Goal: Task Accomplishment & Management: Contribute content

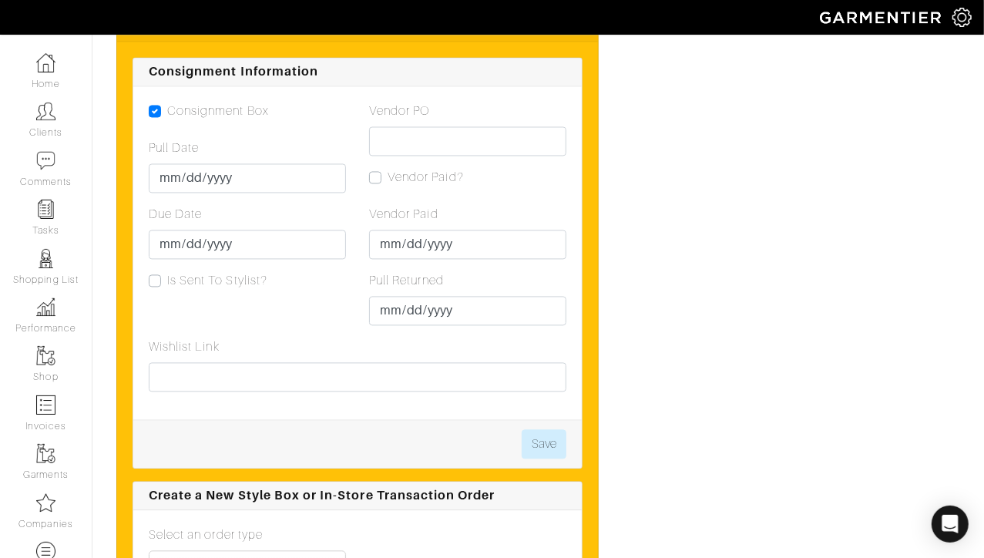
scroll to position [1832, 0]
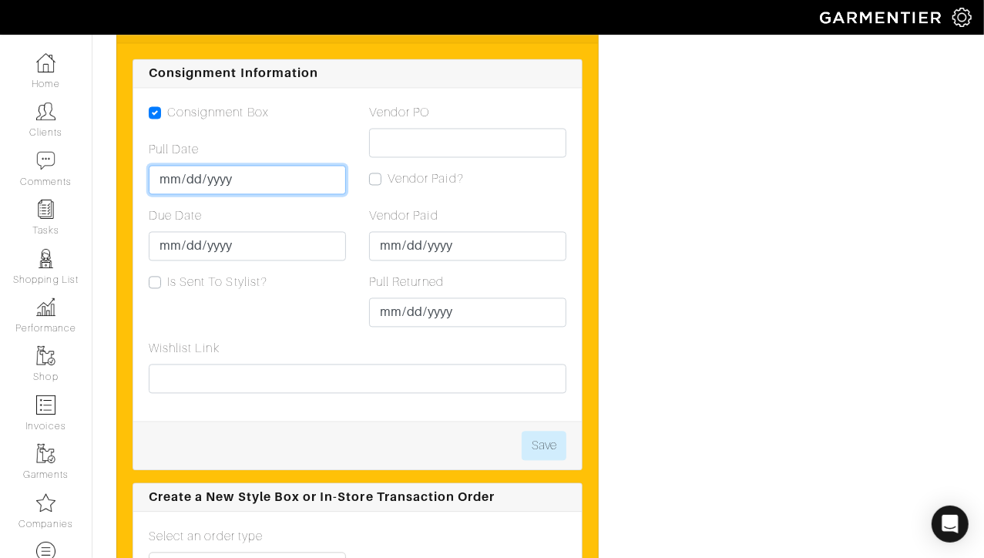
click at [171, 165] on input "Pull Date" at bounding box center [247, 179] width 197 height 29
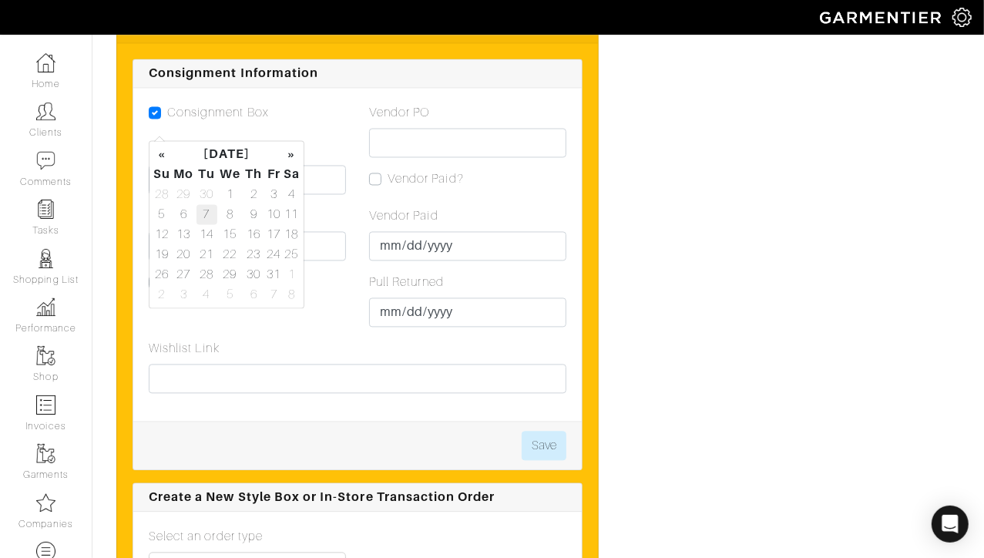
click at [206, 210] on td "7" at bounding box center [206, 214] width 21 height 20
type input "2025-10-07"
click at [326, 231] on input "Due Date" at bounding box center [247, 245] width 197 height 29
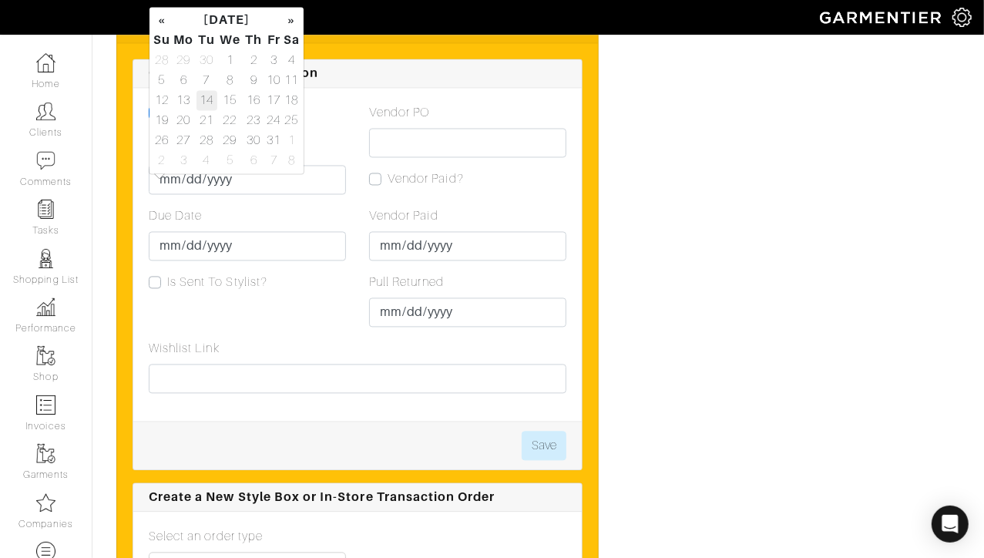
click at [205, 97] on td "14" at bounding box center [206, 100] width 21 height 20
type input "2025-10-14"
click at [308, 253] on div "Consignment Box Pull Date 2025-10-07 Due Date 2025-10-14 Is Sent To Stylist?" at bounding box center [247, 221] width 220 height 236
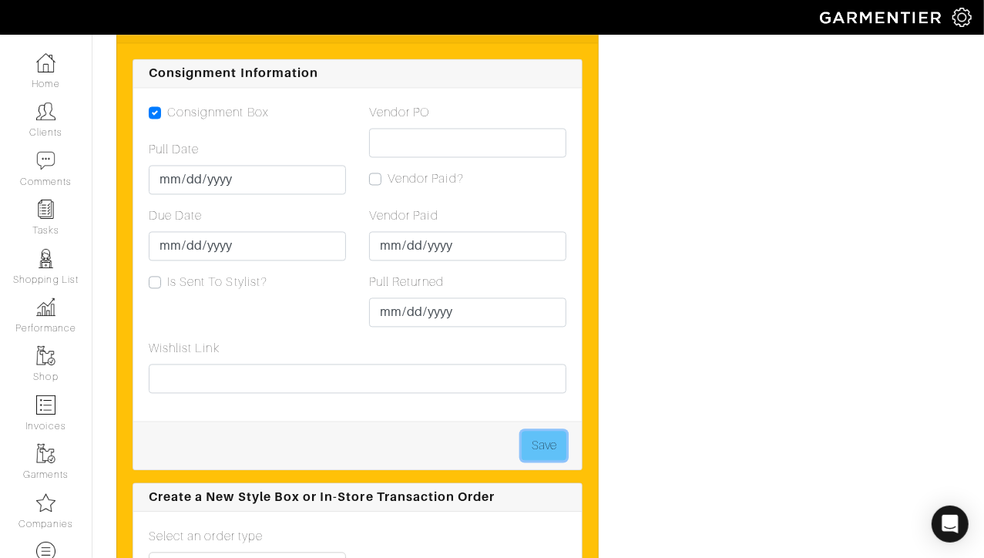
click at [535, 431] on button "Save" at bounding box center [544, 445] width 45 height 29
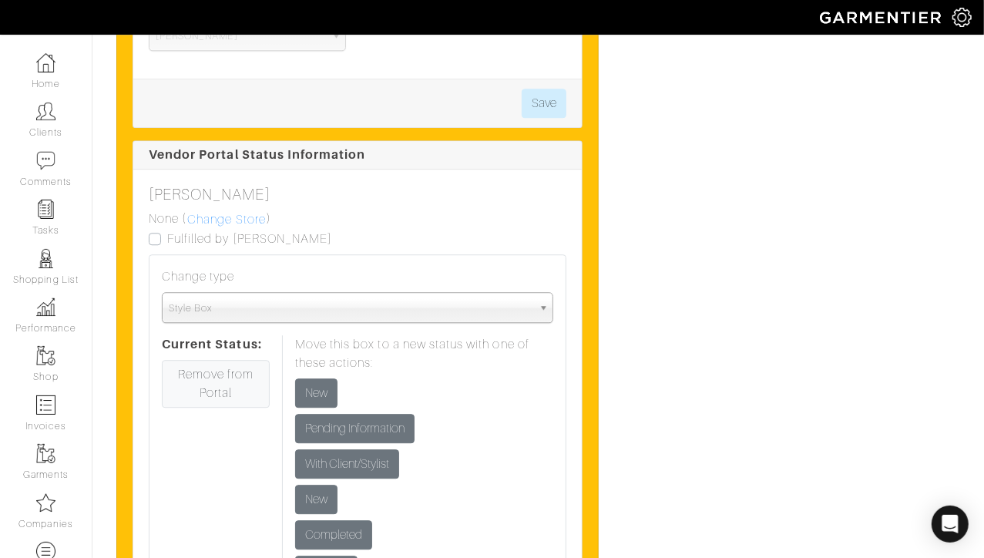
scroll to position [2449, 0]
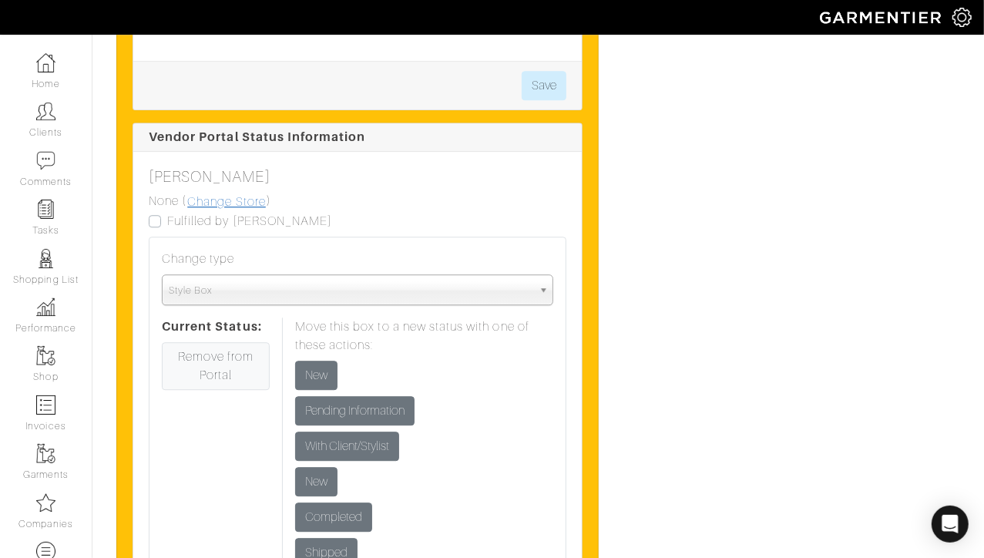
click at [239, 192] on link "Change Store" at bounding box center [226, 202] width 80 height 20
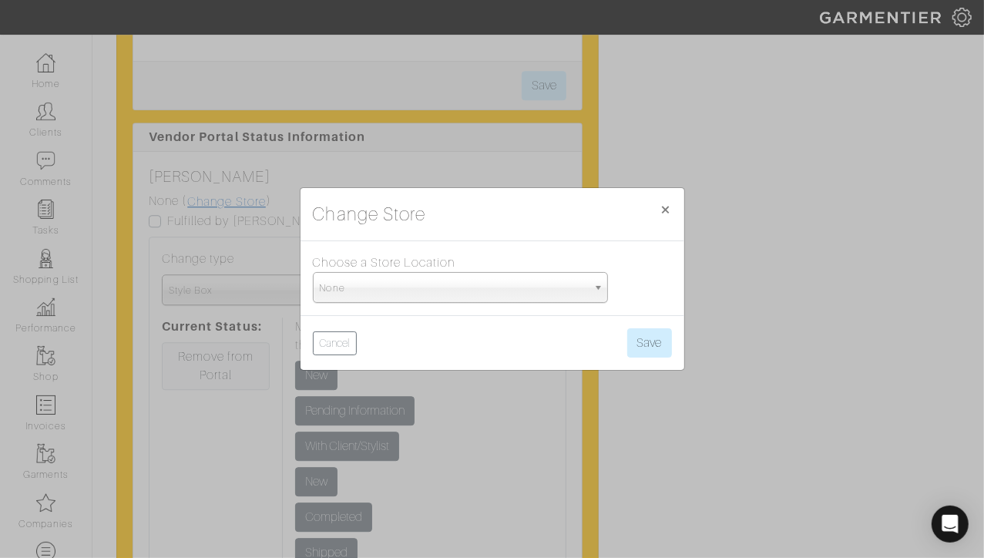
click at [239, 153] on div "Change Store × Close Choose a Store Location None Vince - Madison Ave. Vince - …" at bounding box center [492, 279] width 984 height 558
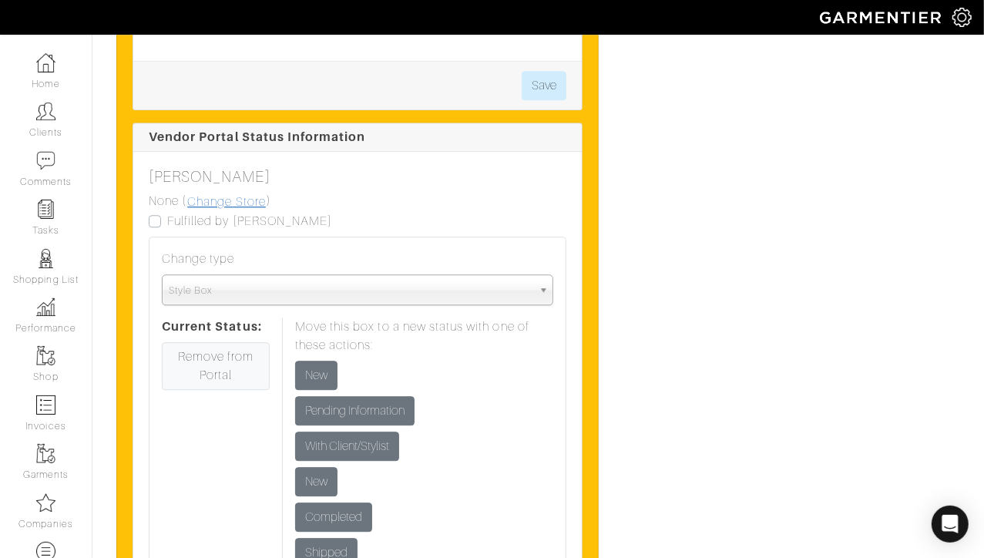
click at [239, 192] on link "Change Store" at bounding box center [226, 202] width 80 height 20
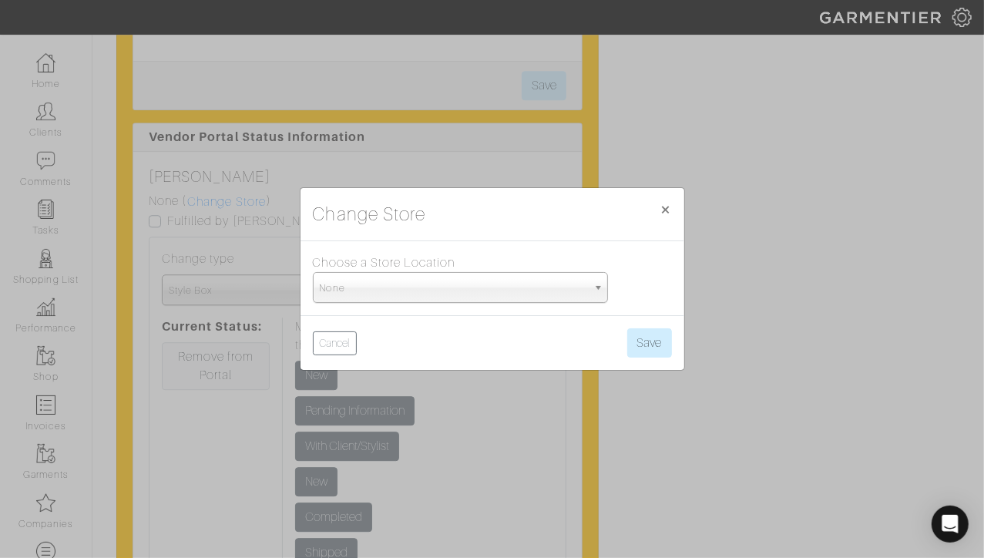
click at [358, 282] on span "None" at bounding box center [453, 288] width 267 height 31
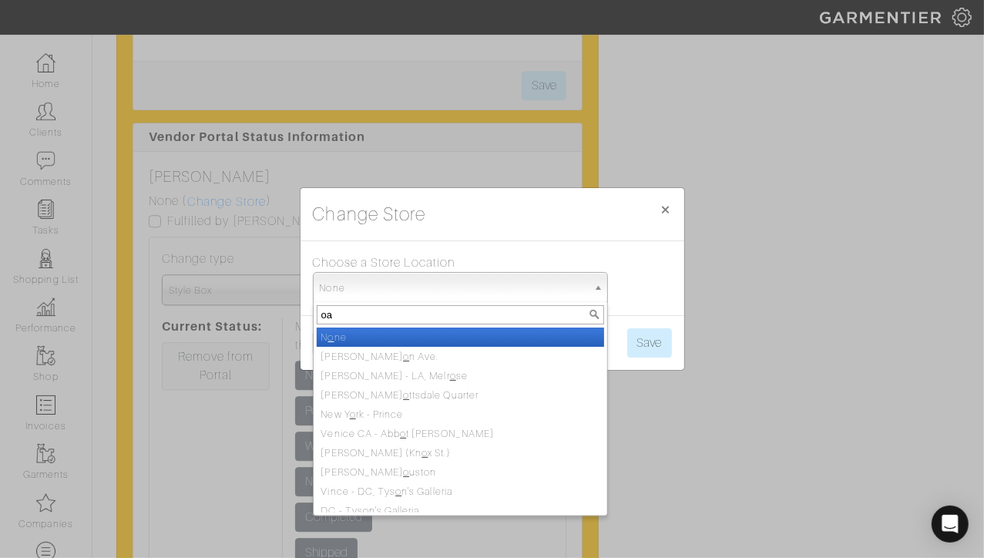
type input "oak"
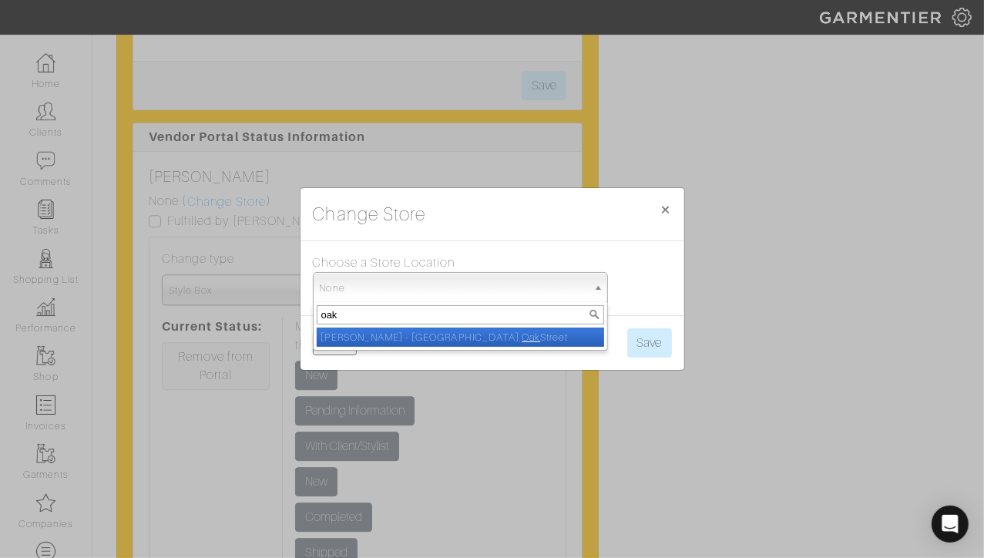
select select "5"
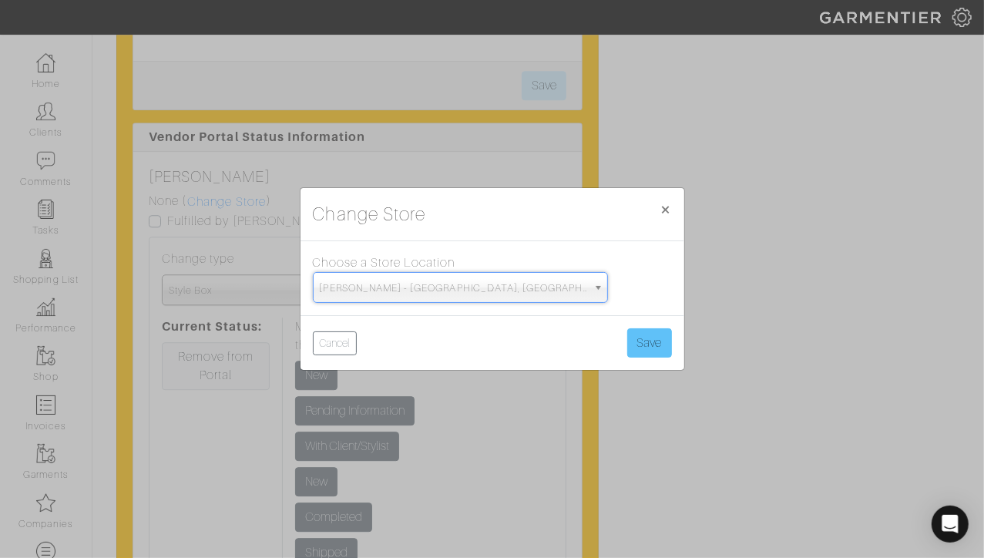
click at [656, 338] on button "Save" at bounding box center [649, 342] width 45 height 29
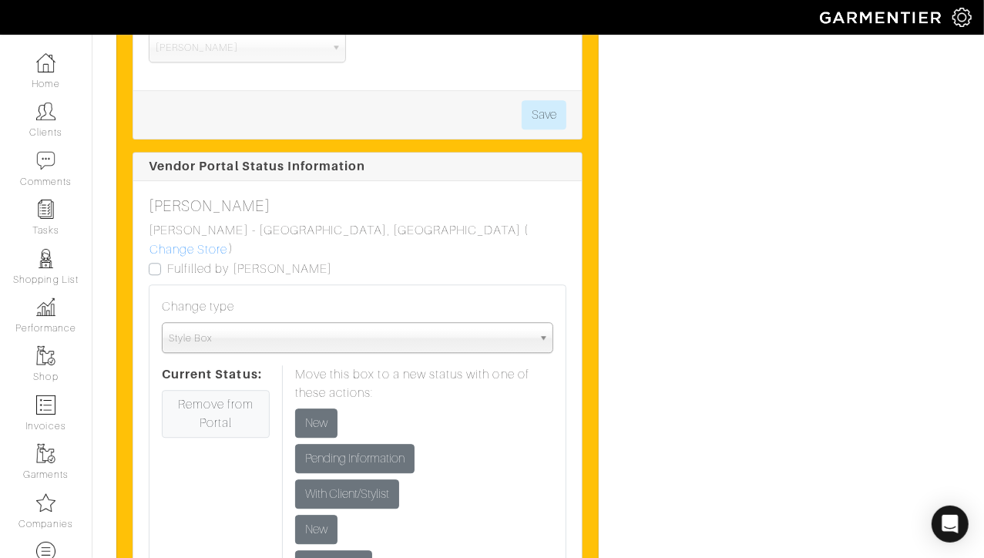
scroll to position [2479, 0]
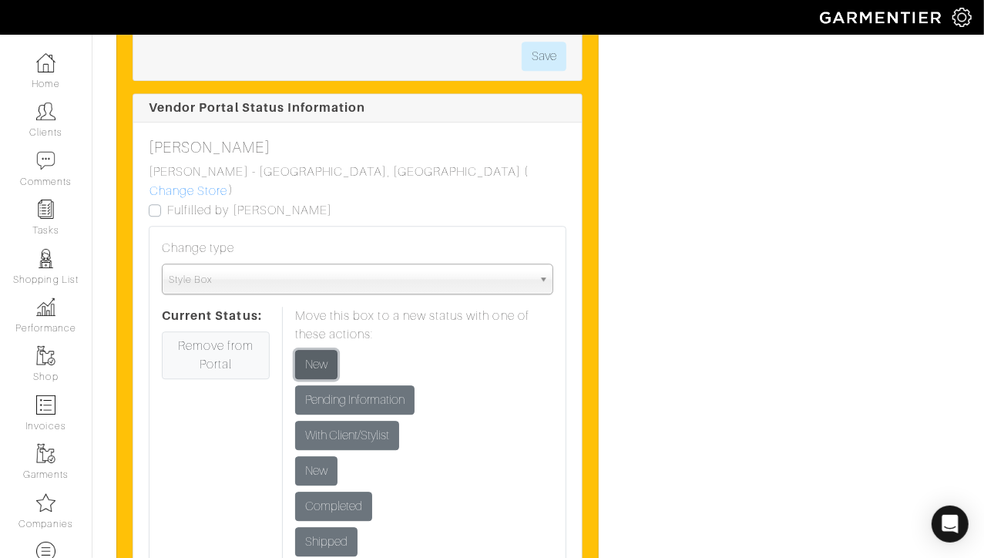
click at [321, 350] on input "New" at bounding box center [316, 364] width 42 height 29
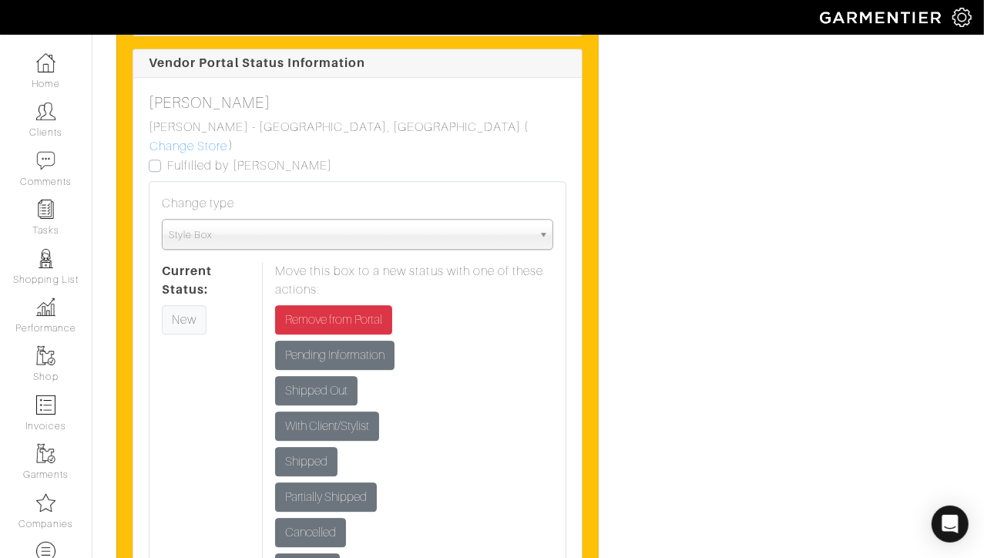
scroll to position [2525, 0]
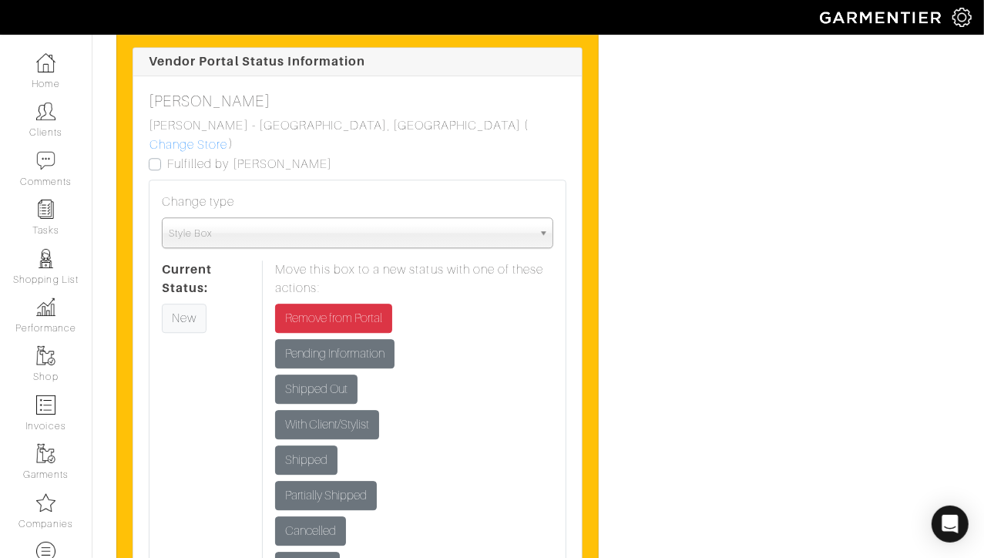
click at [489, 339] on form "Pending Information" at bounding box center [414, 353] width 278 height 29
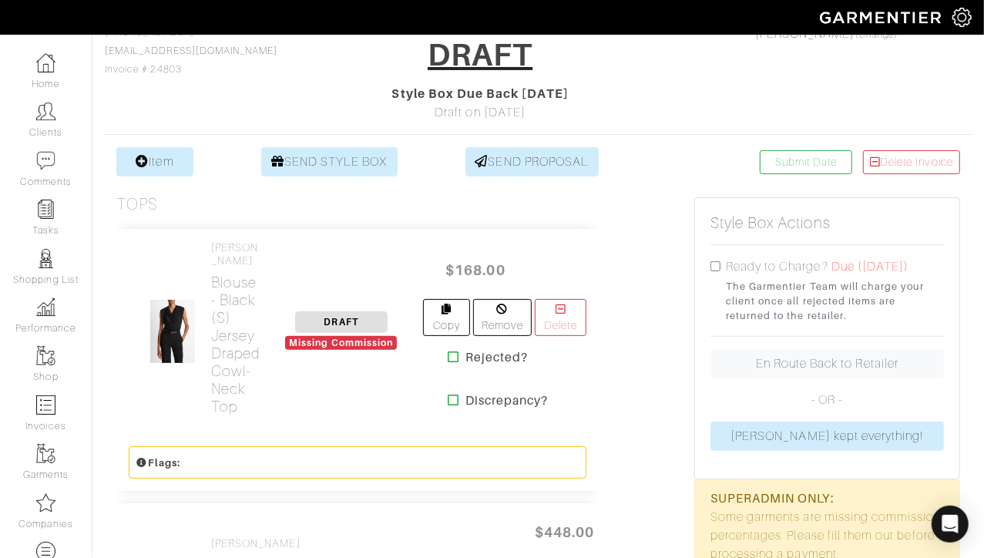
scroll to position [0, 0]
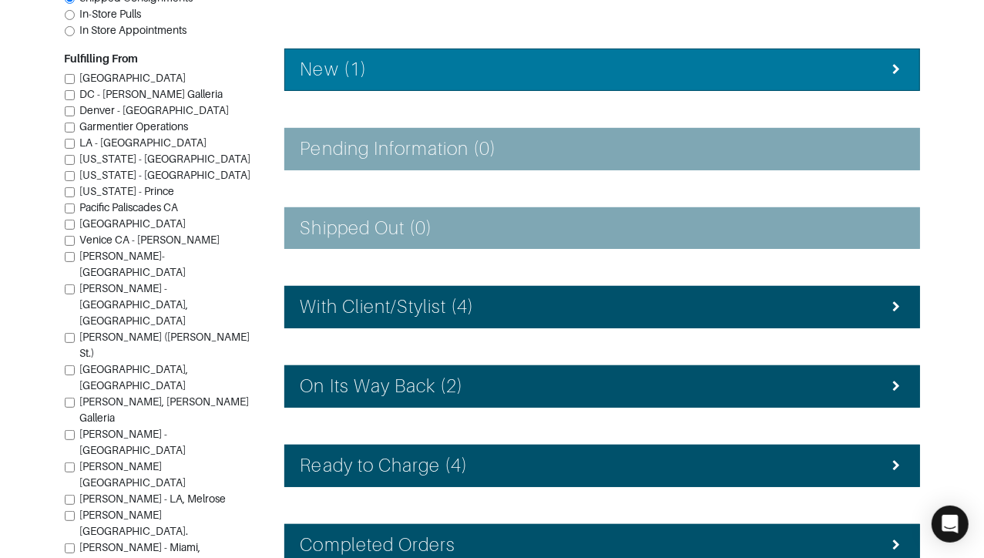
scroll to position [318, 0]
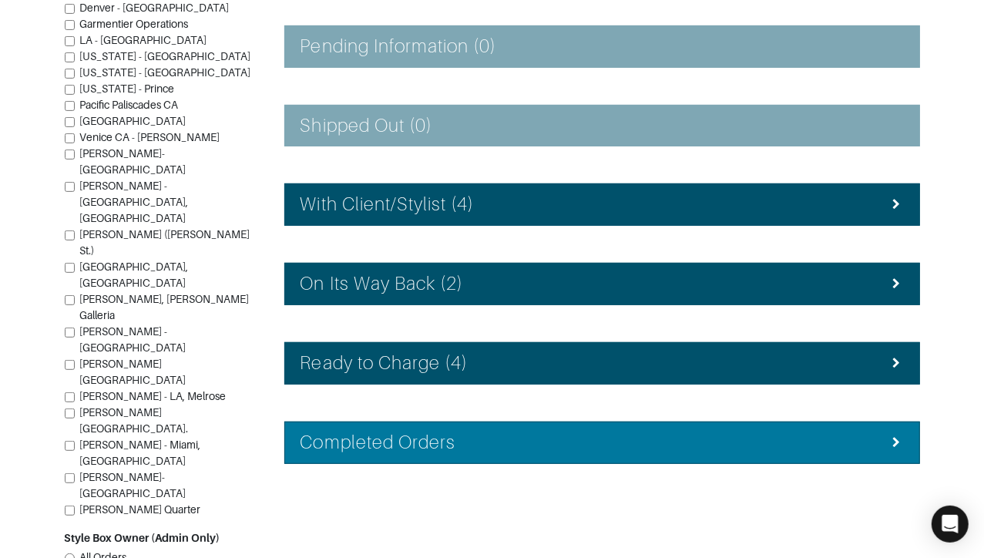
click at [440, 445] on h4 "Completed Orders" at bounding box center [378, 442] width 156 height 22
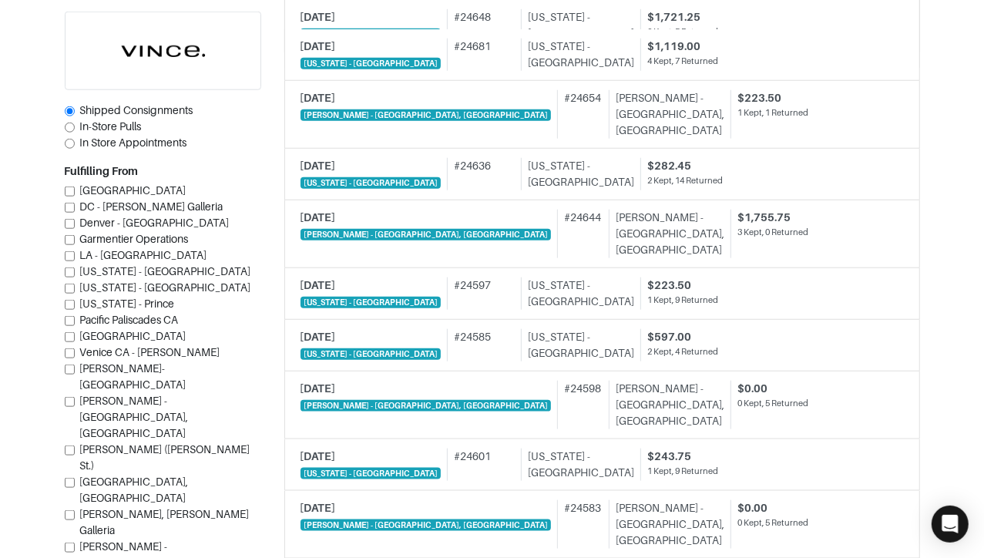
scroll to position [948, 0]
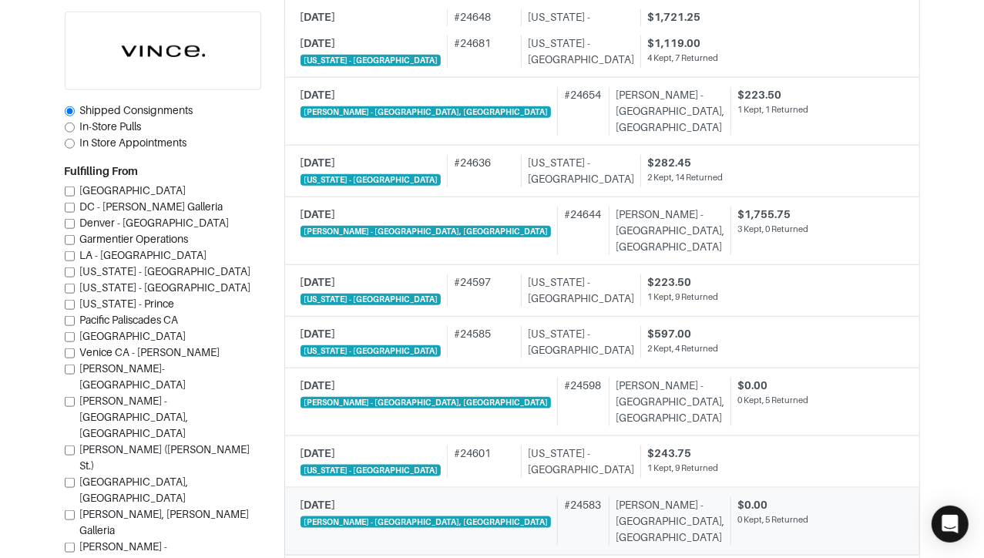
click at [557, 507] on div "# 24583" at bounding box center [579, 521] width 45 height 49
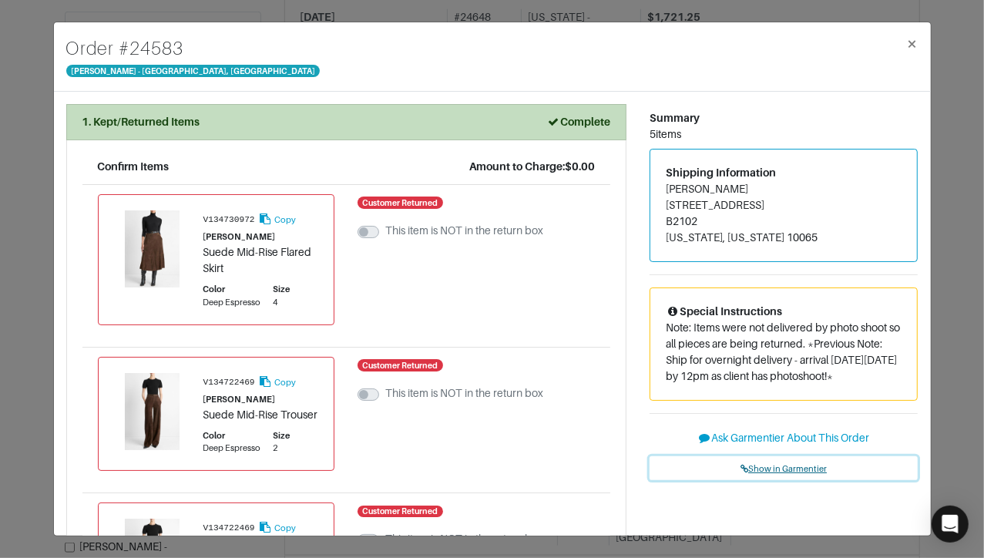
click at [744, 459] on link "Show in Garmentier" at bounding box center [784, 468] width 269 height 24
click at [31, 183] on div "Order # 24583 Vince - Chicago, Oak Street × 1. Kept/Returned Items Complete Con…" at bounding box center [492, 279] width 984 height 558
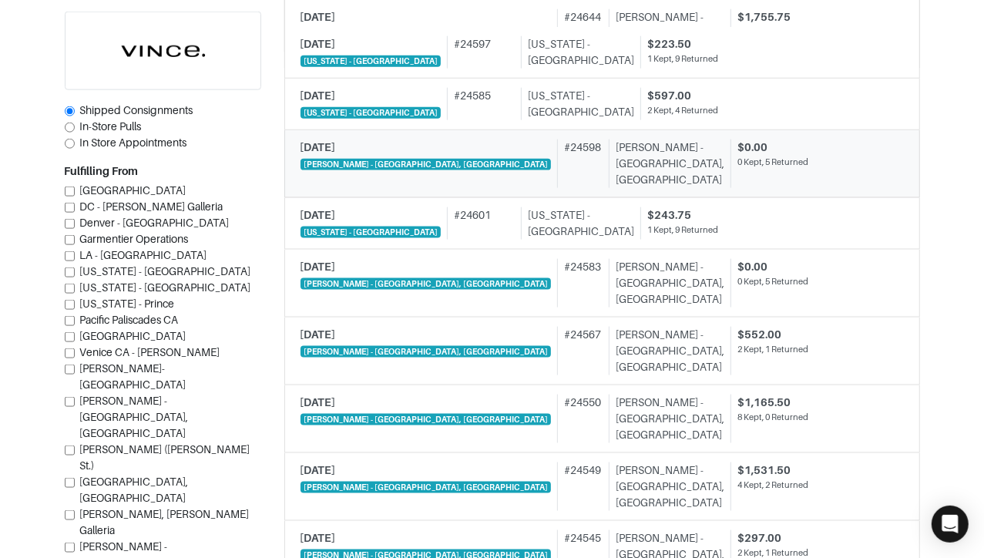
scroll to position [1200, 0]
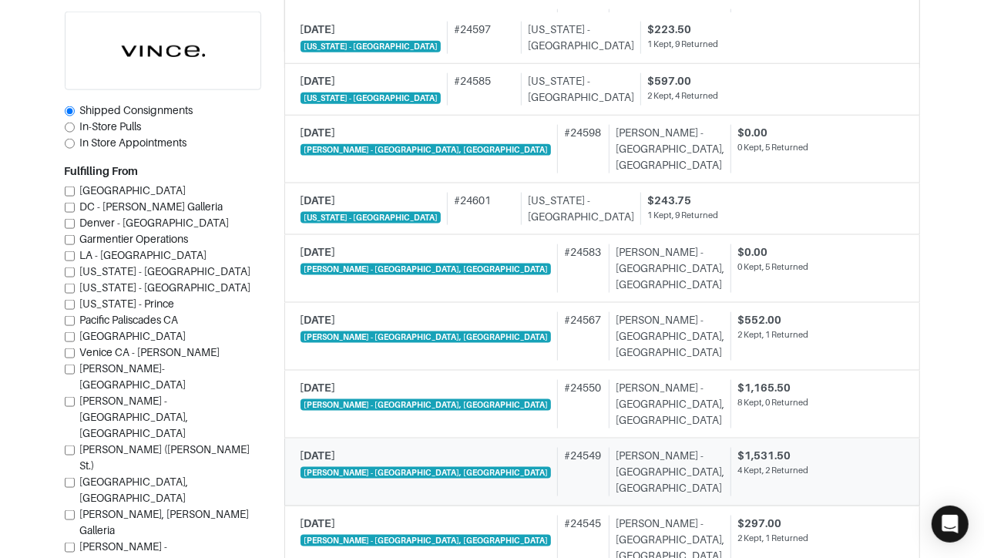
click at [557, 462] on div "# 24549" at bounding box center [579, 472] width 45 height 49
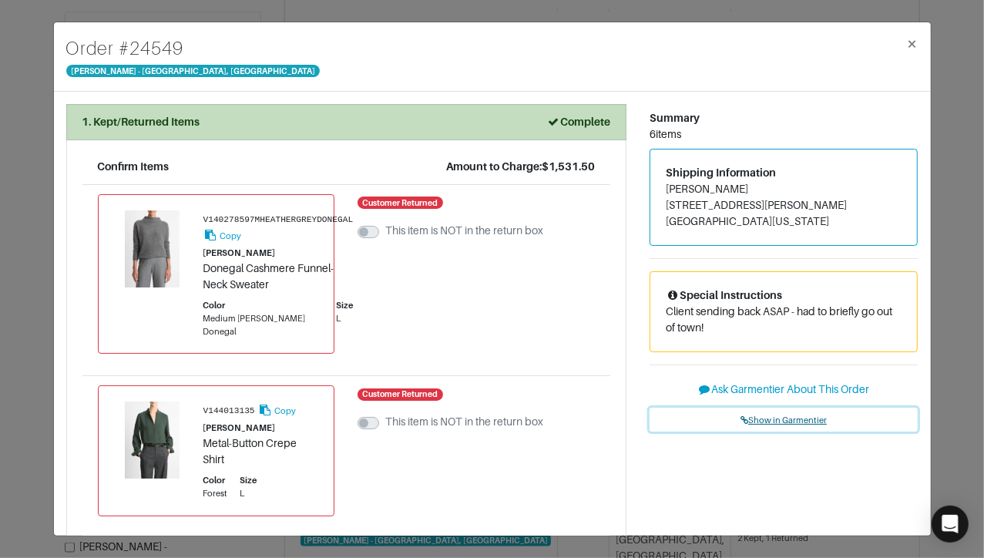
click at [760, 417] on span "Show in Garmentier" at bounding box center [783, 419] width 86 height 9
click at [949, 99] on div "Order # 24549 Vince - Chicago, Oak Street × 1. Kept/Returned Items Complete Con…" at bounding box center [492, 279] width 984 height 558
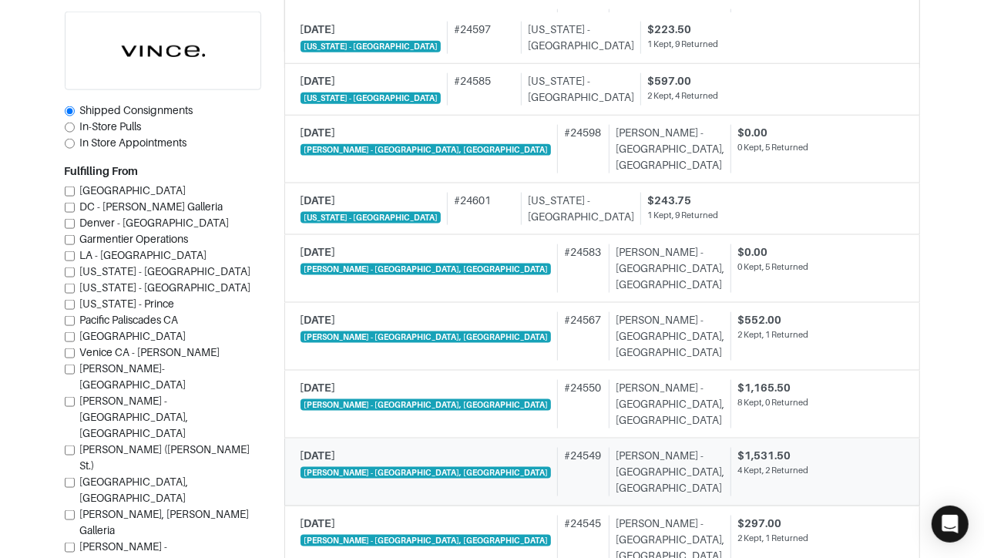
click at [557, 452] on div "# 24549" at bounding box center [579, 472] width 45 height 49
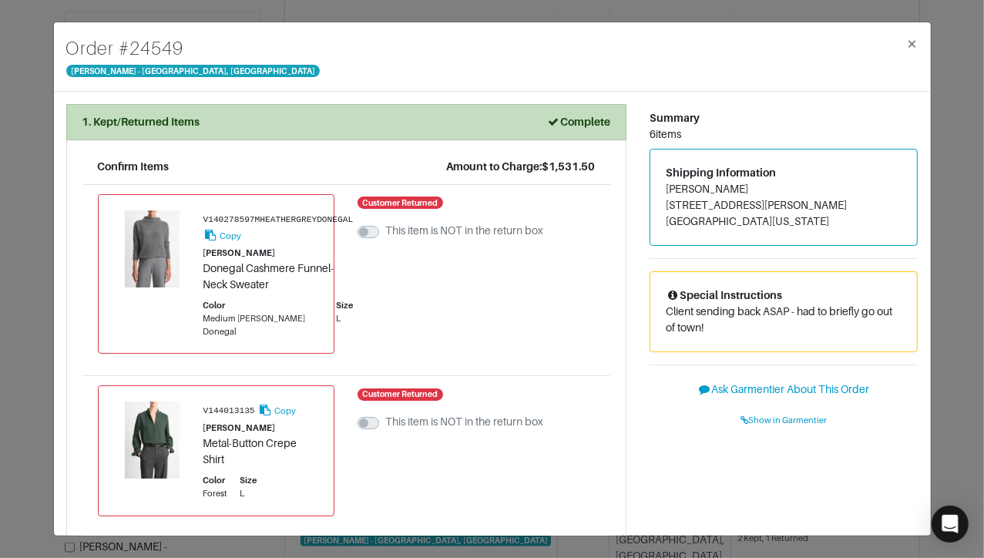
click at [31, 187] on div "Order # 24549 Vince - Chicago, Oak Street × 1. Kept/Returned Items Complete Con…" at bounding box center [492, 279] width 984 height 558
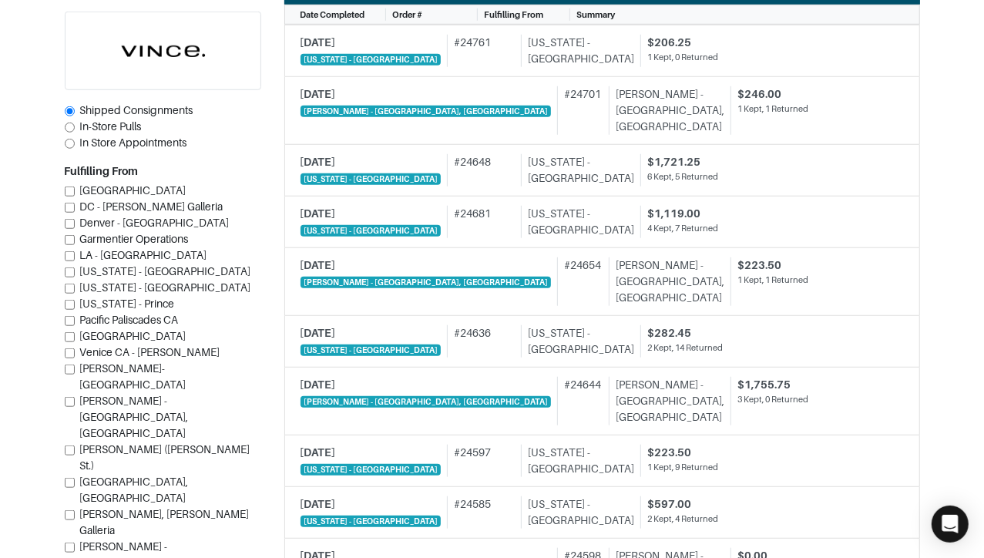
scroll to position [742, 0]
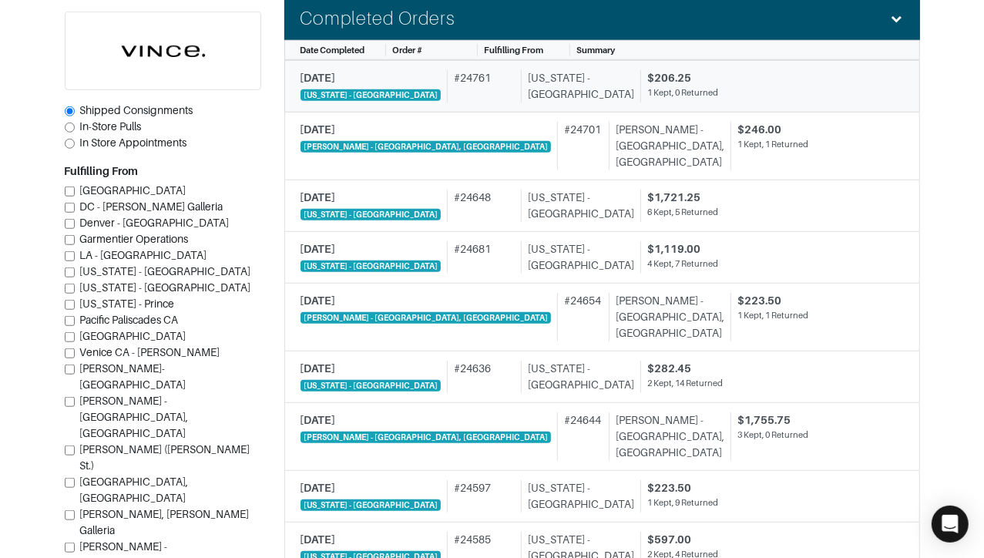
click at [472, 71] on div "# 24761" at bounding box center [481, 86] width 68 height 32
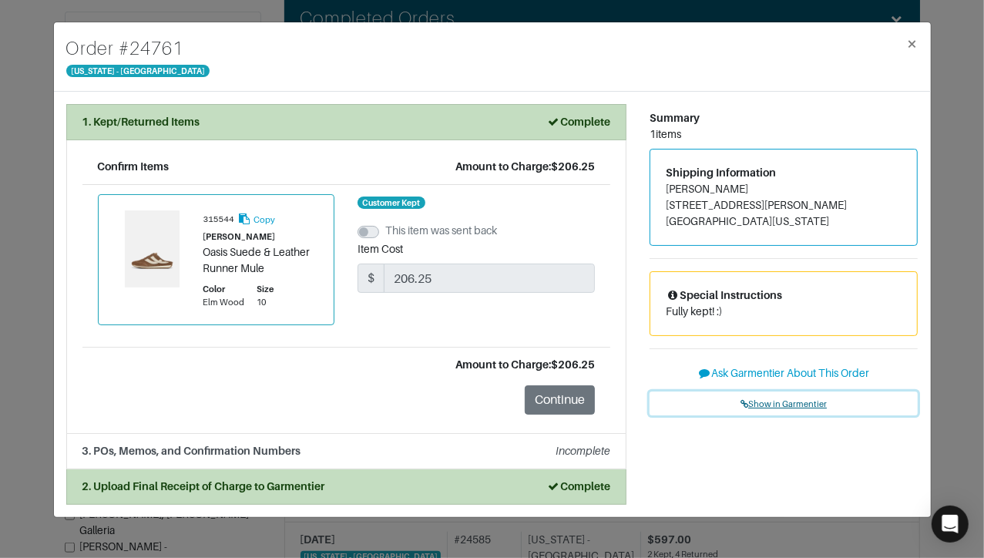
click at [750, 408] on span "Show in Garmentier" at bounding box center [783, 403] width 86 height 9
click at [261, 8] on div "Order # 24761 New York - 5th Avenue × 1. Kept/Returned Items Complete Confirm I…" at bounding box center [492, 279] width 984 height 558
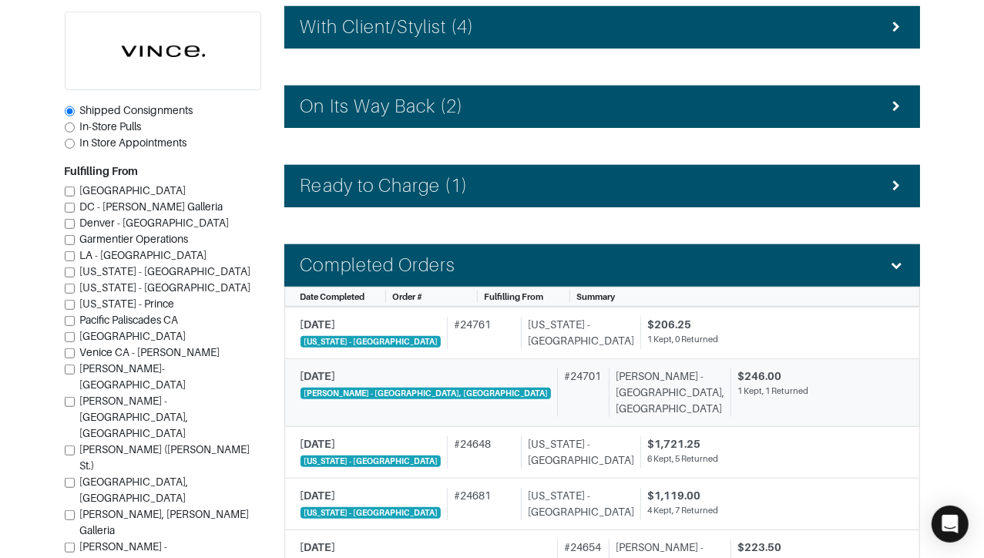
scroll to position [261, 0]
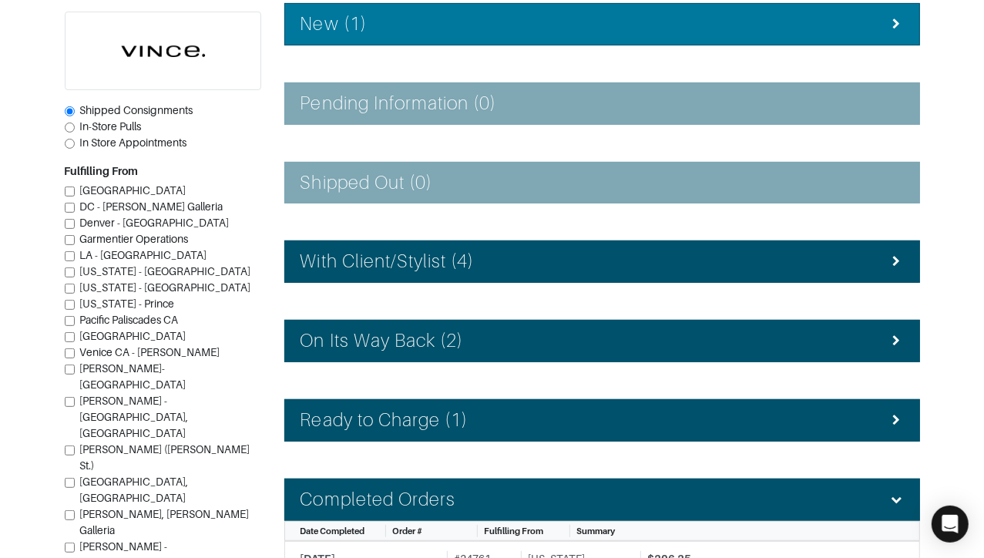
click at [388, 21] on div "New (1)" at bounding box center [601, 24] width 603 height 22
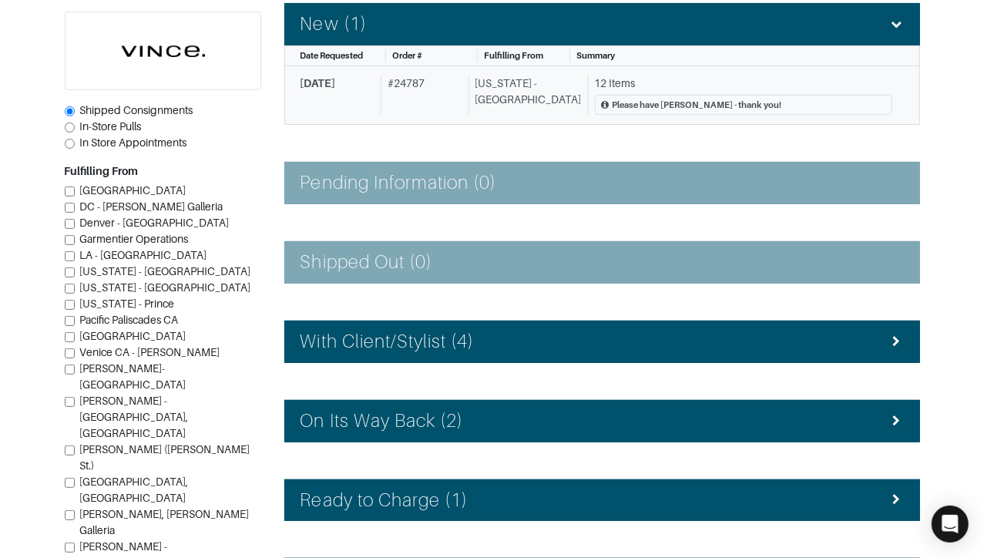
click at [396, 98] on div "# 24787" at bounding box center [422, 96] width 82 height 40
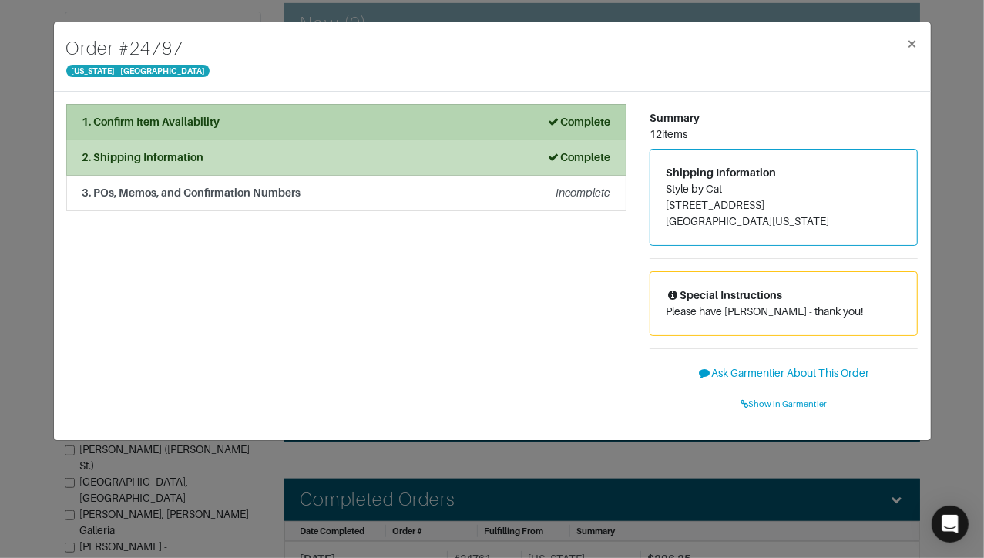
click at [368, 119] on div "1. Confirm Item Availability Complete" at bounding box center [346, 122] width 528 height 16
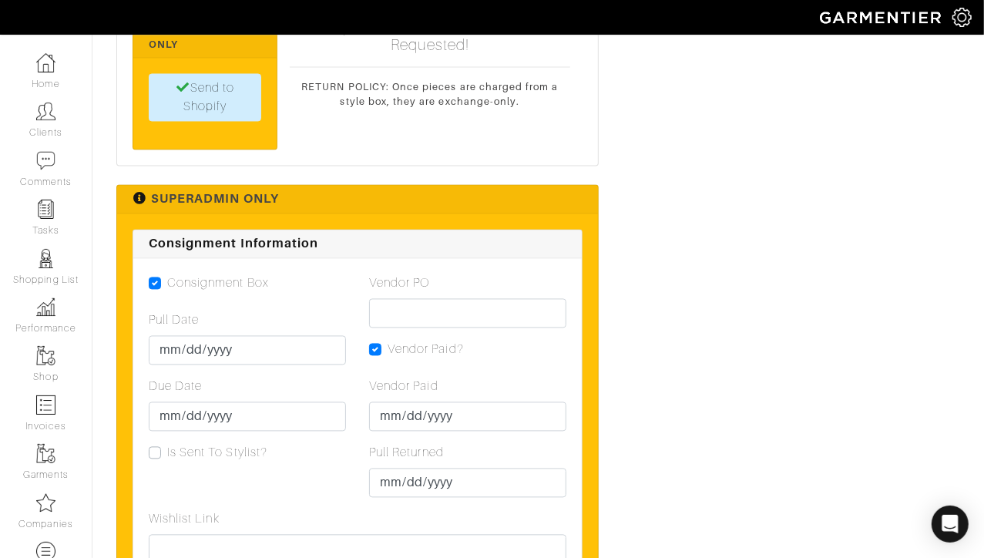
scroll to position [1810, 0]
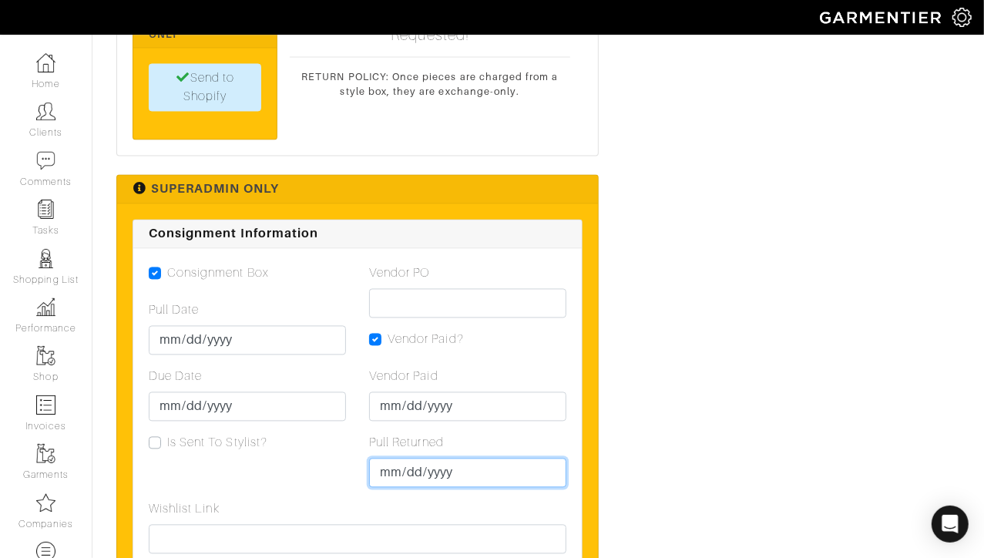
click at [390, 458] on input "Pull Returned" at bounding box center [467, 472] width 197 height 29
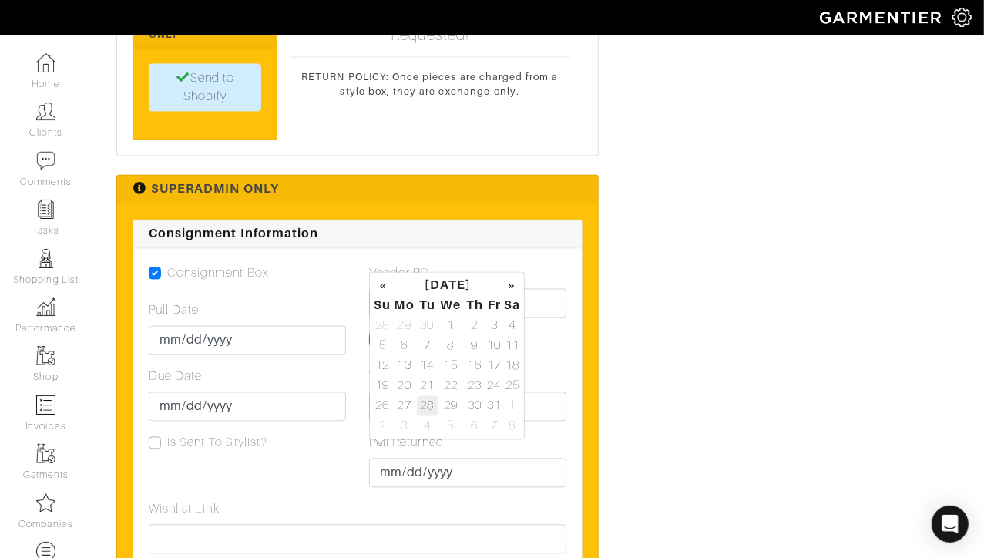
click at [425, 406] on td "28" at bounding box center [427, 405] width 21 height 20
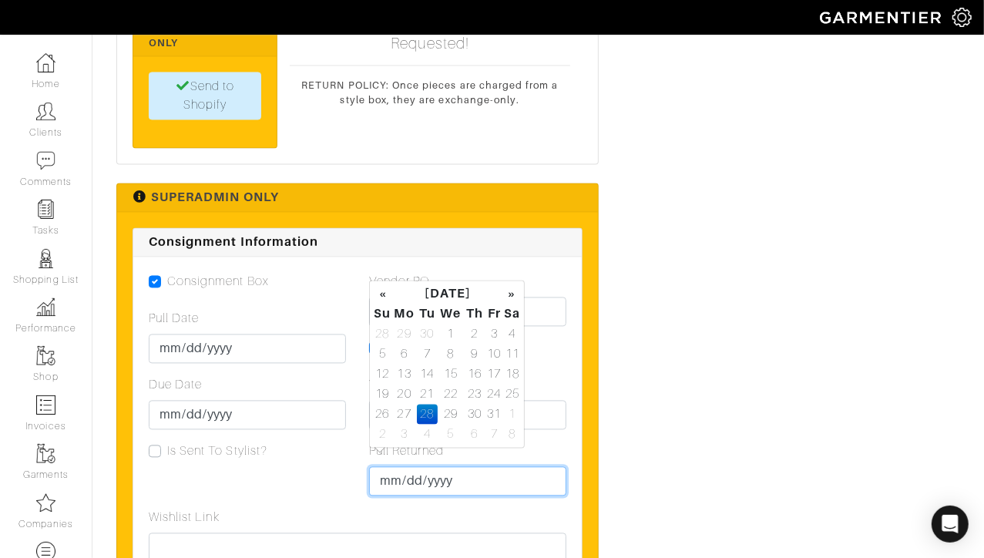
scroll to position [1801, 0]
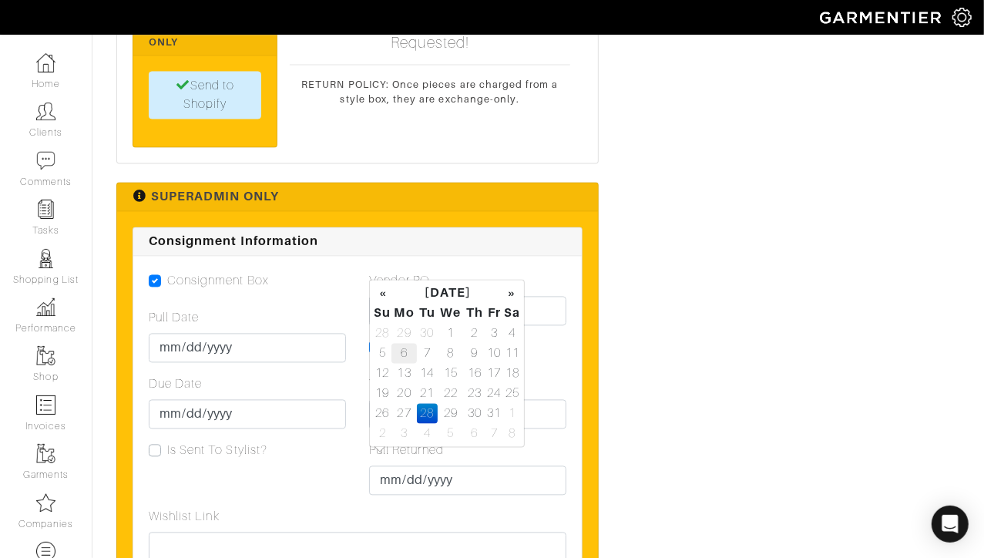
click at [404, 347] on td "6" at bounding box center [403, 354] width 25 height 20
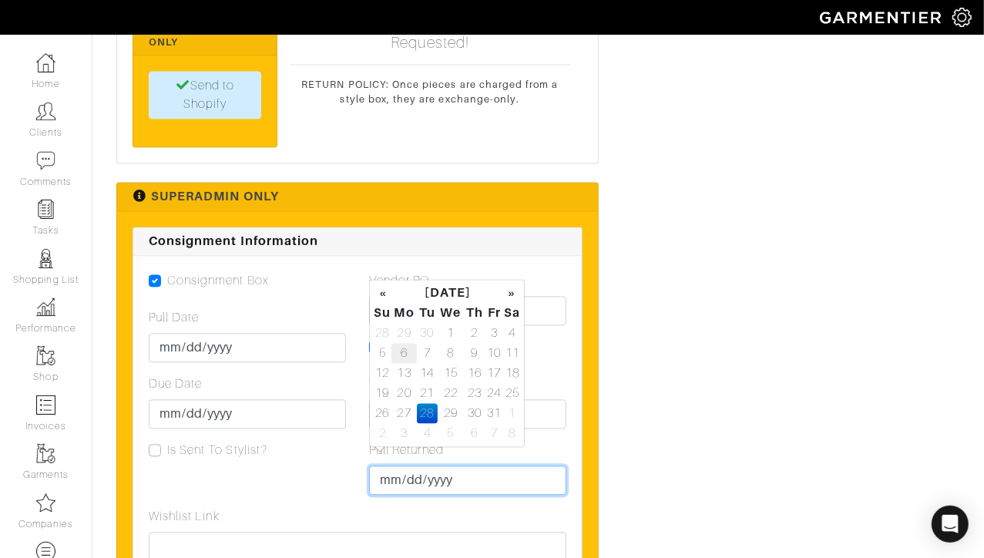
type input "[DATE]"
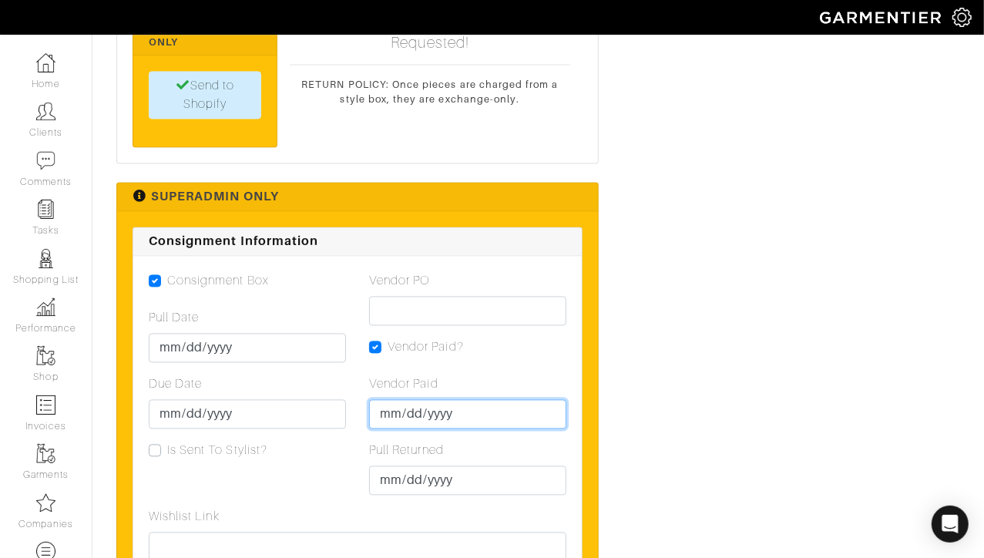
click at [382, 400] on input "Vendor Paid" at bounding box center [467, 414] width 197 height 29
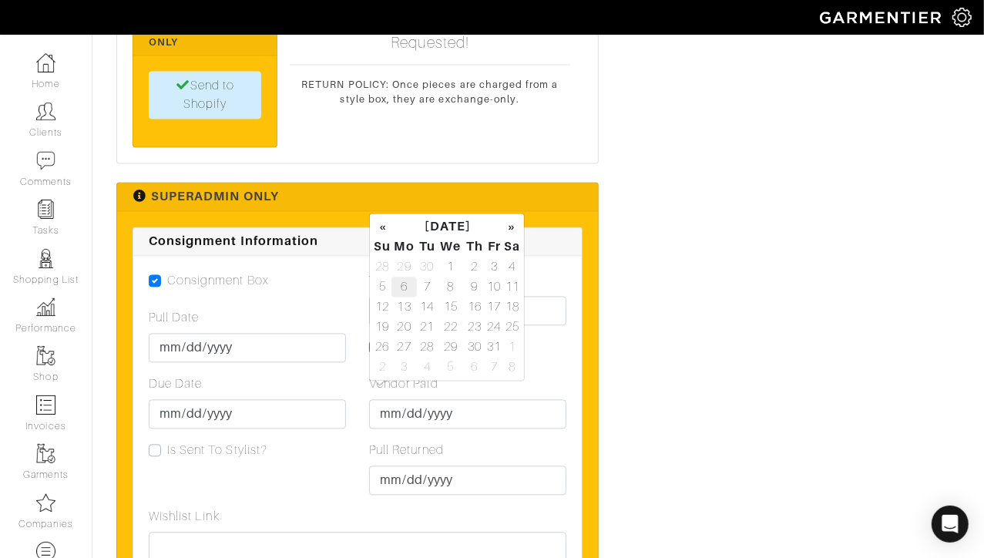
click at [405, 285] on td "6" at bounding box center [403, 287] width 25 height 20
type input "[DATE]"
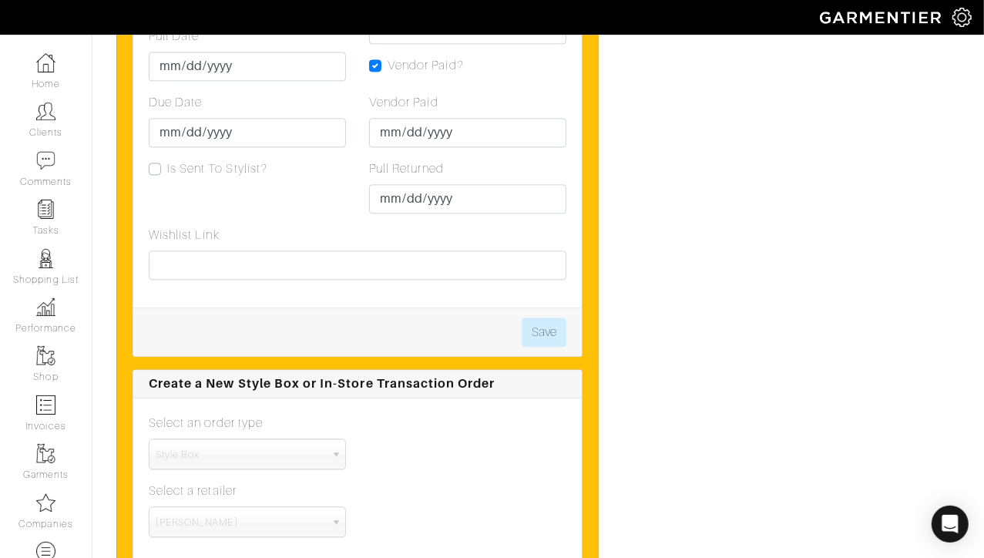
scroll to position [2071, 0]
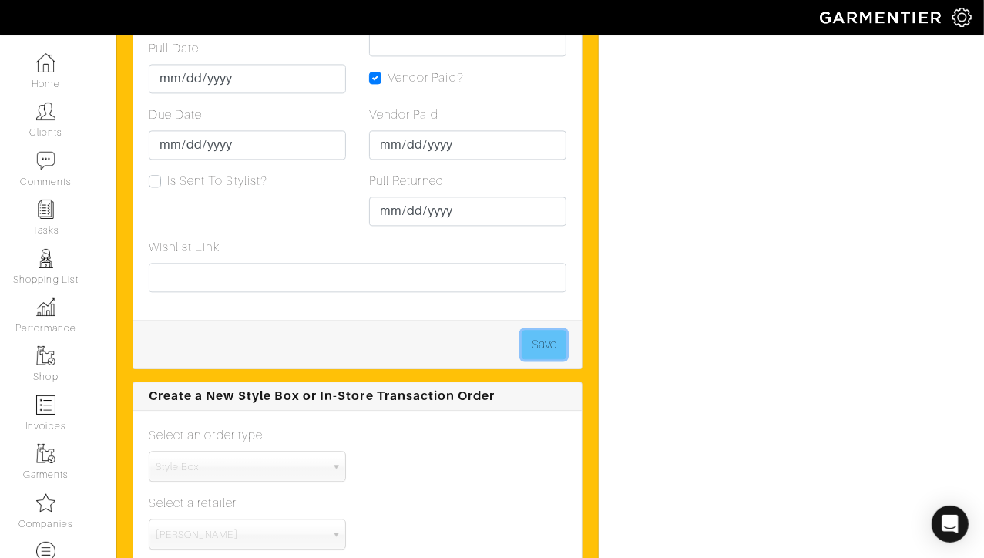
click at [541, 330] on button "Save" at bounding box center [544, 344] width 45 height 29
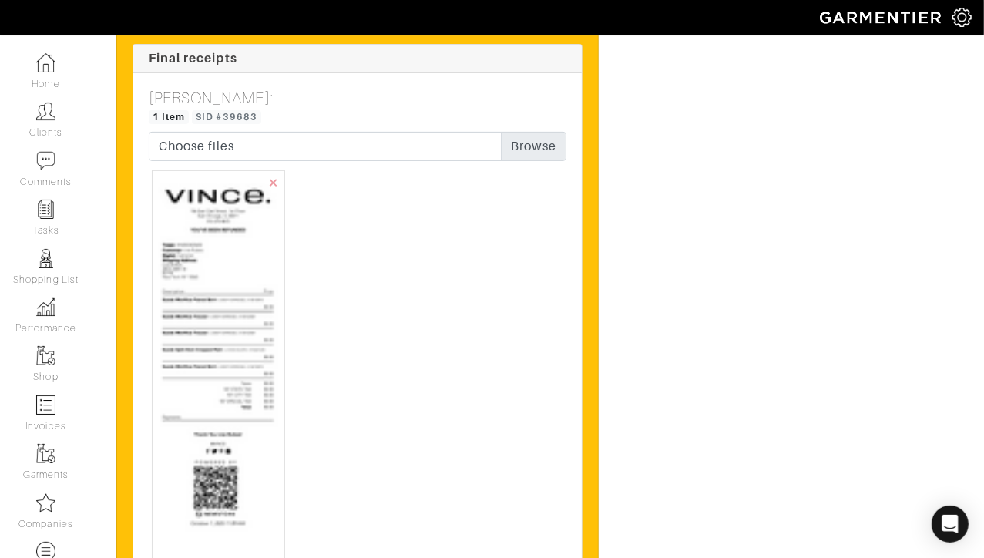
scroll to position [3915, 0]
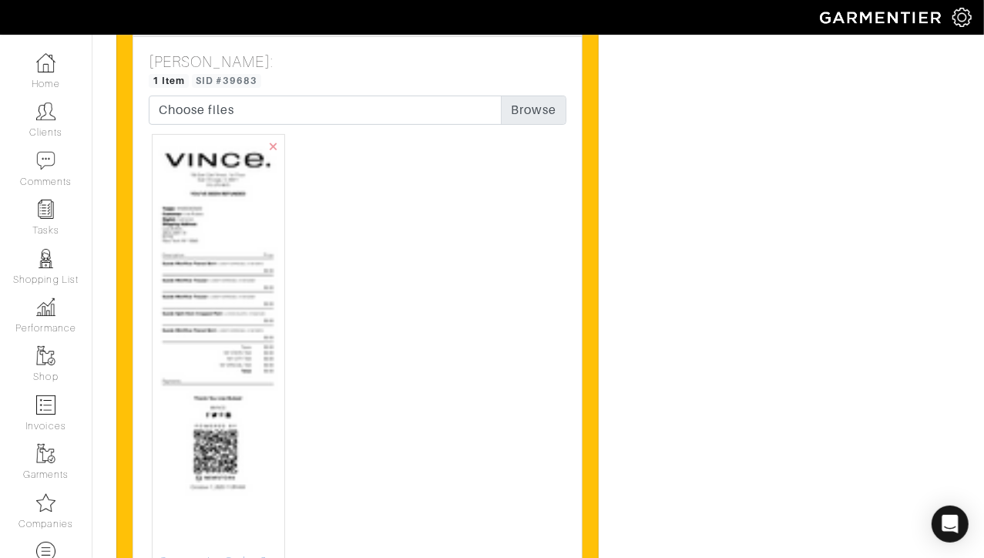
click at [250, 321] on img at bounding box center [218, 346] width 119 height 411
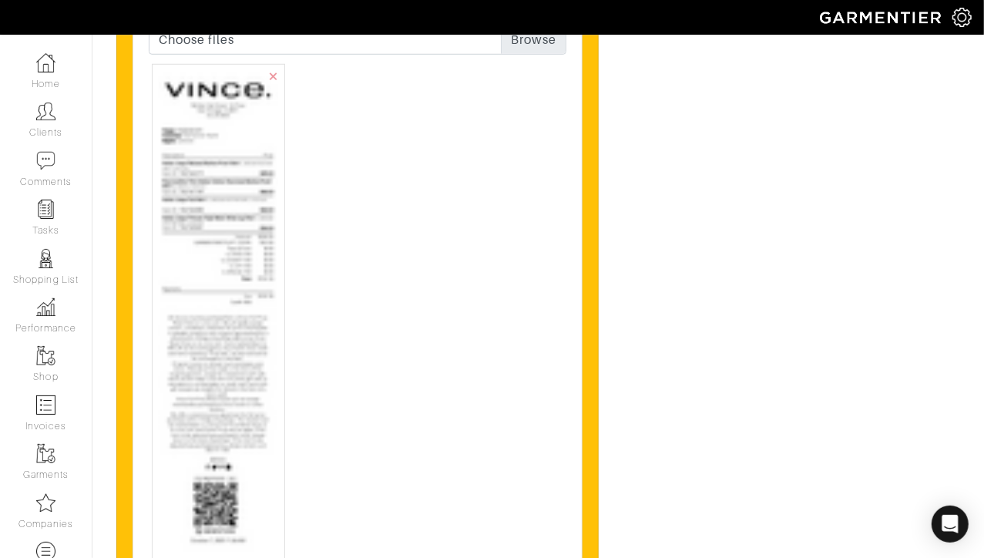
scroll to position [4411, 0]
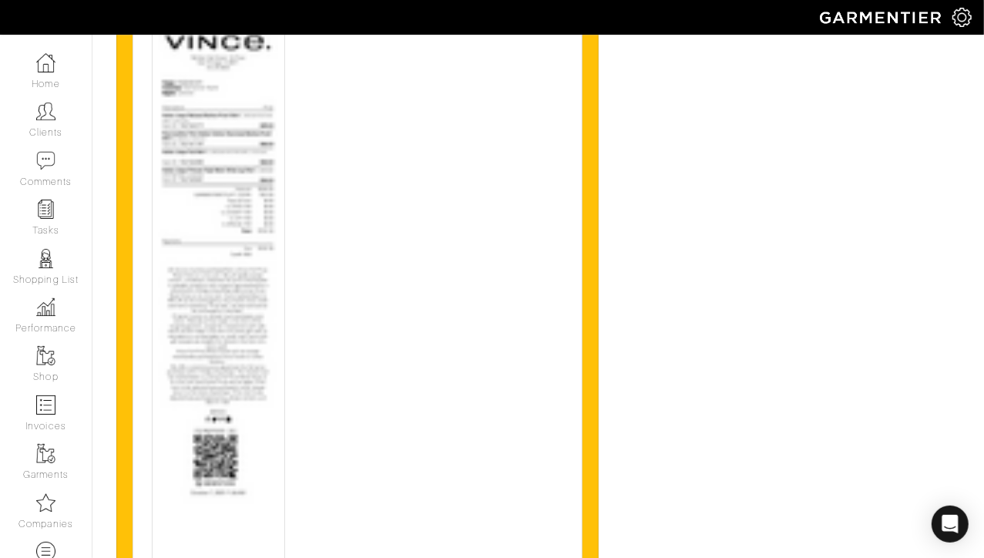
click at [243, 280] on img at bounding box center [218, 307] width 119 height 568
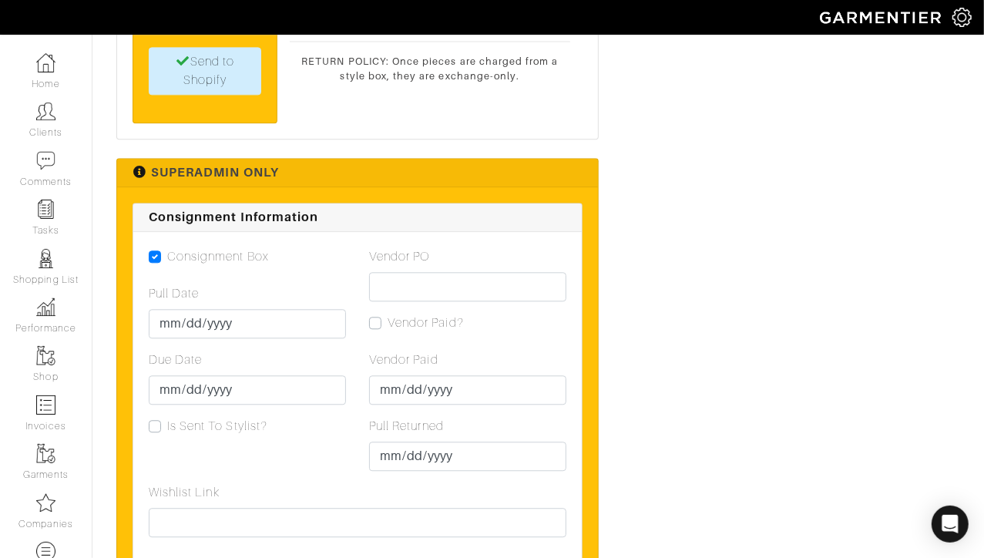
scroll to position [2206, 0]
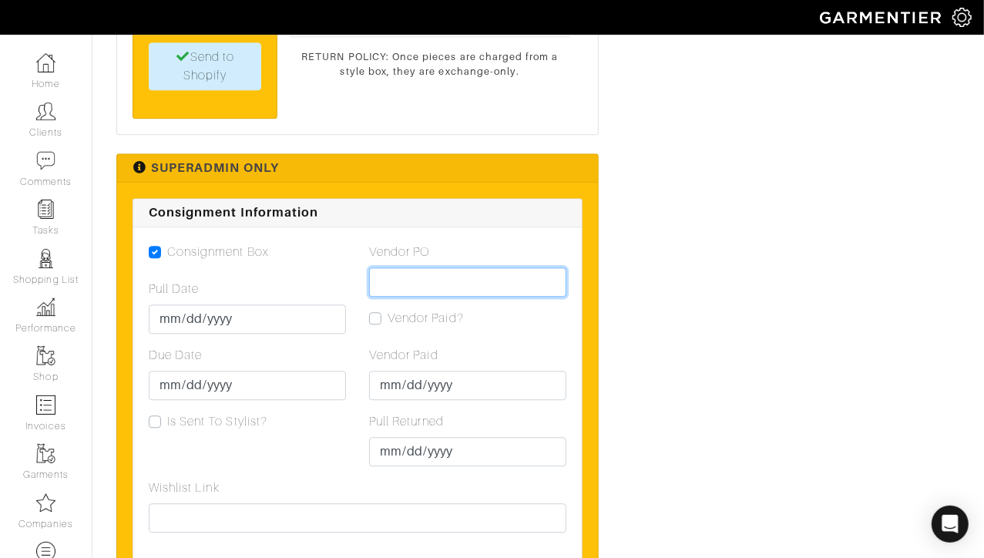
click at [406, 267] on input "Vendor PO" at bounding box center [467, 281] width 197 height 29
paste input "VN0003451879"
type input "VN0003451879"
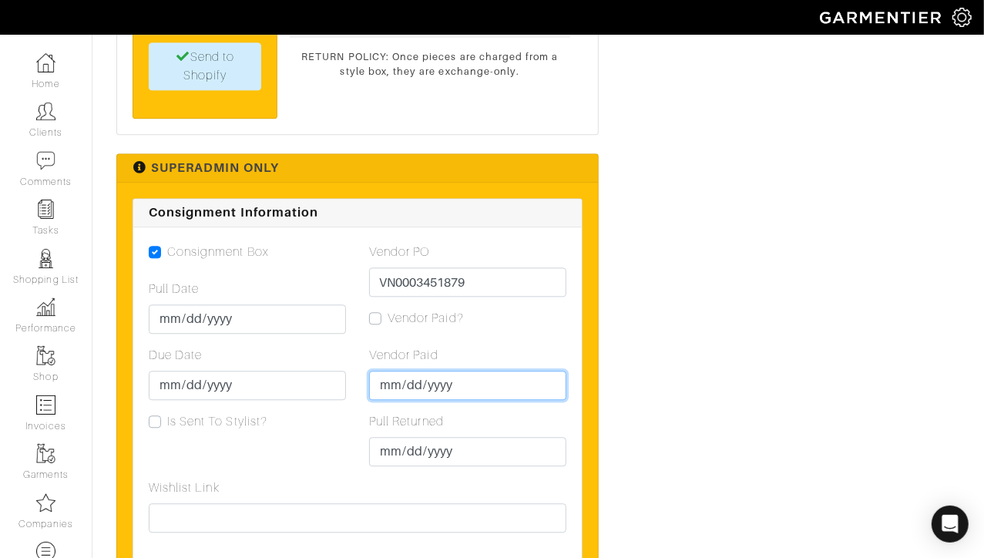
click at [380, 371] on input "Vendor Paid" at bounding box center [467, 385] width 197 height 29
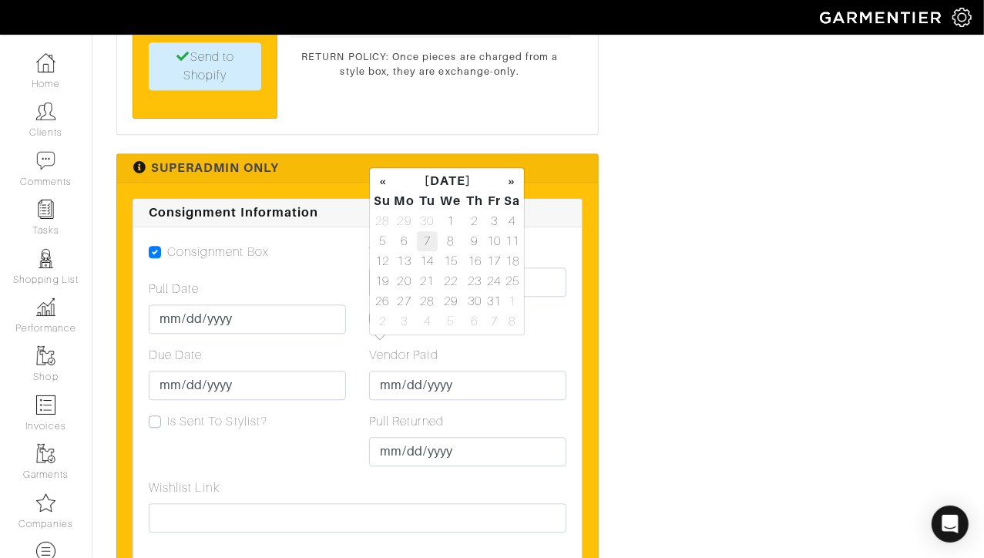
click at [431, 243] on td "7" at bounding box center [427, 241] width 21 height 20
type input "[DATE]"
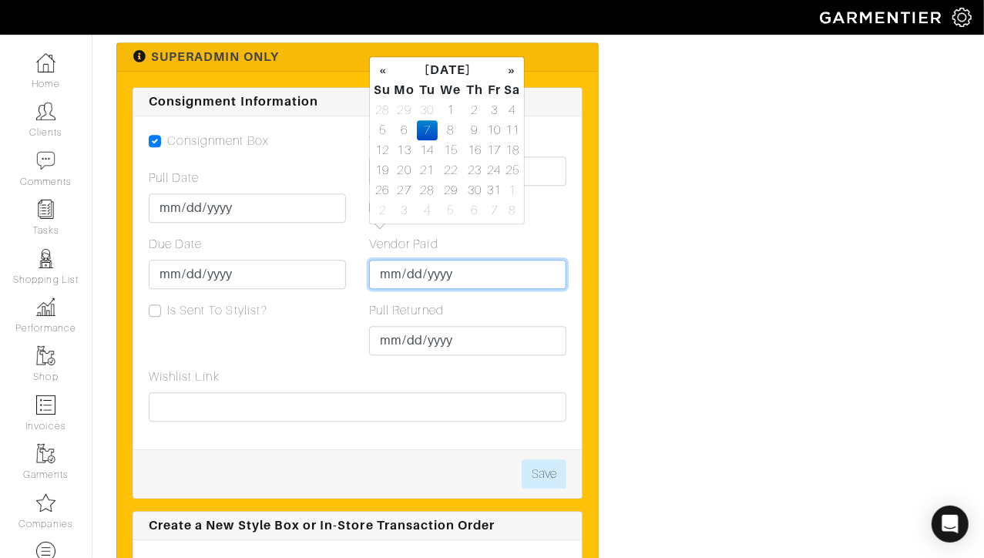
scroll to position [2320, 0]
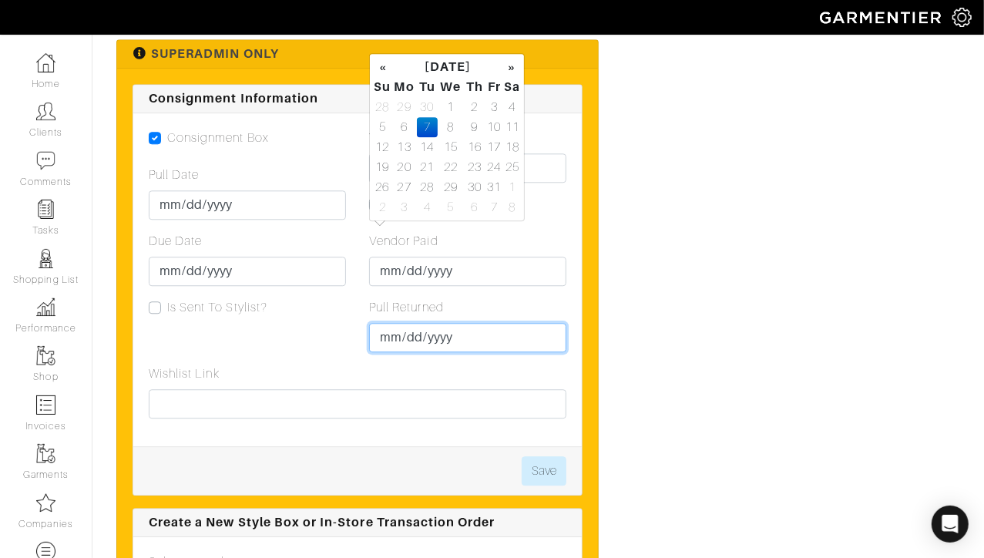
click at [418, 323] on input "Pull Returned" at bounding box center [467, 337] width 197 height 29
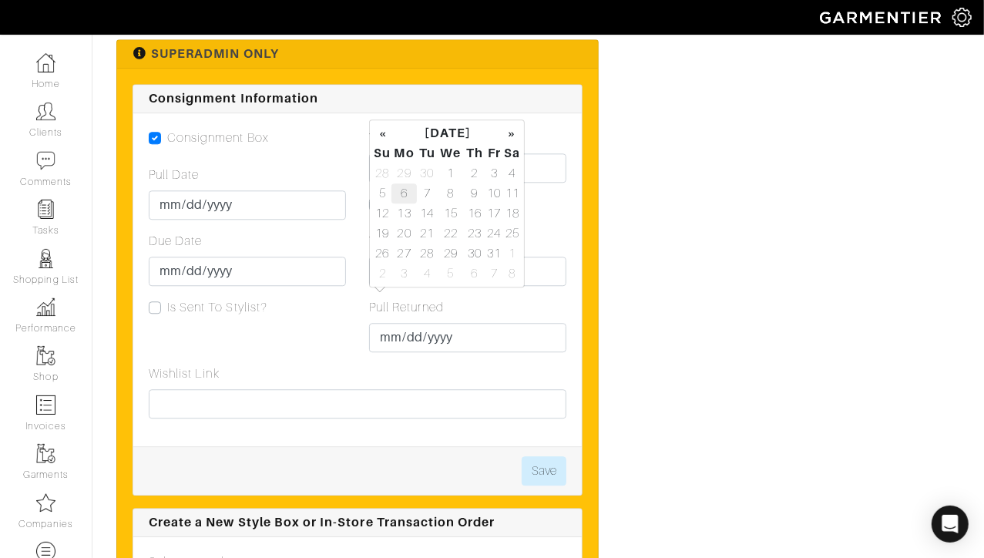
click at [410, 189] on td "6" at bounding box center [403, 193] width 25 height 20
type input "[DATE]"
click at [534, 181] on div "Vendor PO VN0003451879 Vendor Paid? Vendor Paid 2025-10-07 Pull Returned 2025-1…" at bounding box center [468, 247] width 220 height 236
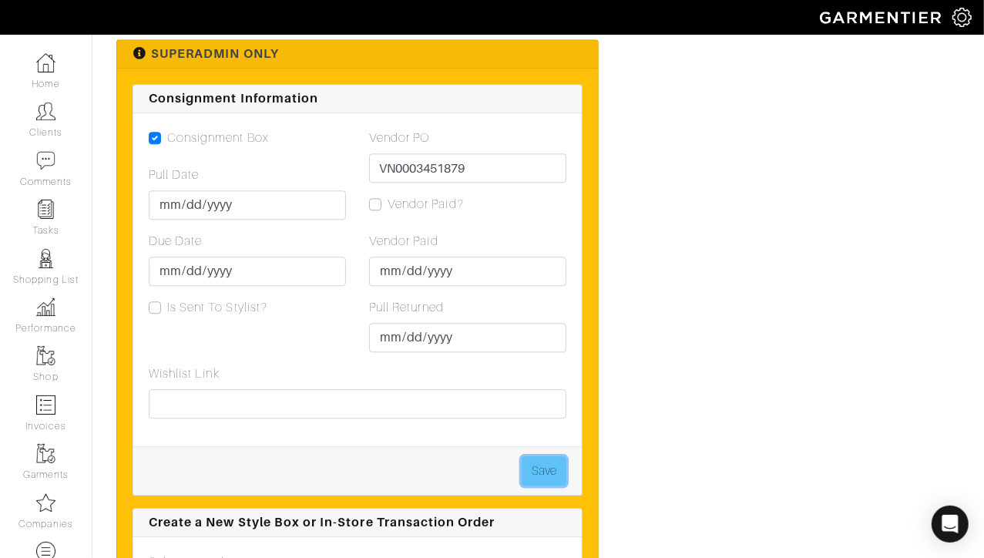
click at [525, 456] on button "Save" at bounding box center [544, 470] width 45 height 29
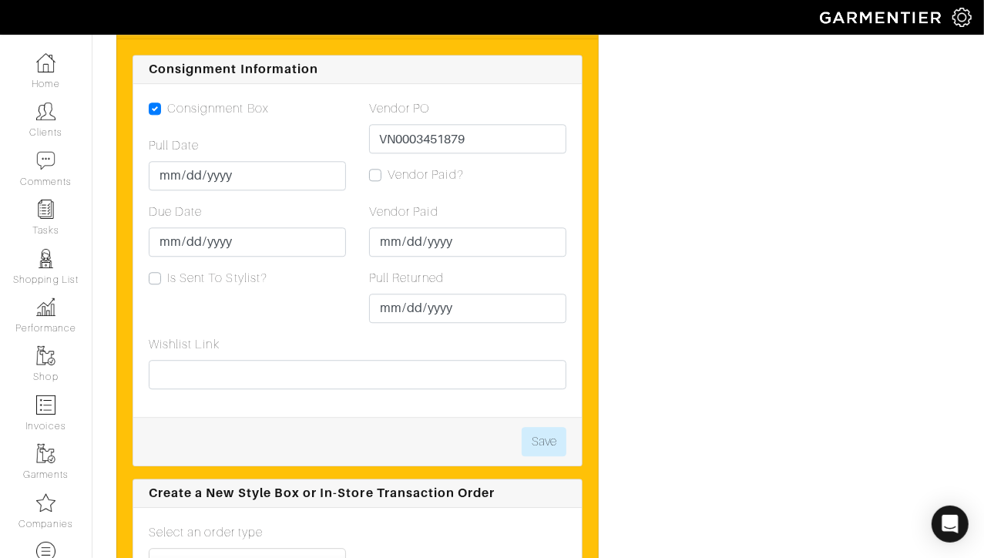
scroll to position [2351, 0]
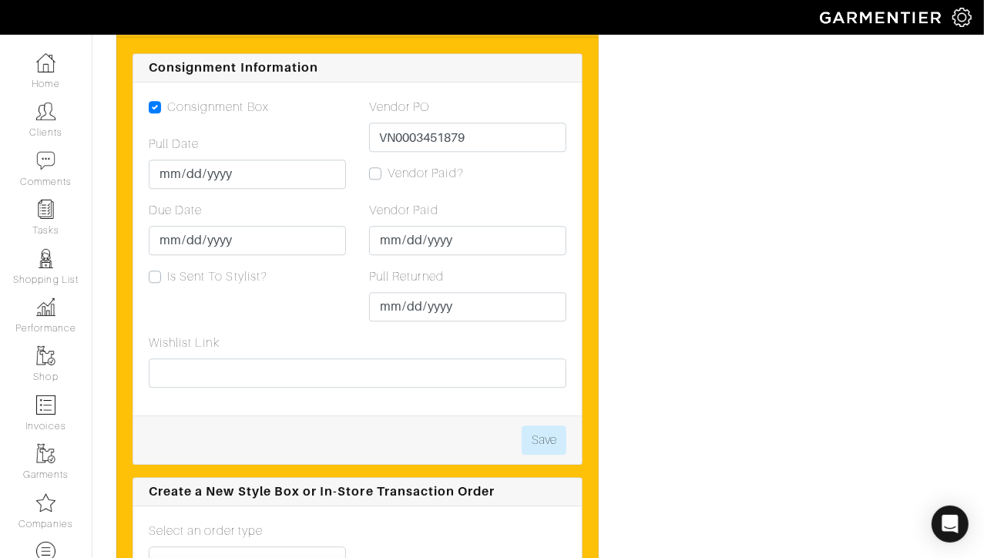
click at [388, 164] on label "Vendor Paid?" at bounding box center [426, 173] width 76 height 18
click at [371, 164] on input "Vendor Paid?" at bounding box center [375, 171] width 12 height 15
checkbox input "true"
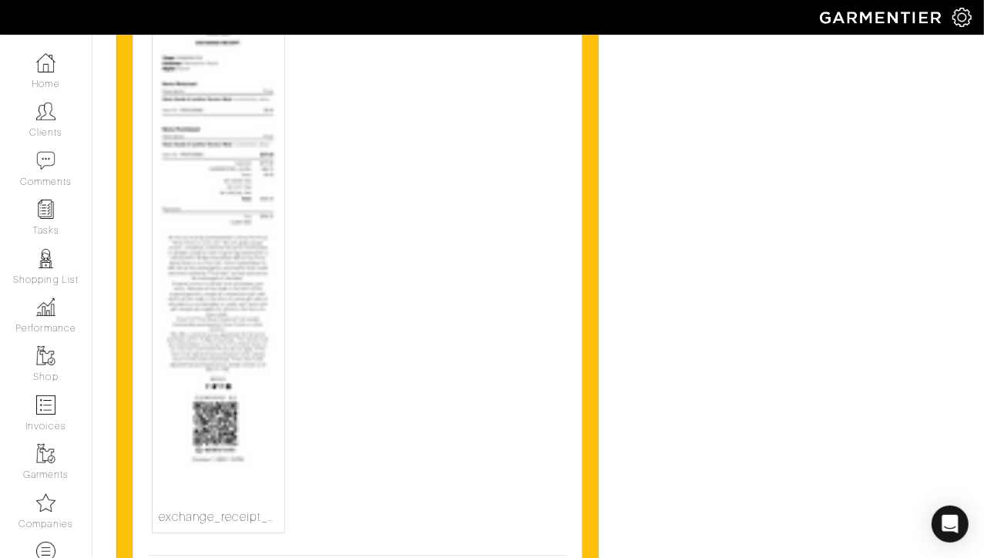
scroll to position [2914, 0]
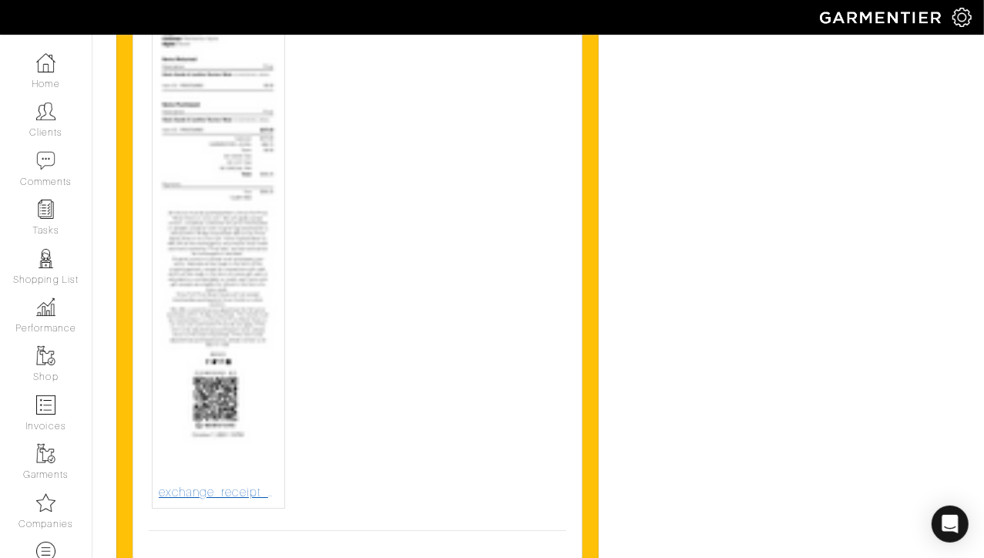
click at [266, 372] on img at bounding box center [218, 224] width 119 height 519
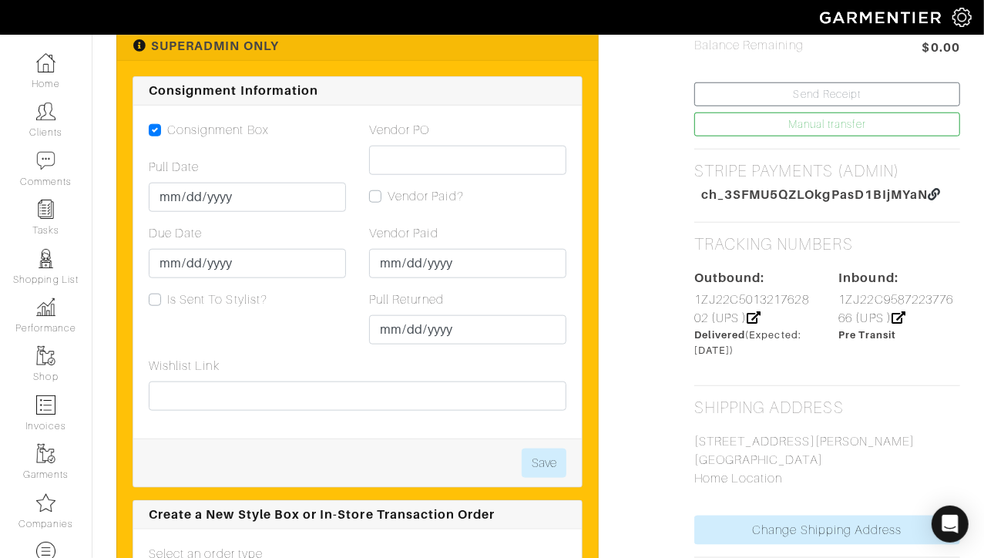
scroll to position [886, 0]
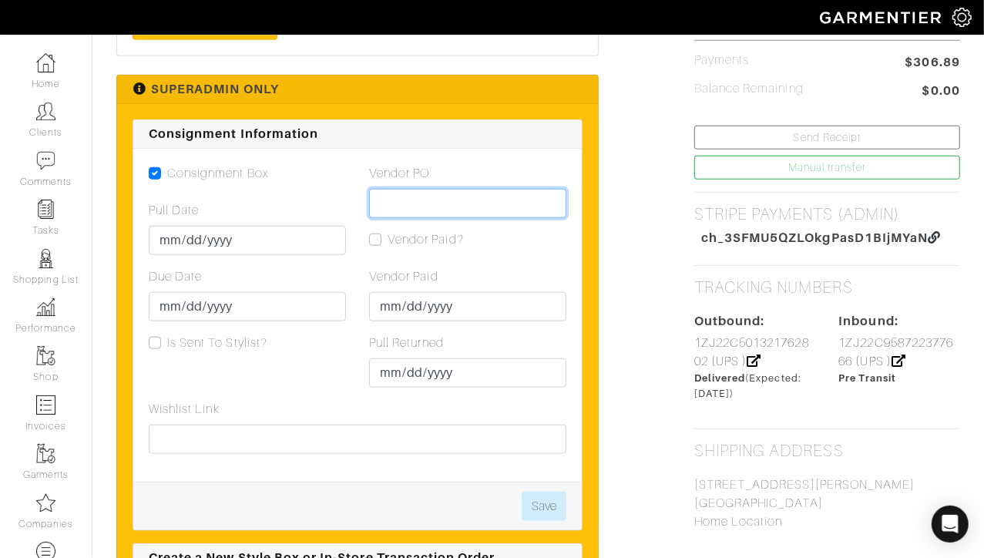
click at [404, 189] on input "Vendor PO" at bounding box center [467, 203] width 197 height 29
paste input "VN0003451918"
type input "VN0003451918"
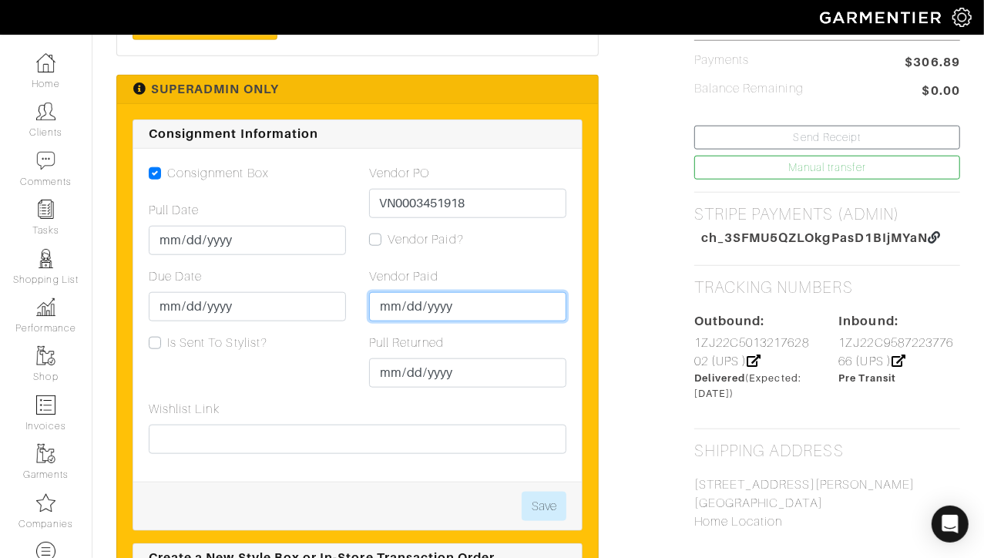
click at [379, 292] on input "Vendor Paid" at bounding box center [467, 306] width 197 height 29
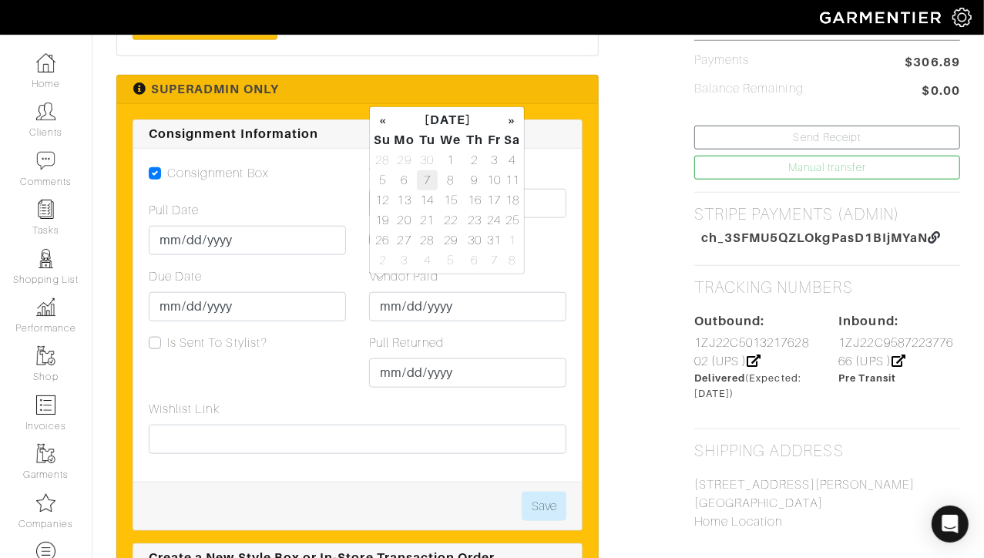
click at [422, 183] on td "7" at bounding box center [427, 180] width 21 height 20
type input "[DATE]"
click at [539, 211] on div "Vendor PO VN0003451918 Vendor Paid? Vendor Paid 2025-10-07 Pull Returned 2025-1…" at bounding box center [468, 282] width 220 height 236
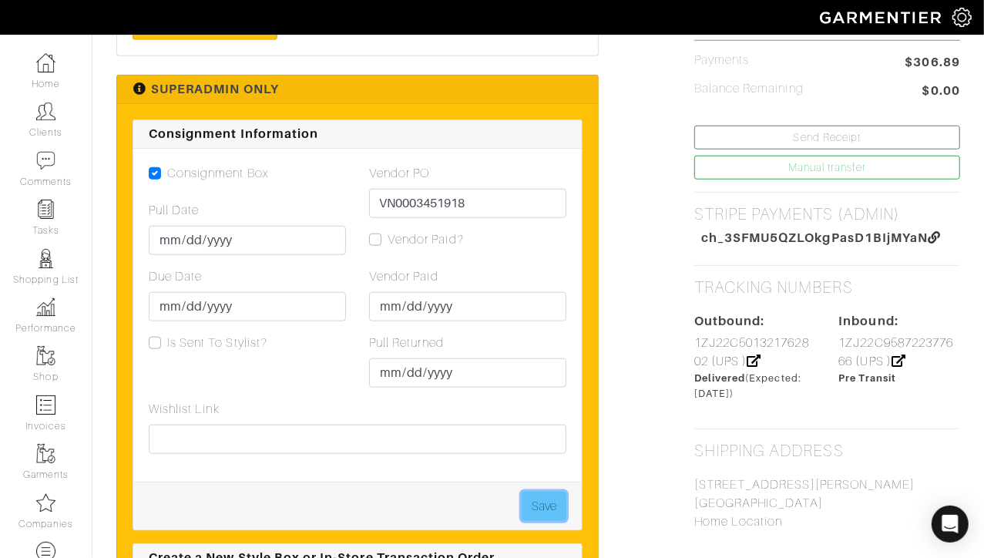
click at [541, 492] on button "Save" at bounding box center [544, 506] width 45 height 29
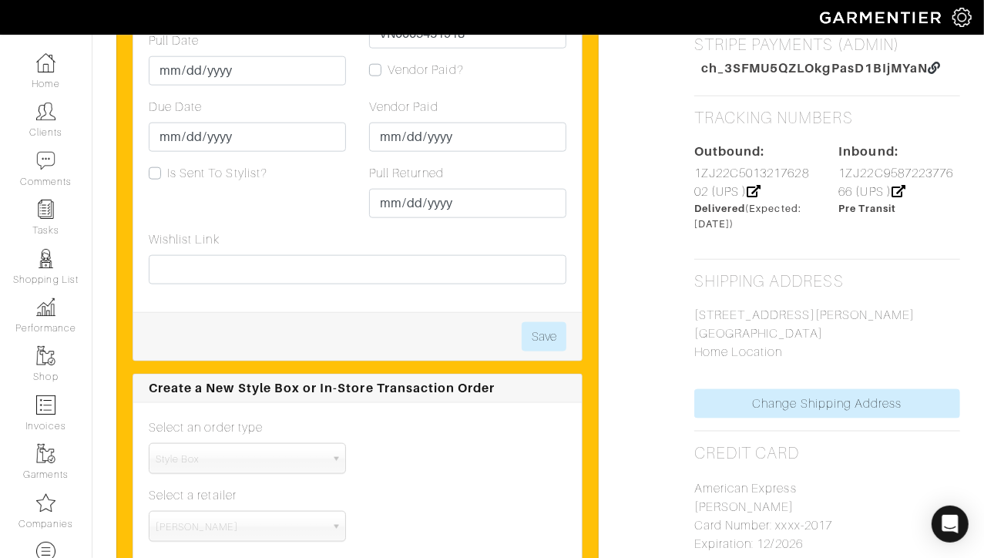
scroll to position [1052, 0]
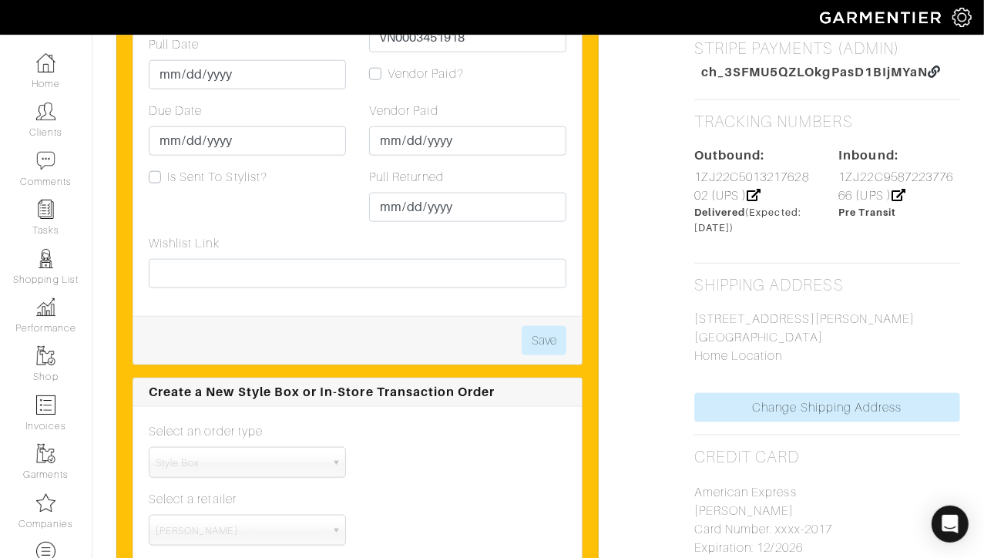
click at [388, 65] on label "Vendor Paid?" at bounding box center [426, 74] width 76 height 18
click at [375, 65] on input "Vendor Paid?" at bounding box center [375, 72] width 12 height 15
checkbox input "true"
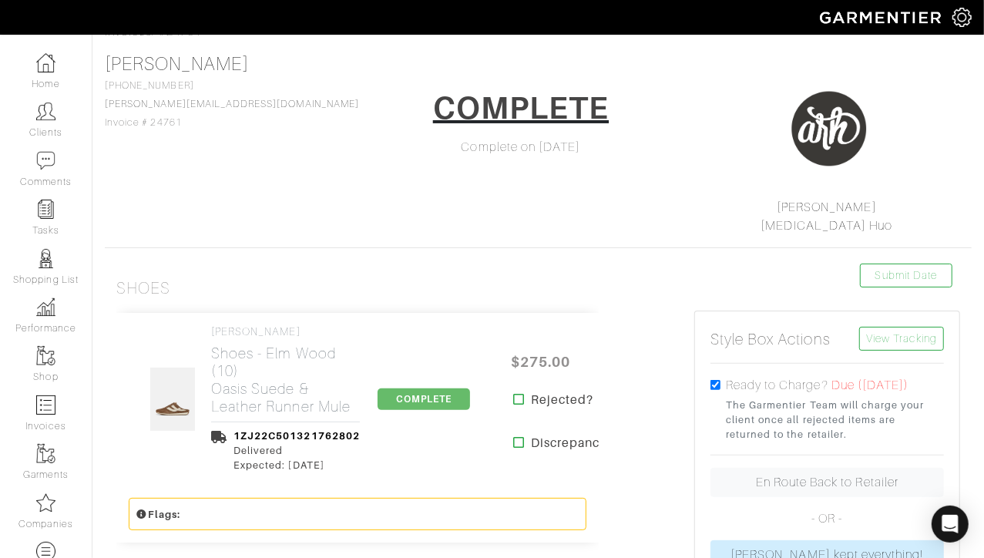
scroll to position [14, 0]
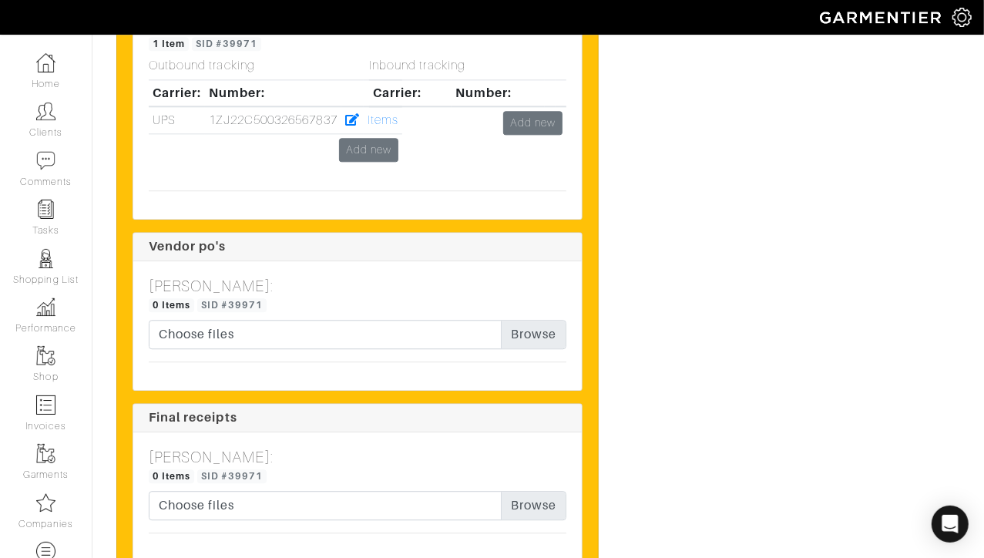
scroll to position [5897, 0]
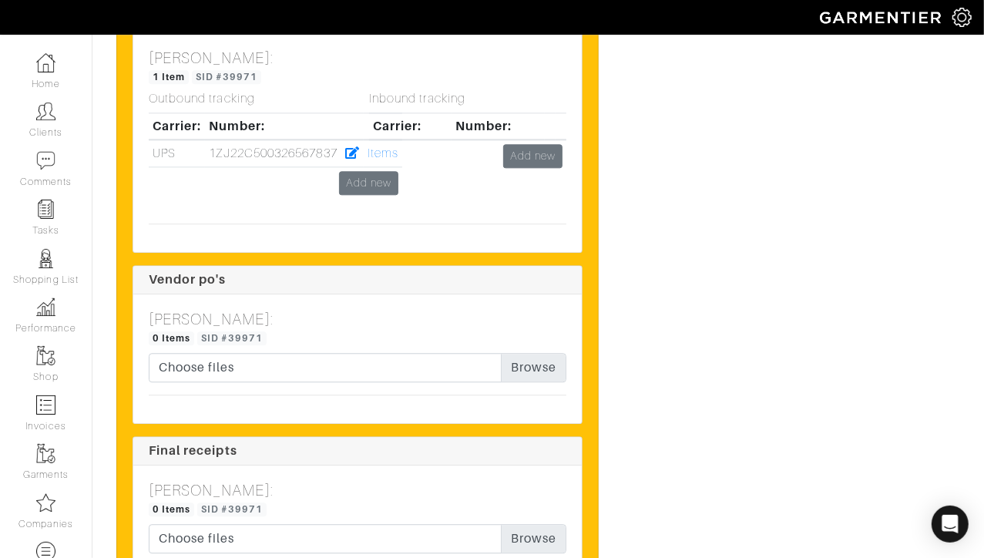
click at [386, 172] on td "Add new" at bounding box center [467, 155] width 197 height 32
click at [387, 172] on td "Add new" at bounding box center [467, 155] width 197 height 32
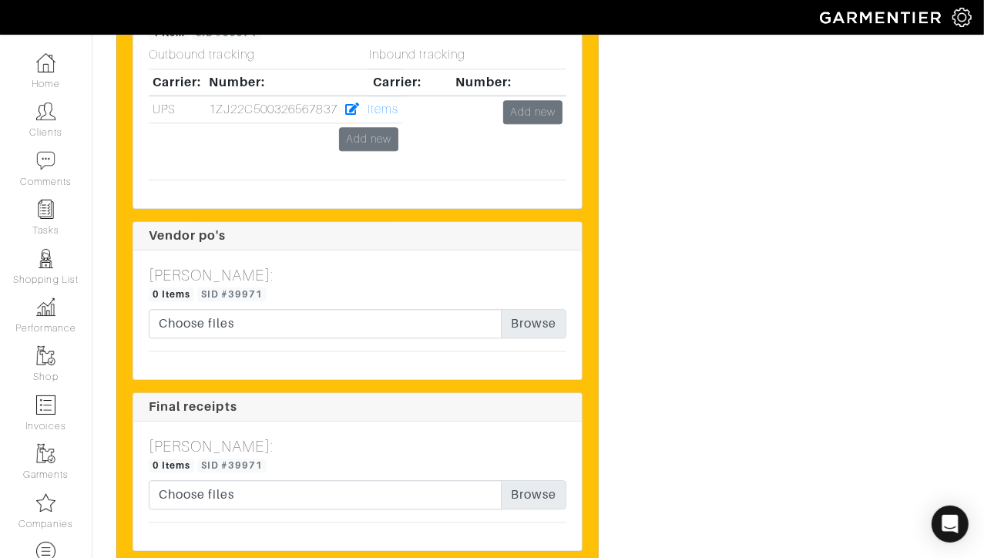
scroll to position [5935, 0]
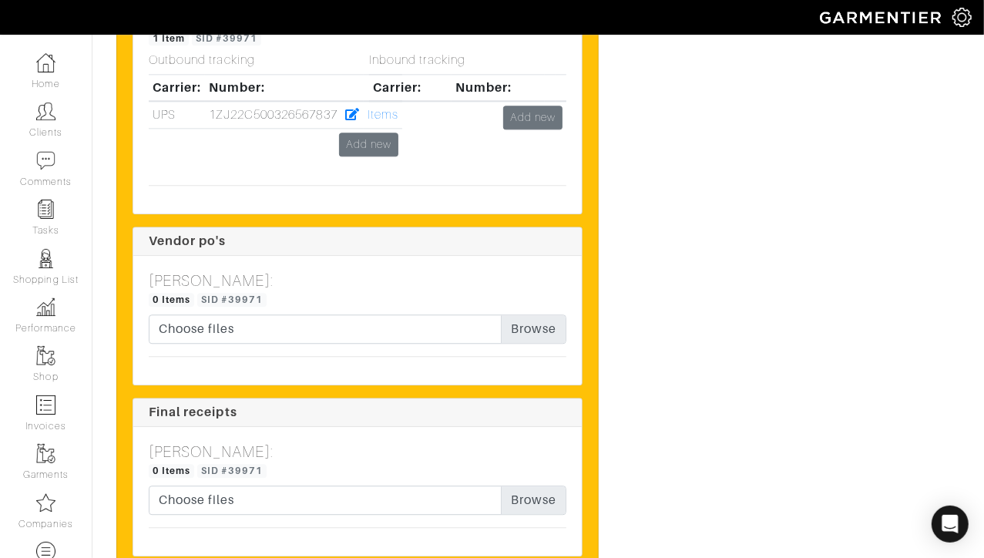
click at [382, 133] on td "Add new" at bounding box center [467, 117] width 197 height 32
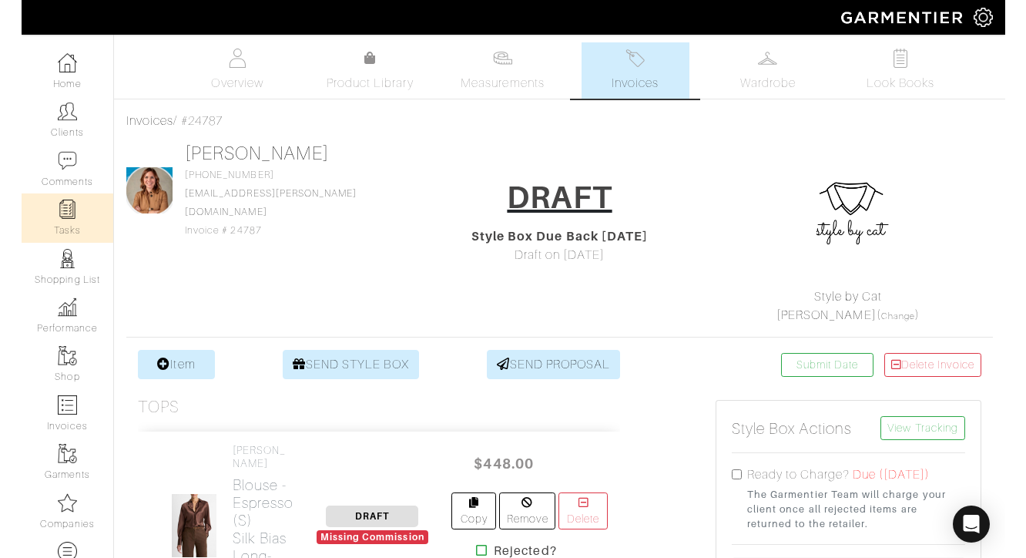
scroll to position [5933, 0]
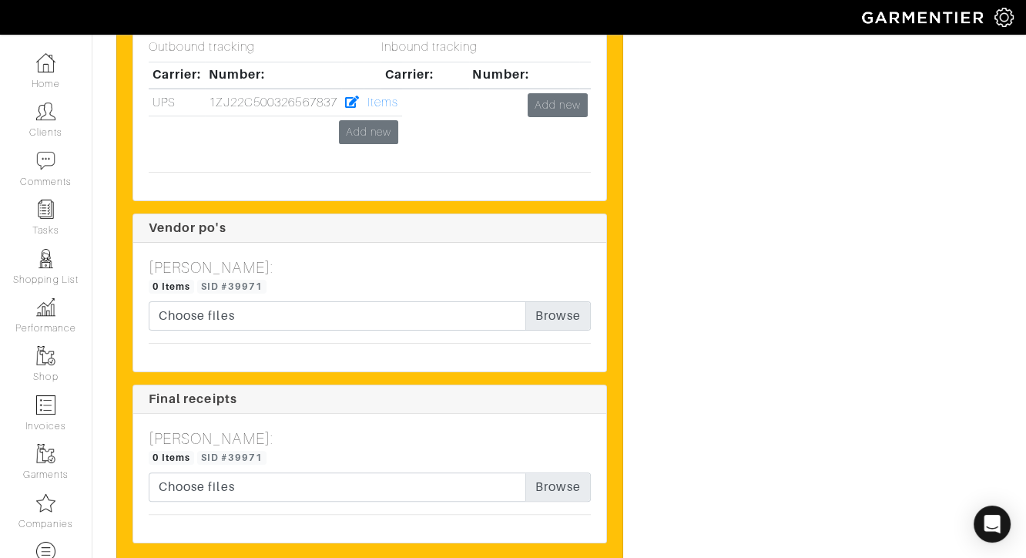
click at [389, 121] on td "Add new" at bounding box center [486, 105] width 210 height 32
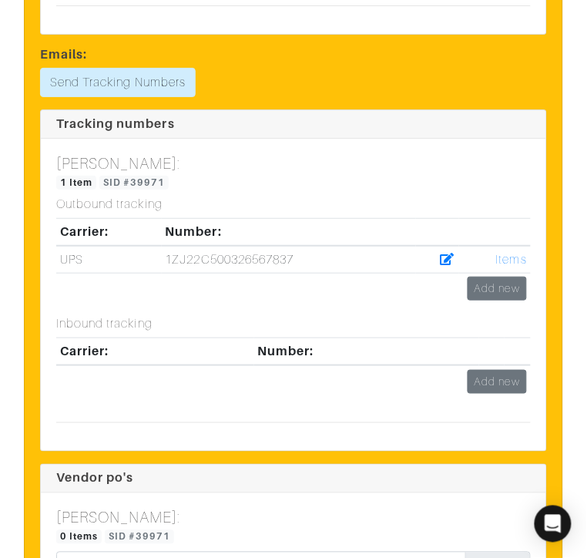
scroll to position [5649, 0]
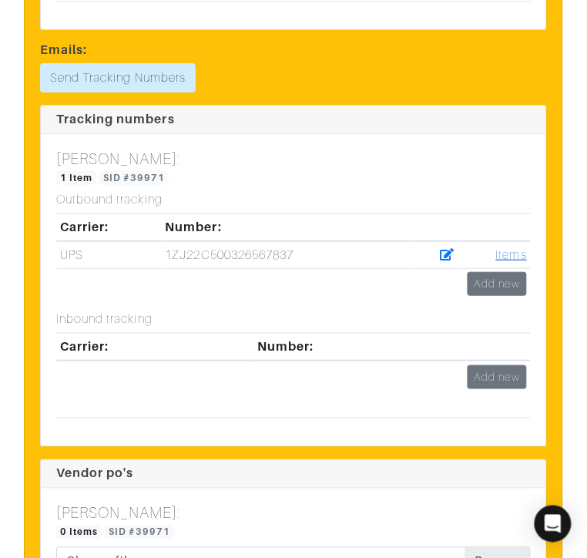
click at [515, 262] on link "Items" at bounding box center [511, 255] width 31 height 14
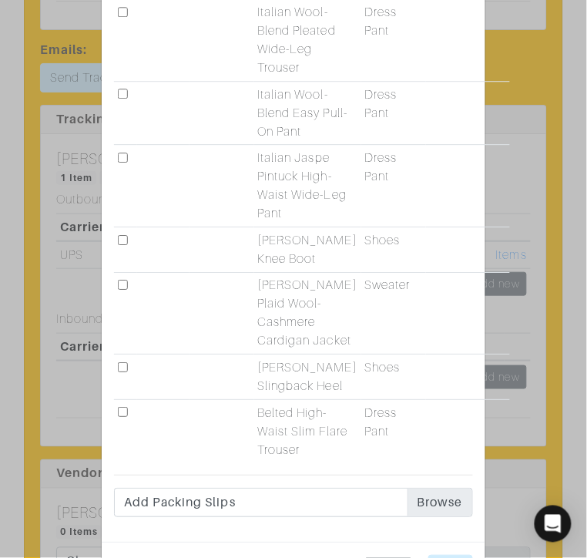
scroll to position [550, 0]
click at [126, 15] on input "checkbox" at bounding box center [123, 10] width 10 height 10
checkbox input "true"
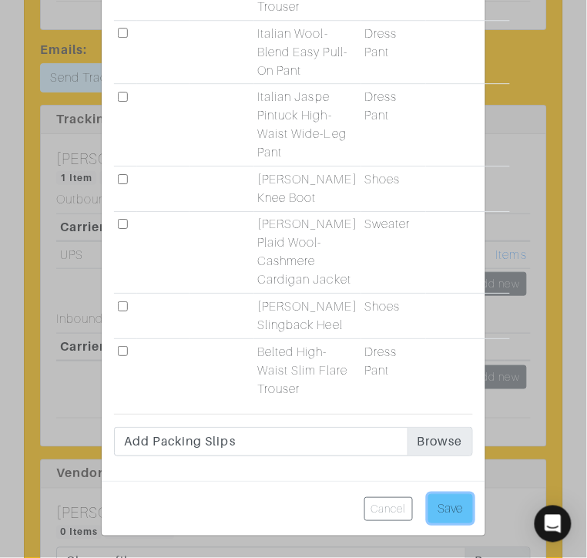
click at [435, 504] on input "Save" at bounding box center [450, 508] width 45 height 29
type input "Save"
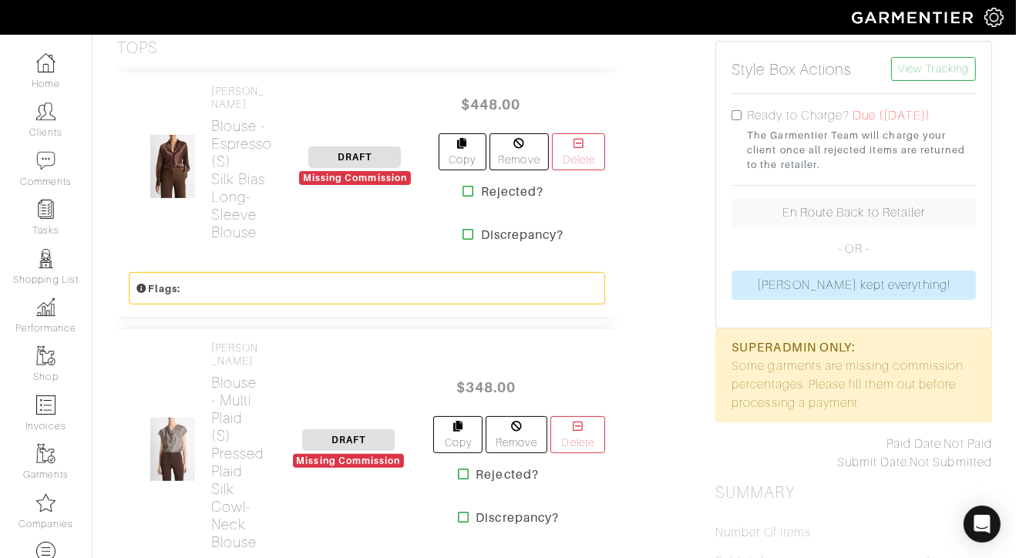
scroll to position [0, 0]
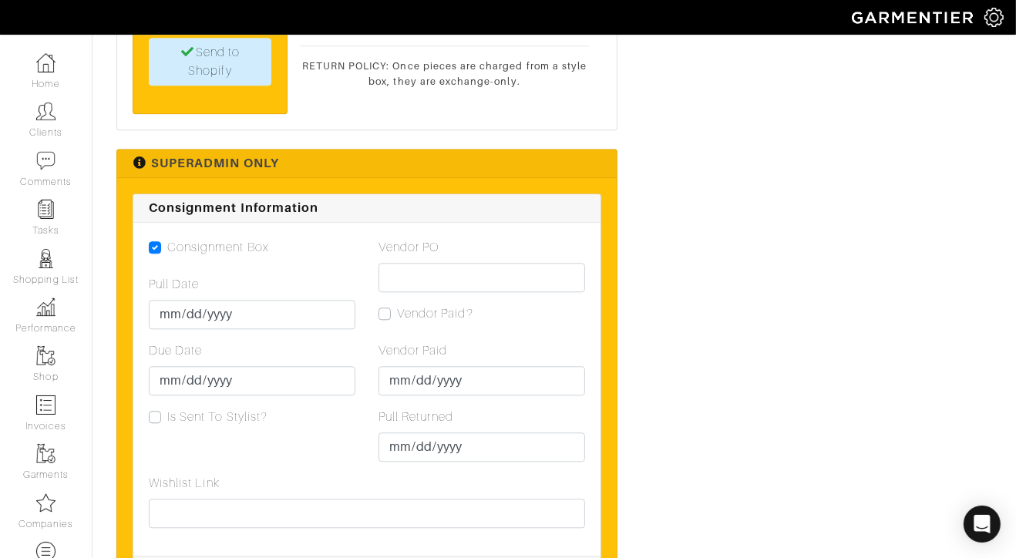
scroll to position [3494, 0]
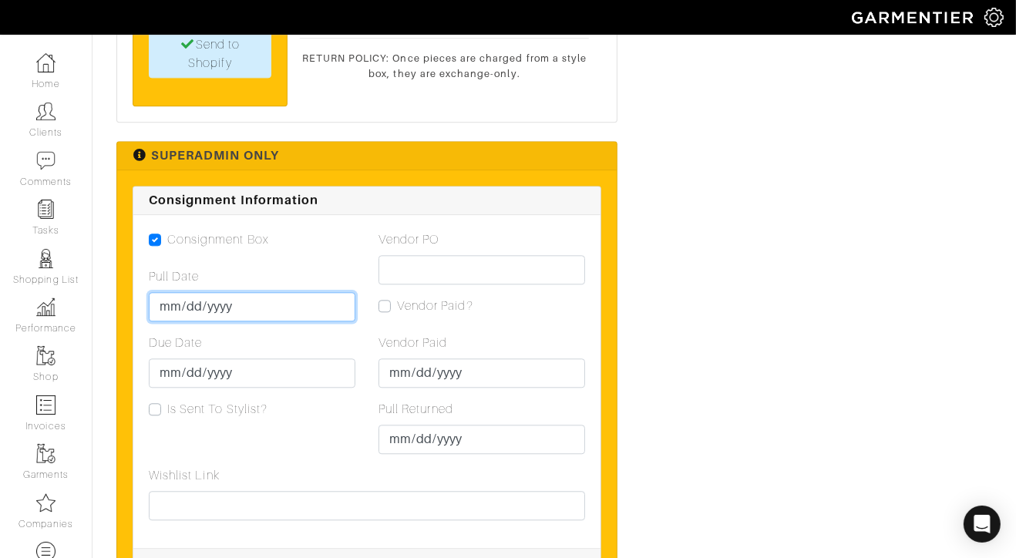
click at [163, 321] on input "Pull Date" at bounding box center [252, 306] width 206 height 29
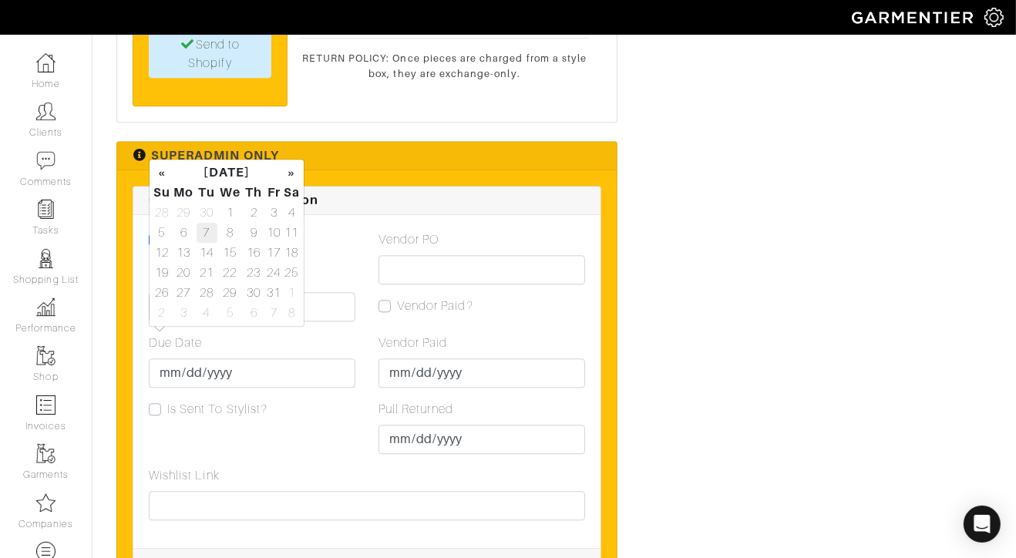
click at [209, 228] on td "7" at bounding box center [206, 233] width 21 height 20
type input "[DATE]"
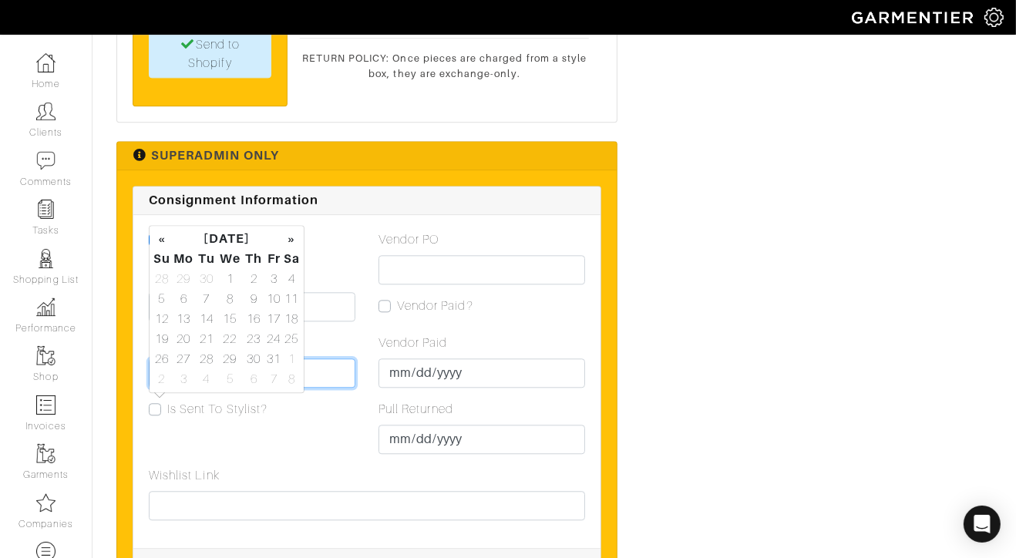
click at [166, 388] on input "Due Date" at bounding box center [252, 372] width 206 height 29
click at [177, 320] on td "13" at bounding box center [183, 319] width 25 height 20
type input "[DATE]"
click at [336, 371] on div "Due Date 2025-10-13" at bounding box center [252, 361] width 206 height 54
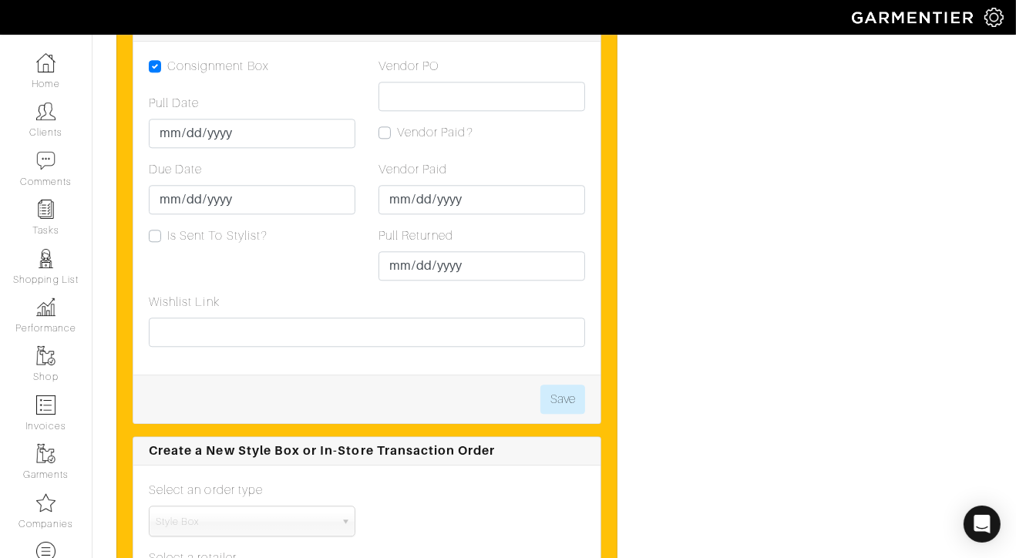
scroll to position [3668, 0]
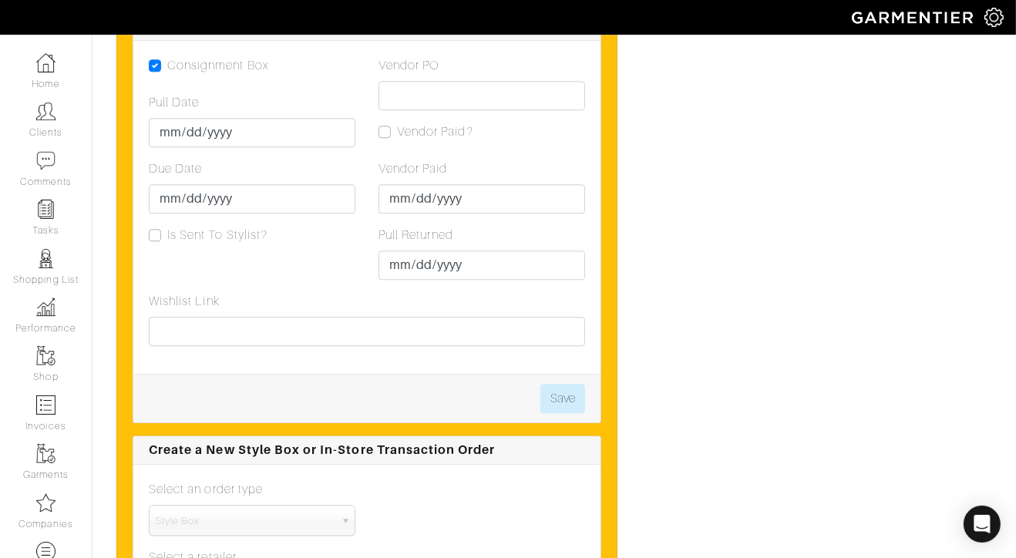
click at [557, 418] on div "Save" at bounding box center [366, 398] width 467 height 49
click at [555, 413] on button "Save" at bounding box center [562, 398] width 45 height 29
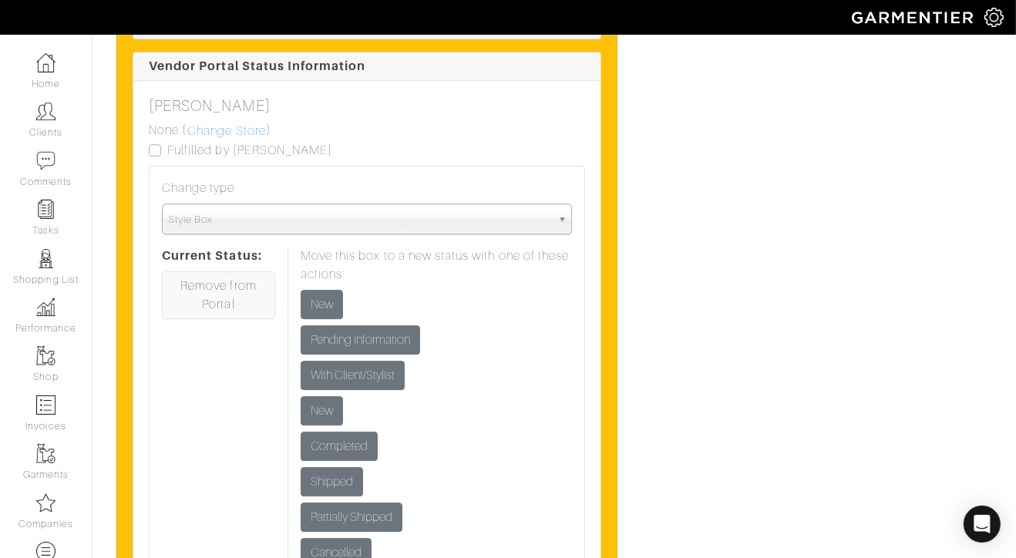
scroll to position [4259, 0]
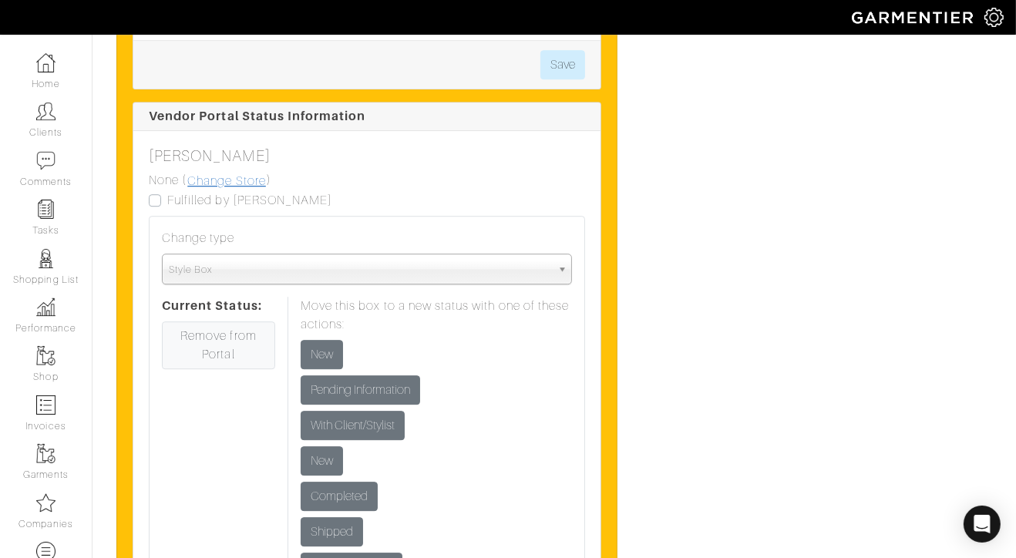
click at [237, 191] on link "Change Store" at bounding box center [226, 181] width 80 height 20
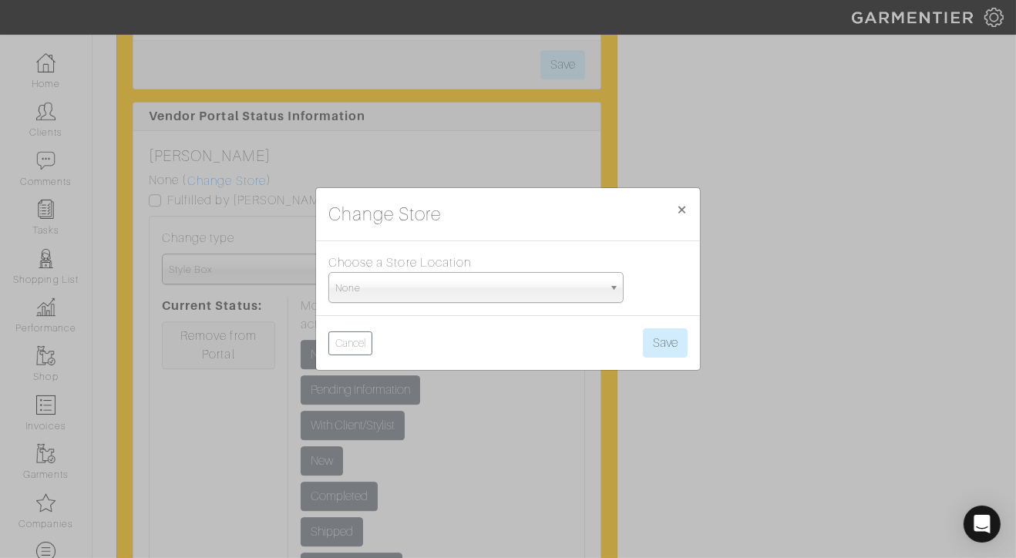
click at [367, 276] on span "None" at bounding box center [468, 288] width 267 height 31
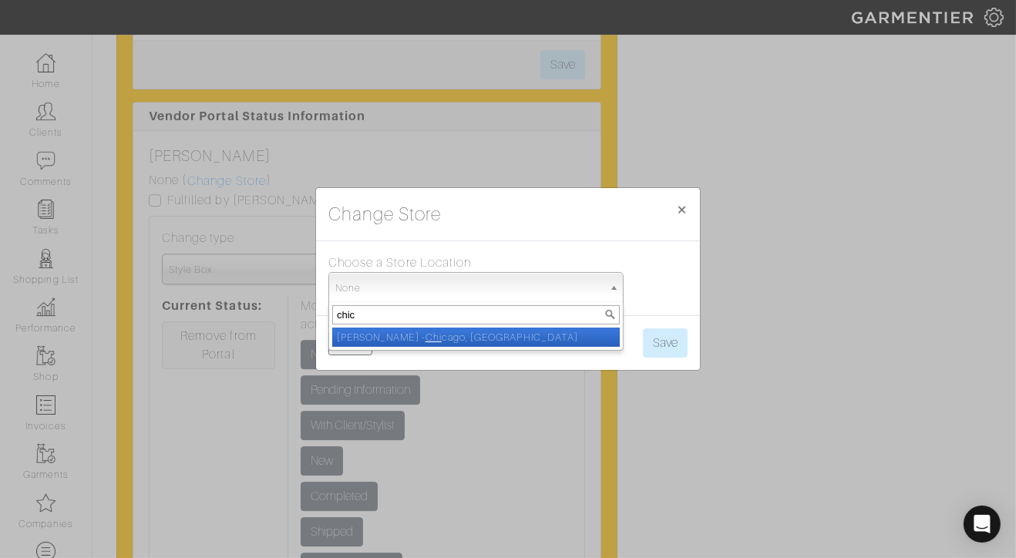
type input "chica"
select select "5"
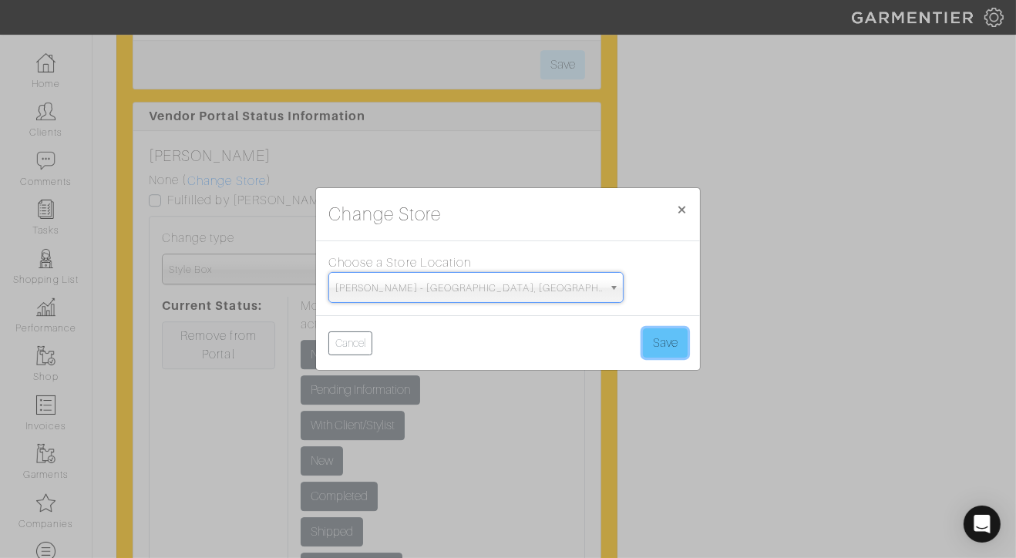
click at [674, 341] on button "Save" at bounding box center [665, 342] width 45 height 29
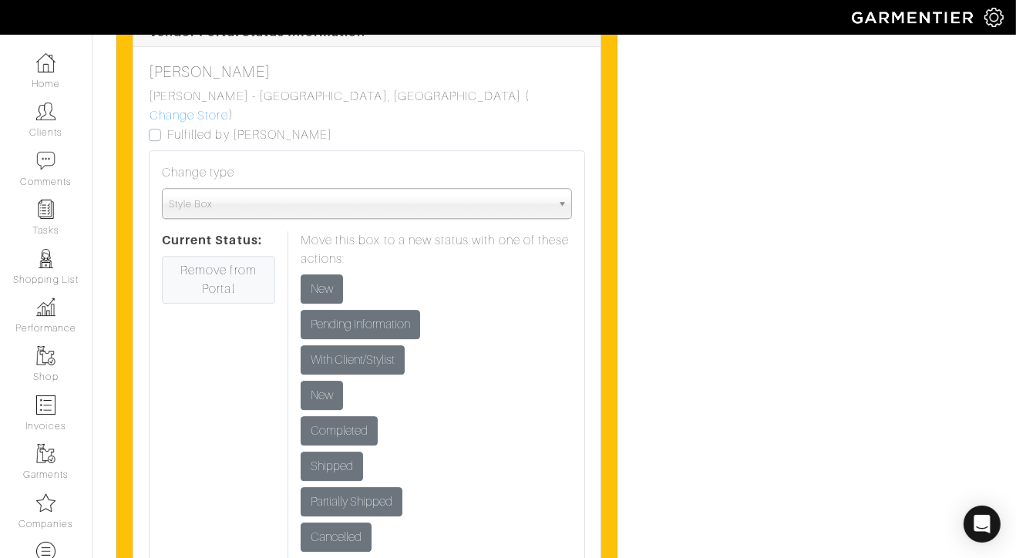
scroll to position [4343, 0]
click at [304, 296] on input "New" at bounding box center [321, 288] width 42 height 29
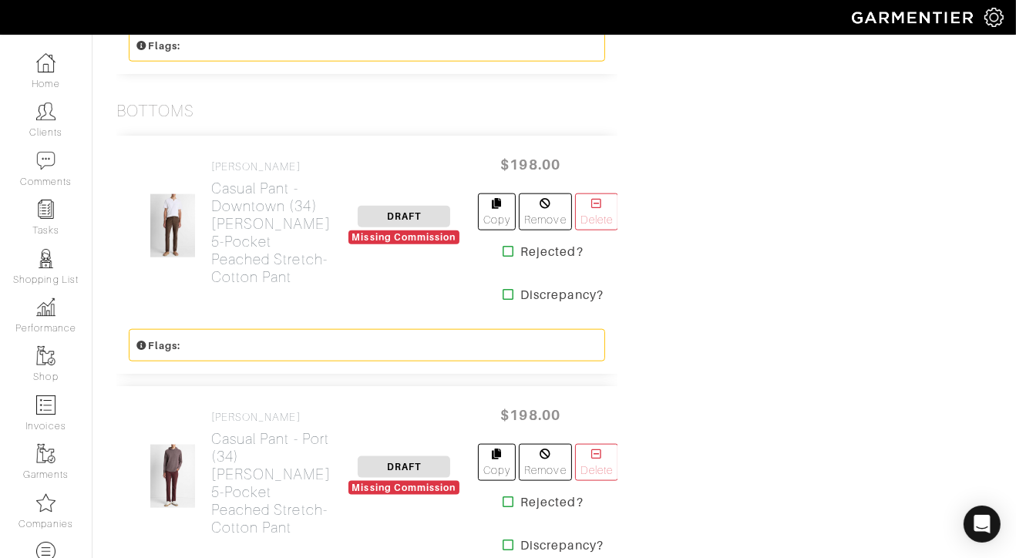
scroll to position [1703, 0]
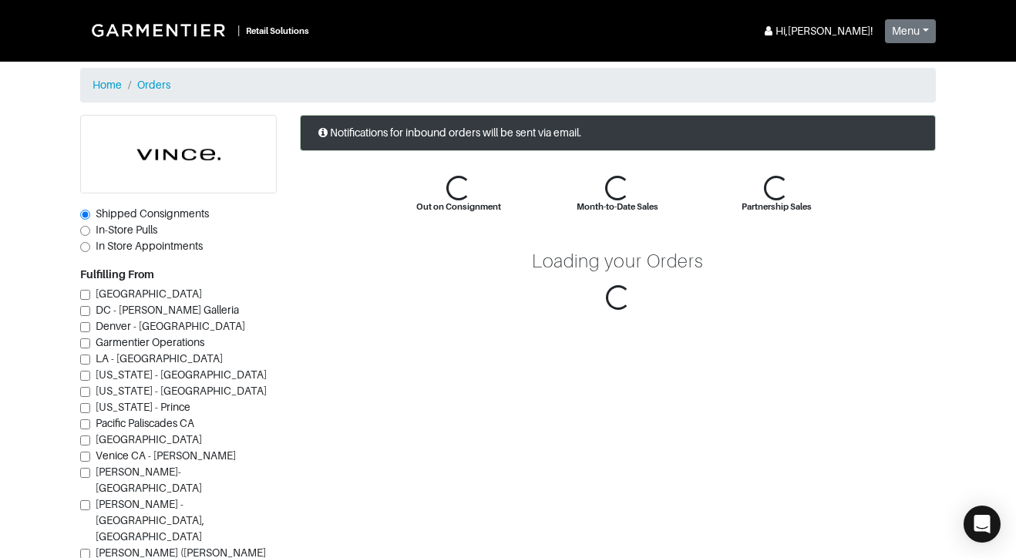
scroll to position [152, 0]
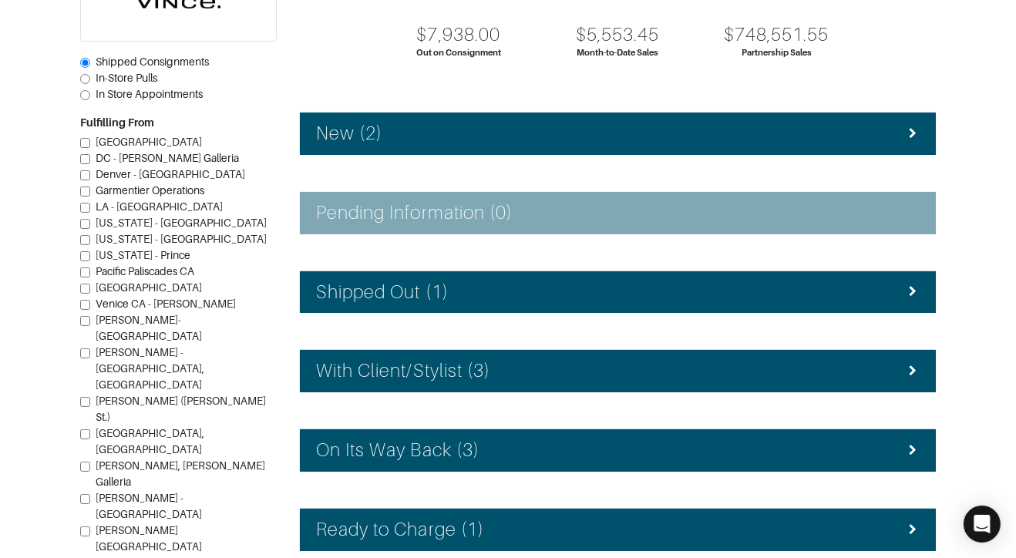
click at [431, 153] on div "Notifications for inbound orders will be sent via email. $7,938.00 Out on Consi…" at bounding box center [617, 384] width 659 height 843
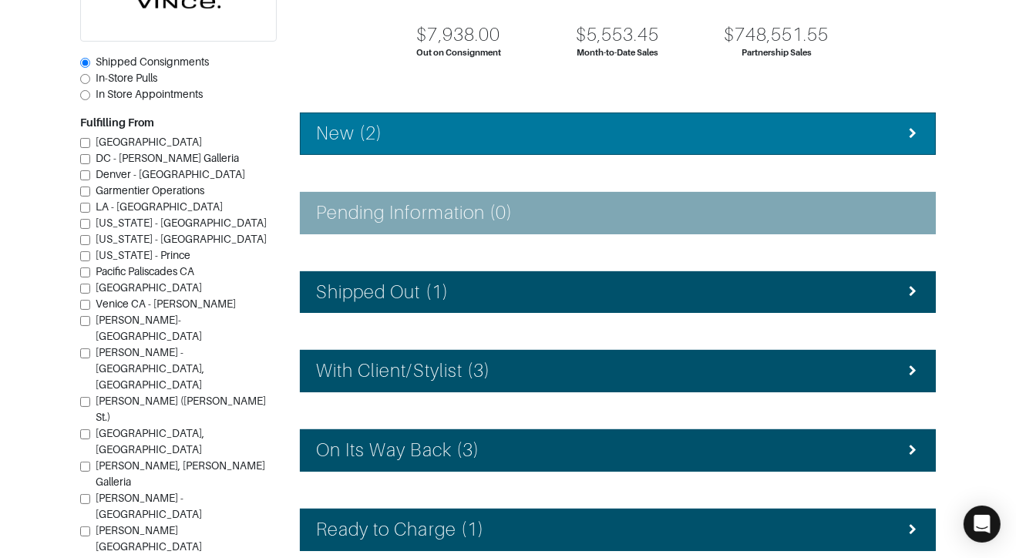
click at [462, 147] on li "New (2)" at bounding box center [618, 133] width 636 height 42
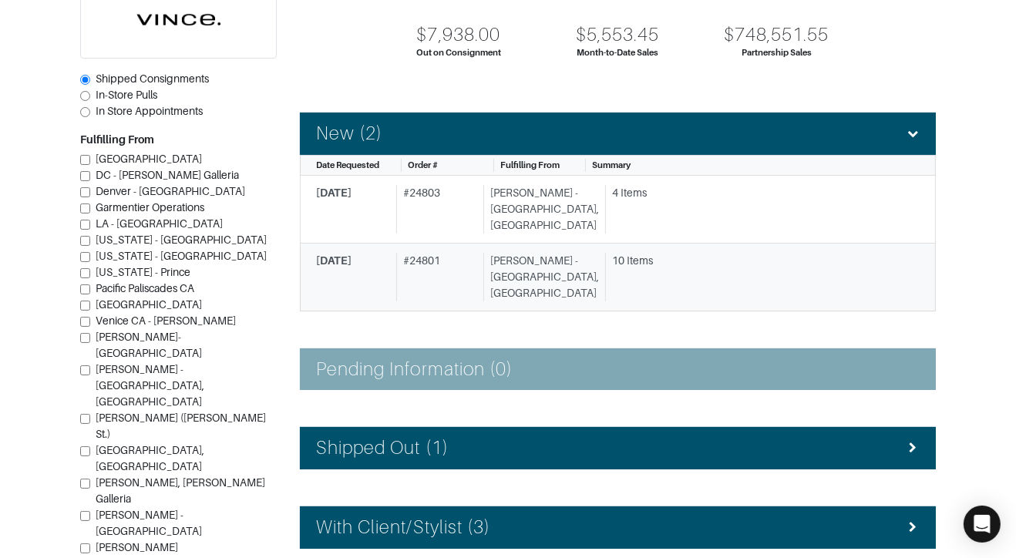
click at [456, 253] on div "# 24801" at bounding box center [436, 277] width 81 height 49
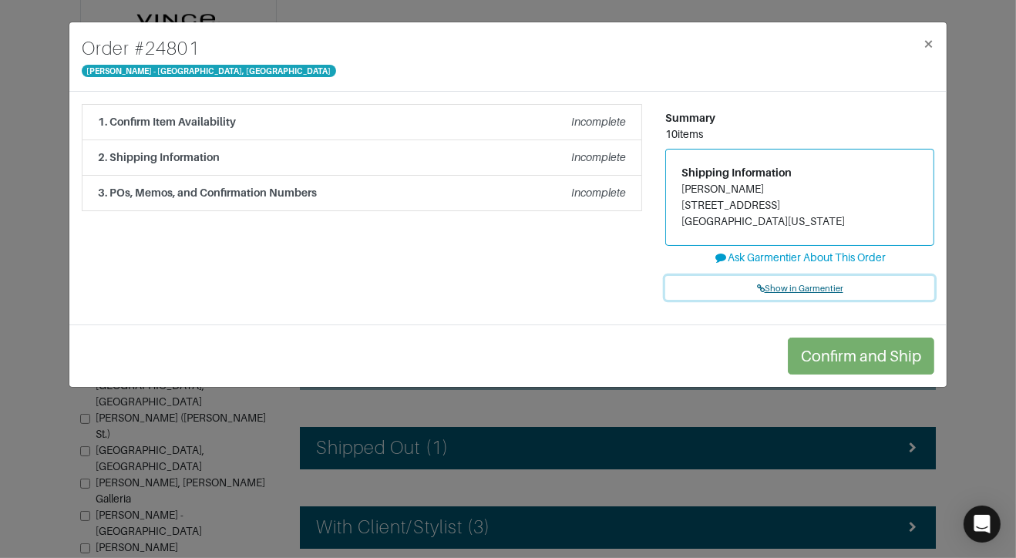
click at [743, 296] on link "Show in Garmentier" at bounding box center [799, 288] width 269 height 24
click at [45, 143] on div "Order # [GEOGRAPHIC_DATA][PERSON_NAME] × 1. Confirm Item Availability Incomplet…" at bounding box center [508, 279] width 1016 height 558
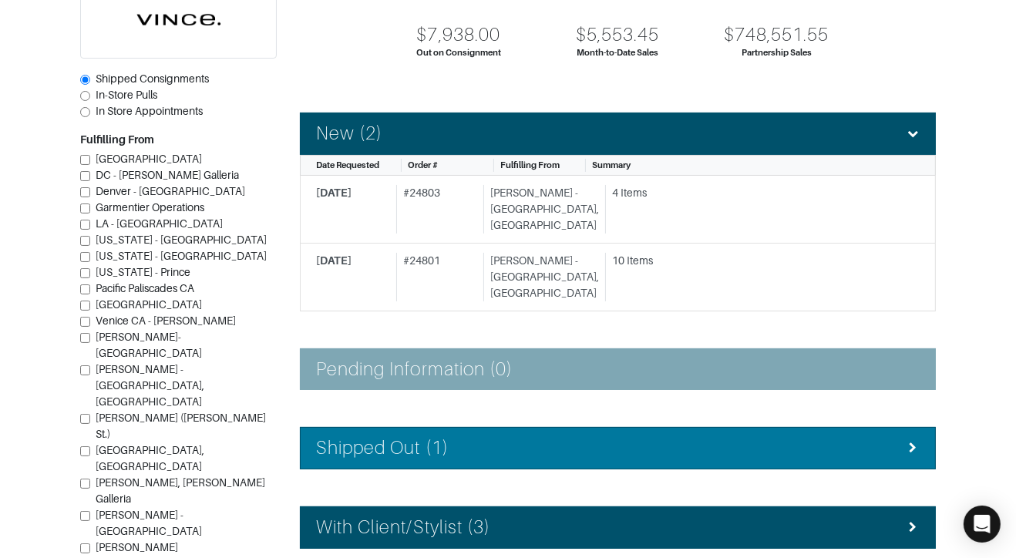
click at [362, 427] on li "Shipped Out (1)" at bounding box center [618, 448] width 636 height 42
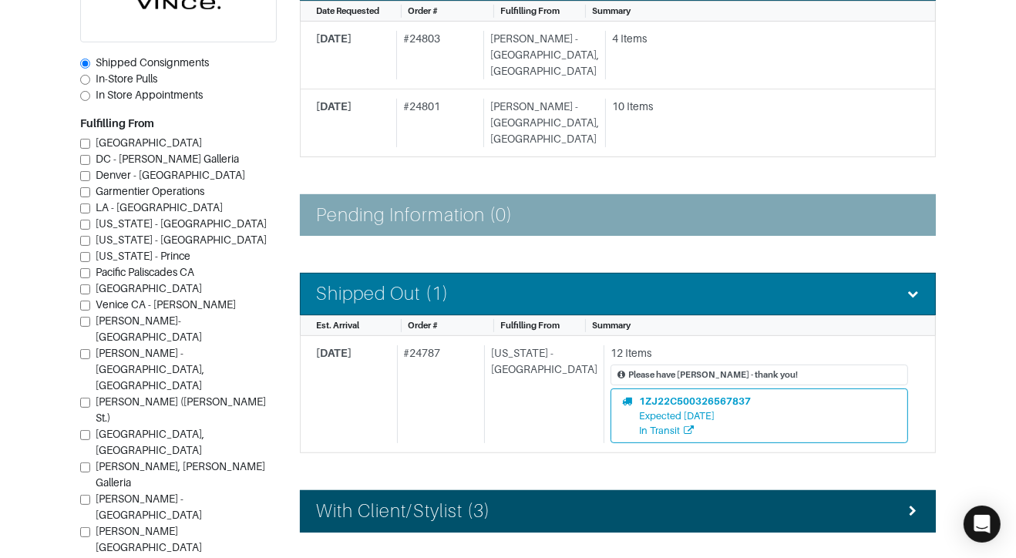
scroll to position [313, 0]
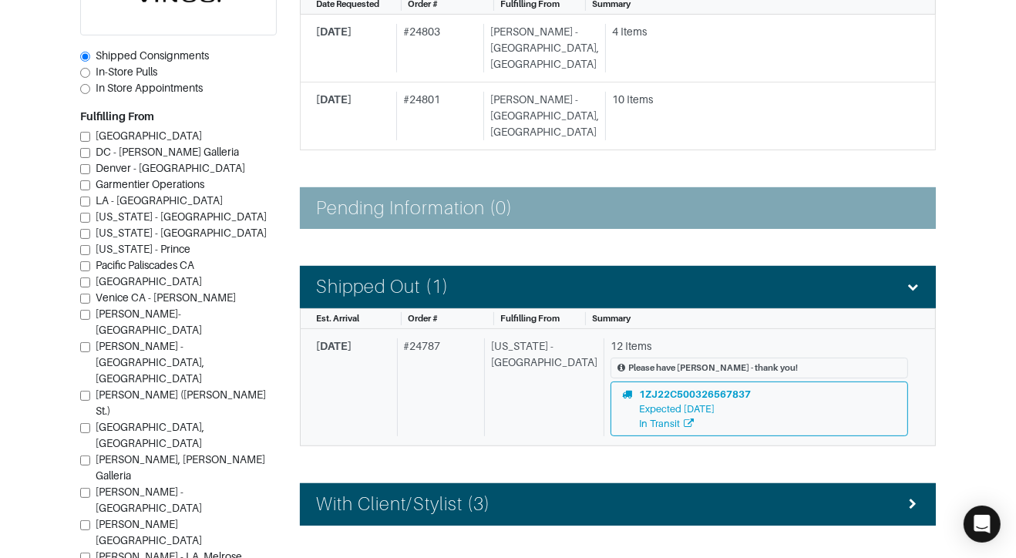
click at [419, 372] on div "# 24787" at bounding box center [438, 387] width 82 height 98
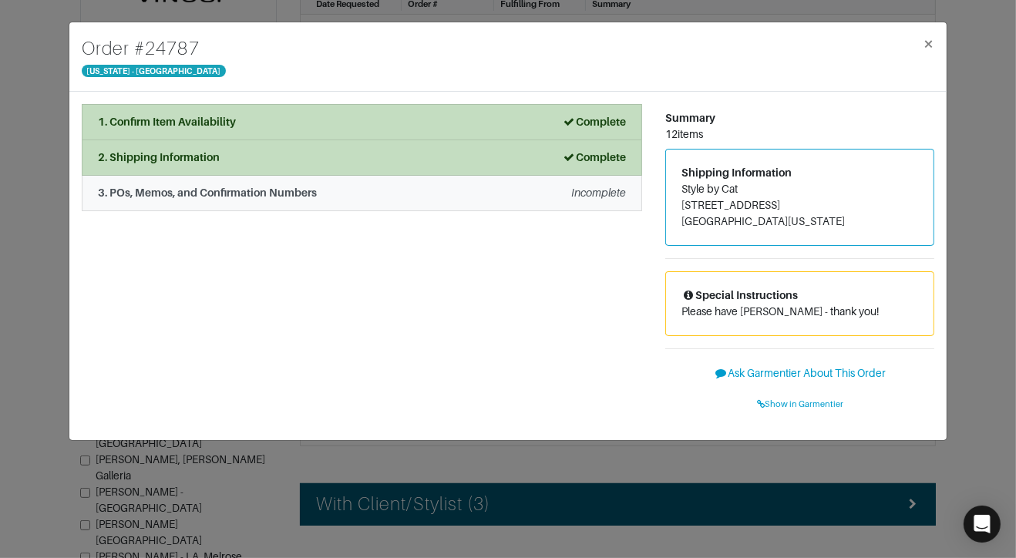
click at [434, 192] on div "3. POs, Memos, and Confirmation Numbers Incomplete" at bounding box center [362, 193] width 528 height 16
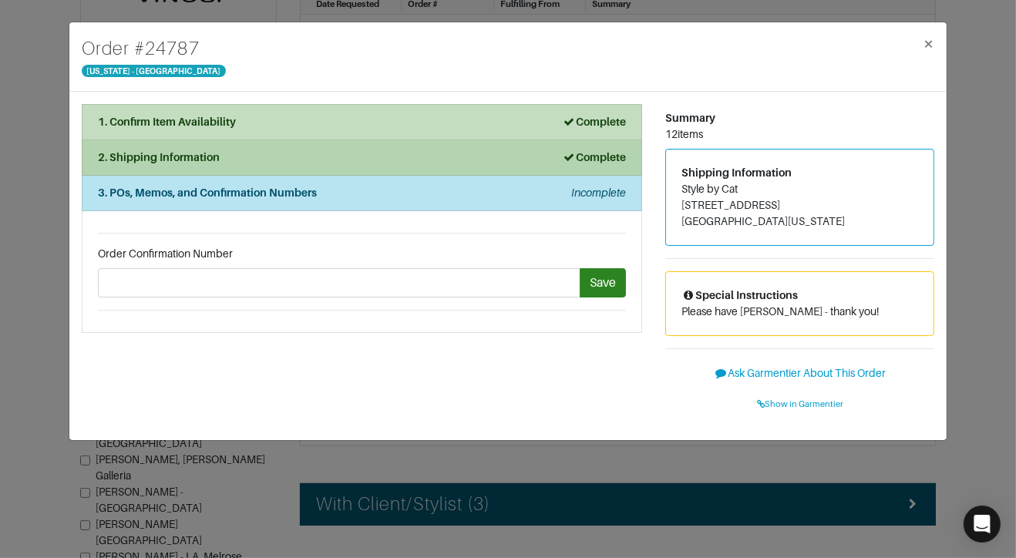
click at [434, 149] on div "2. Shipping Information Complete" at bounding box center [362, 157] width 528 height 16
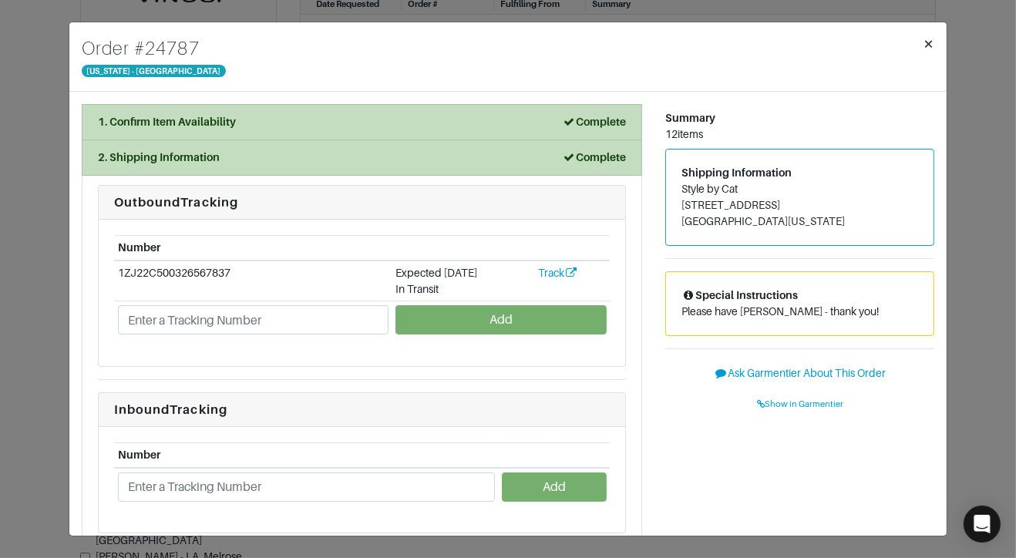
click at [925, 49] on span "×" at bounding box center [928, 43] width 12 height 21
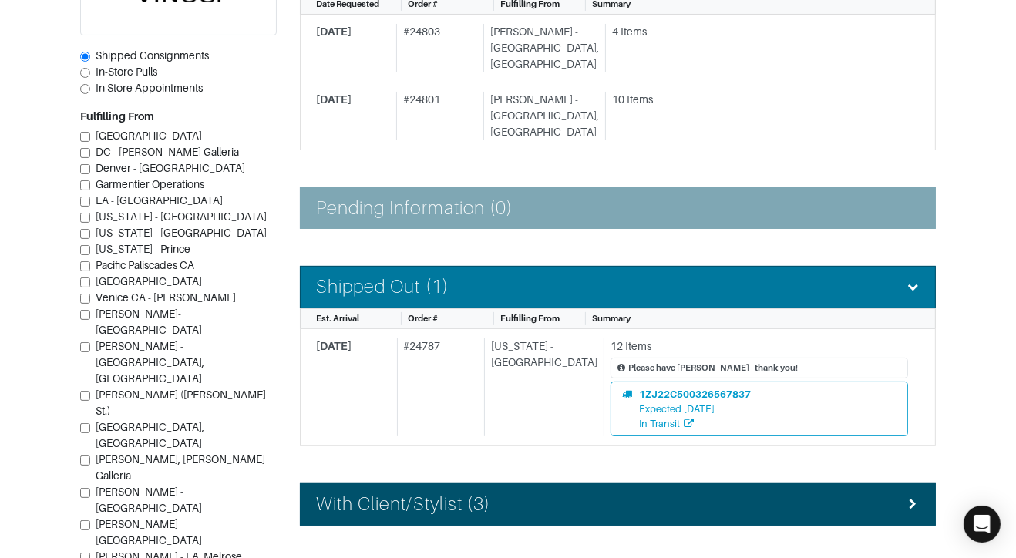
click at [324, 266] on li "Shipped Out (1)" at bounding box center [618, 287] width 636 height 42
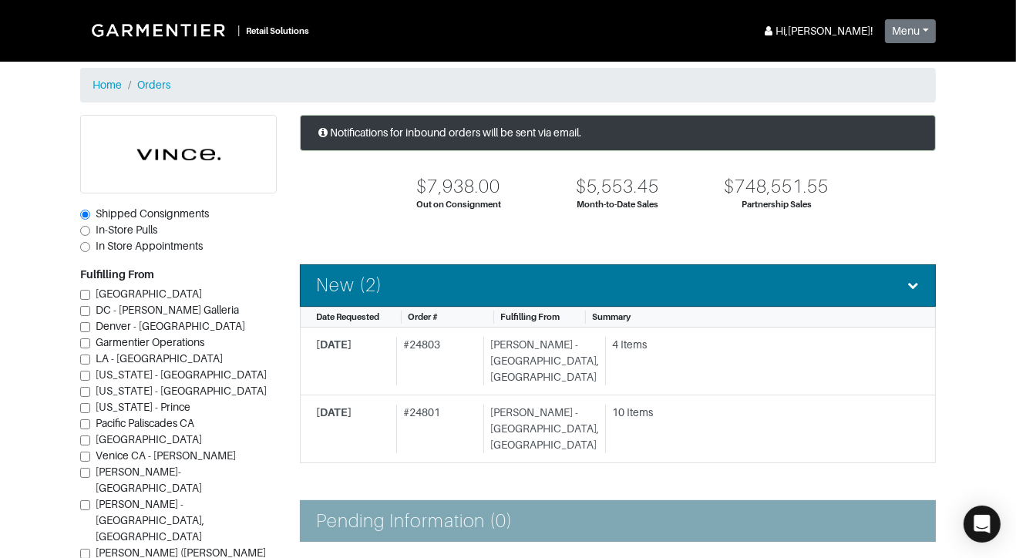
click at [344, 287] on h4 "New (2)" at bounding box center [349, 285] width 66 height 22
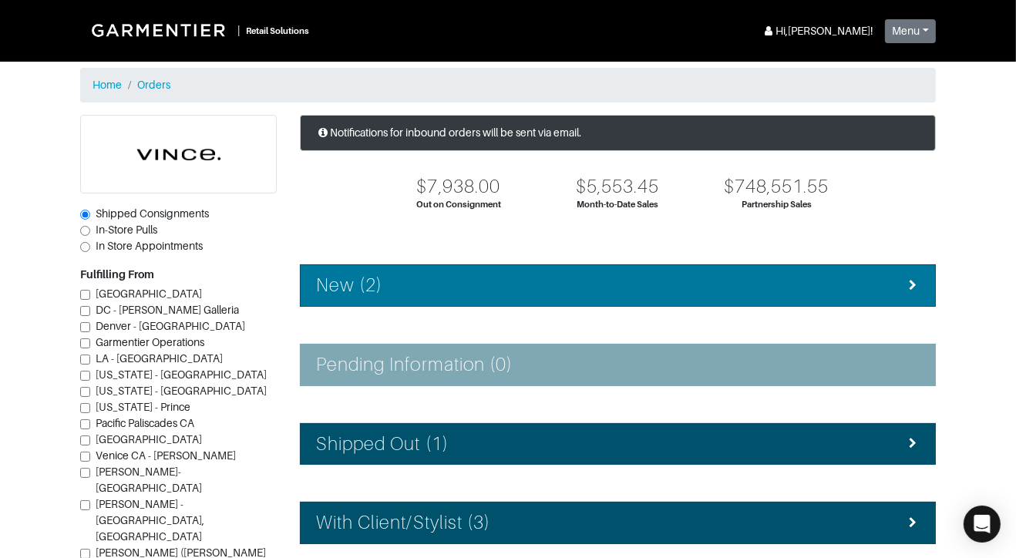
click at [352, 290] on h4 "New (2)" at bounding box center [349, 285] width 66 height 22
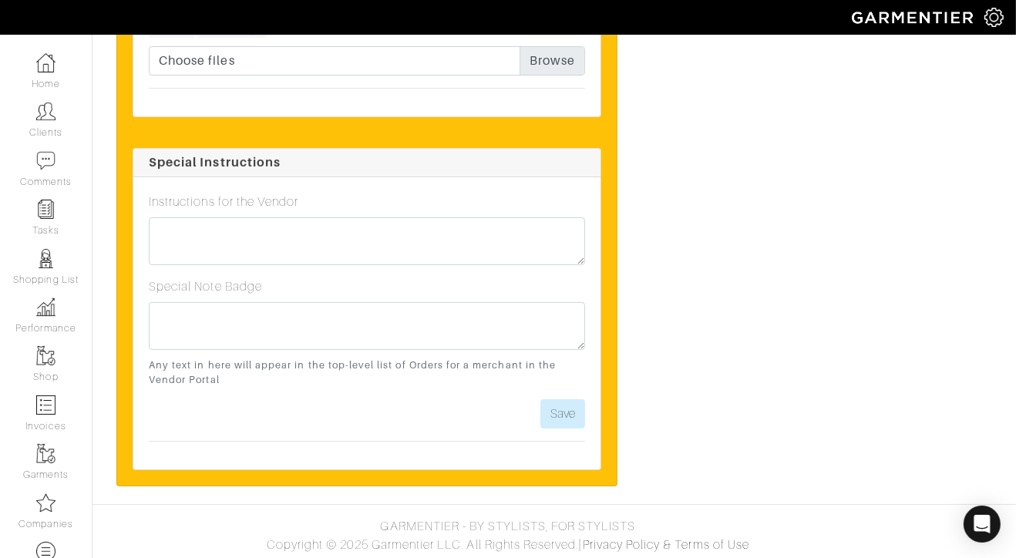
scroll to position [5688, 0]
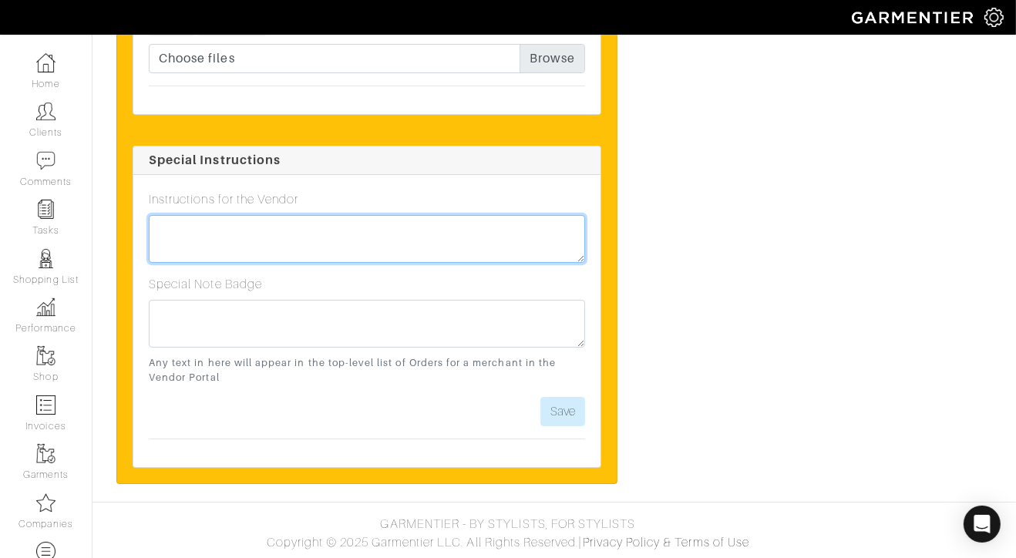
click at [403, 240] on textarea at bounding box center [367, 239] width 436 height 48
paste textarea "delivered before the end of day on Thursday 10/9"
type textarea "Please have delivered before the end of day on Thursday 10/9!"
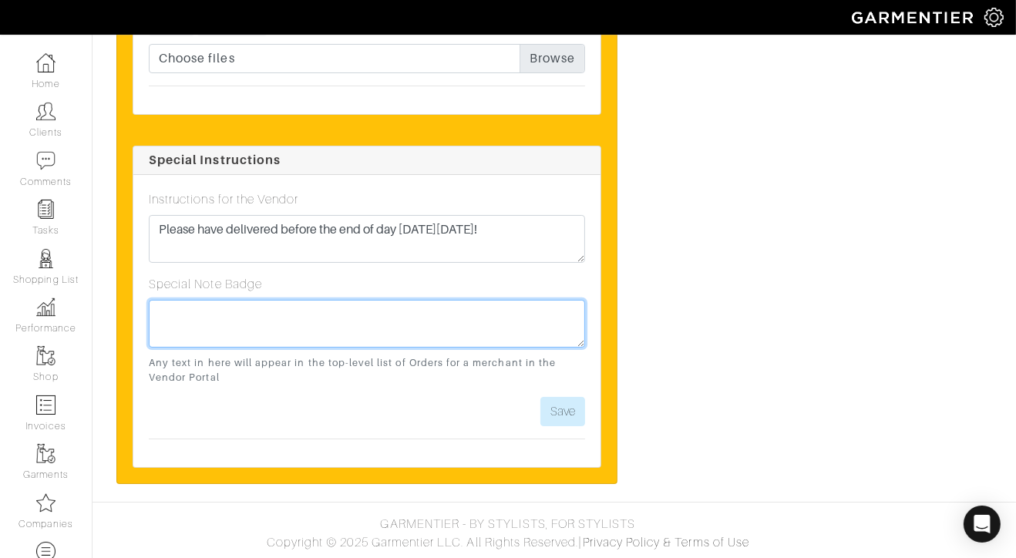
paste textarea "Please have delivered before the end of day on Thursday 10/9!"
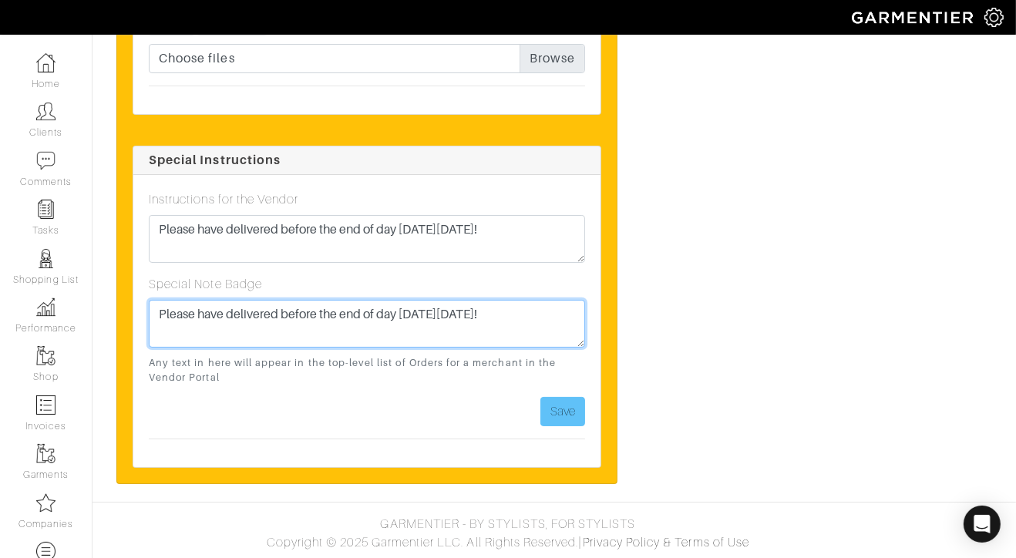
type textarea "Please have delivered before the end of day on Thursday 10/9!"
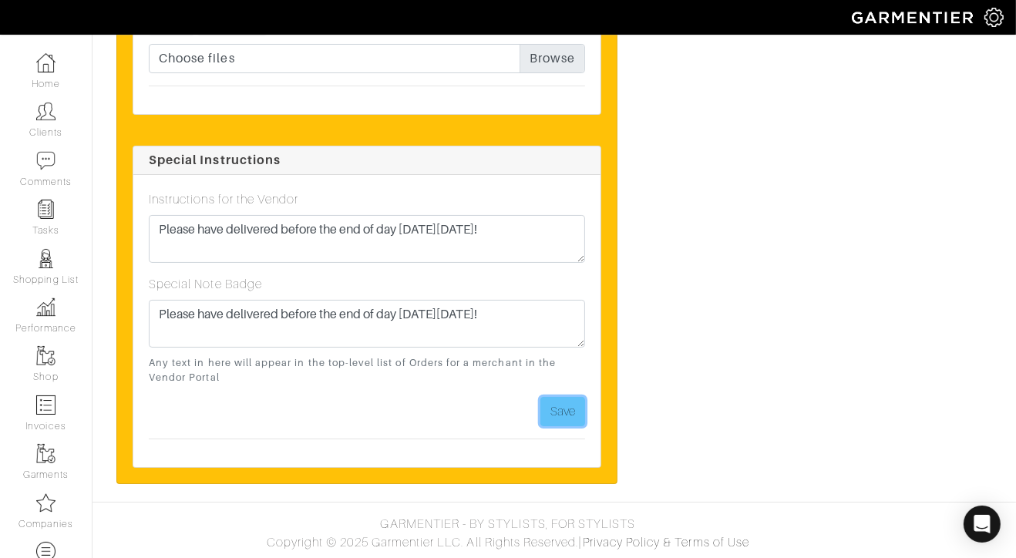
click at [553, 421] on button "Save" at bounding box center [562, 411] width 45 height 29
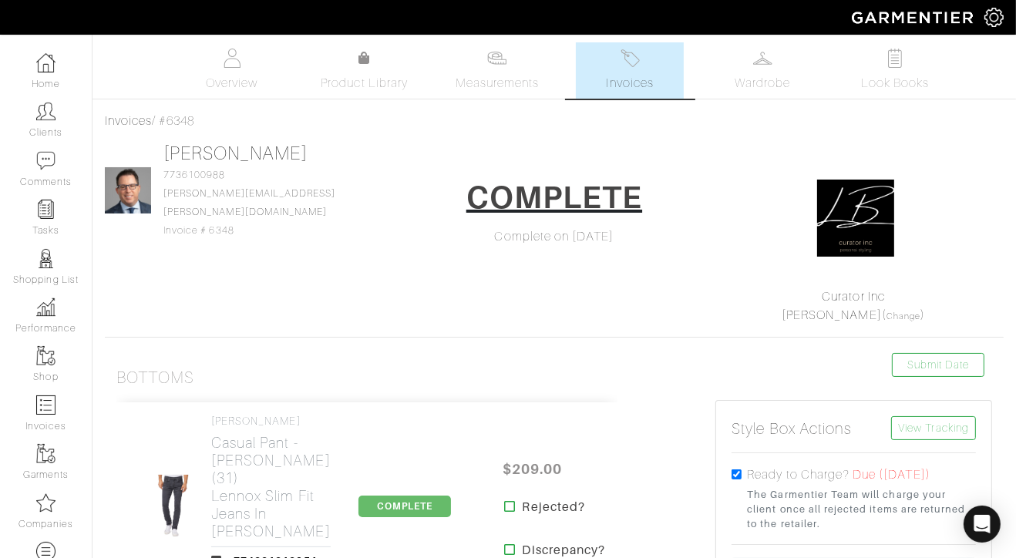
click at [670, 86] on link "Invoices" at bounding box center [630, 70] width 108 height 56
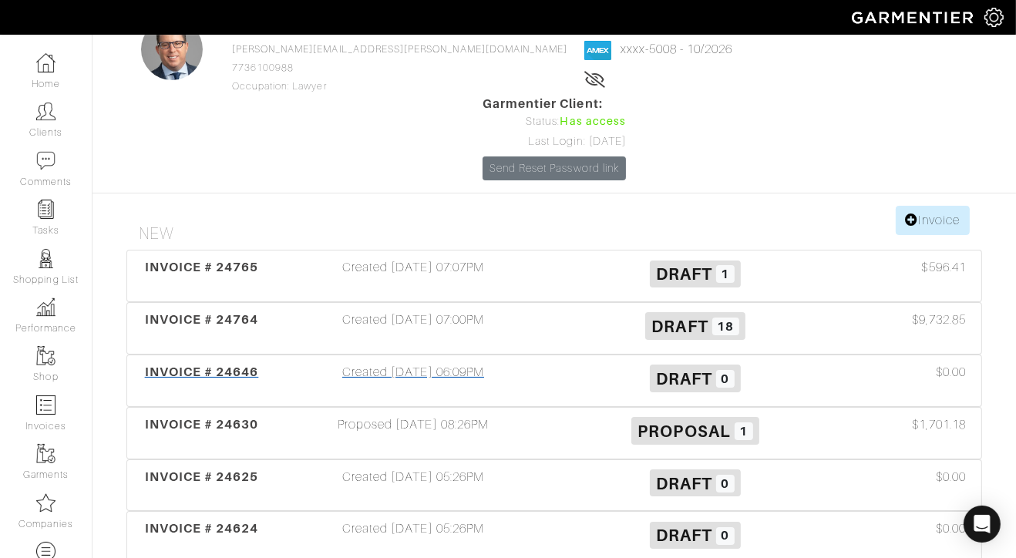
scroll to position [114, 0]
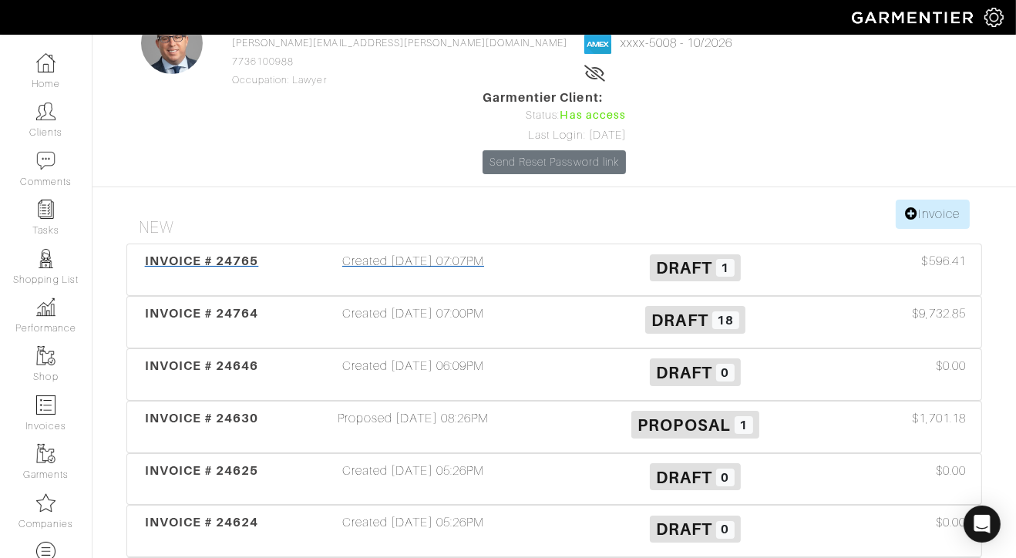
click at [466, 252] on div "Created [DATE] 07:07PM" at bounding box center [413, 269] width 282 height 35
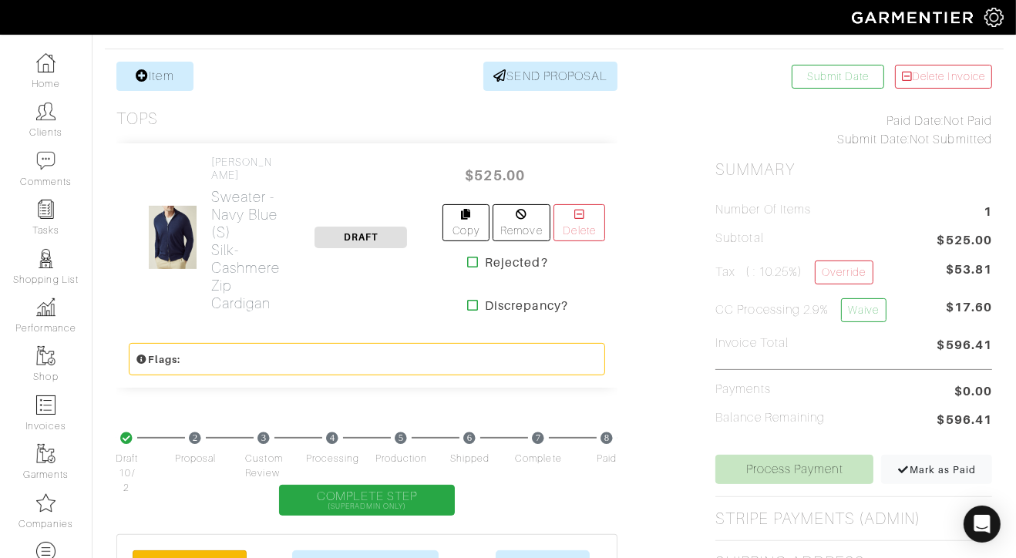
scroll to position [293, 0]
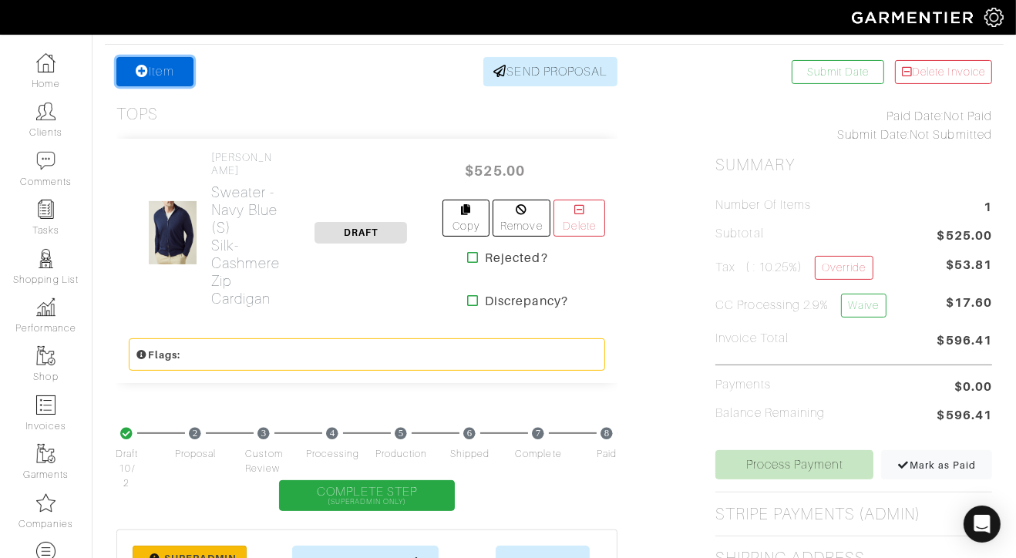
click at [180, 76] on link "Item" at bounding box center [154, 71] width 77 height 29
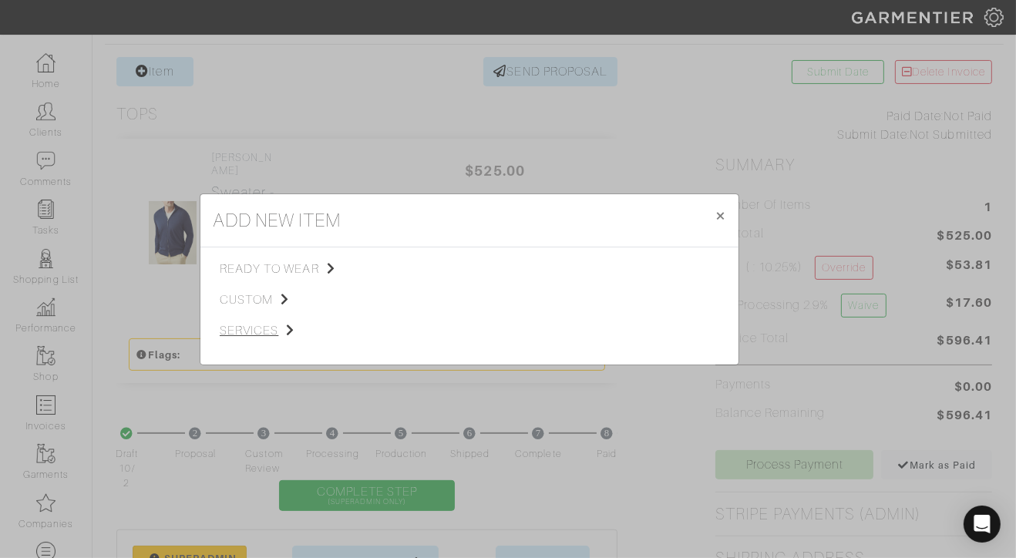
click at [269, 297] on span "custom" at bounding box center [297, 299] width 155 height 18
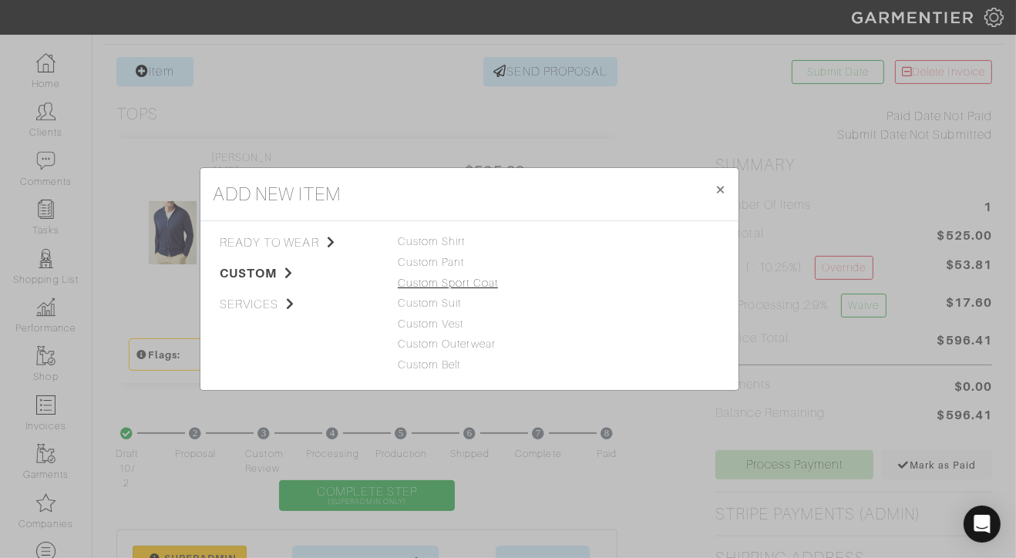
click at [435, 286] on link "Custom Sport Coat" at bounding box center [448, 283] width 100 height 12
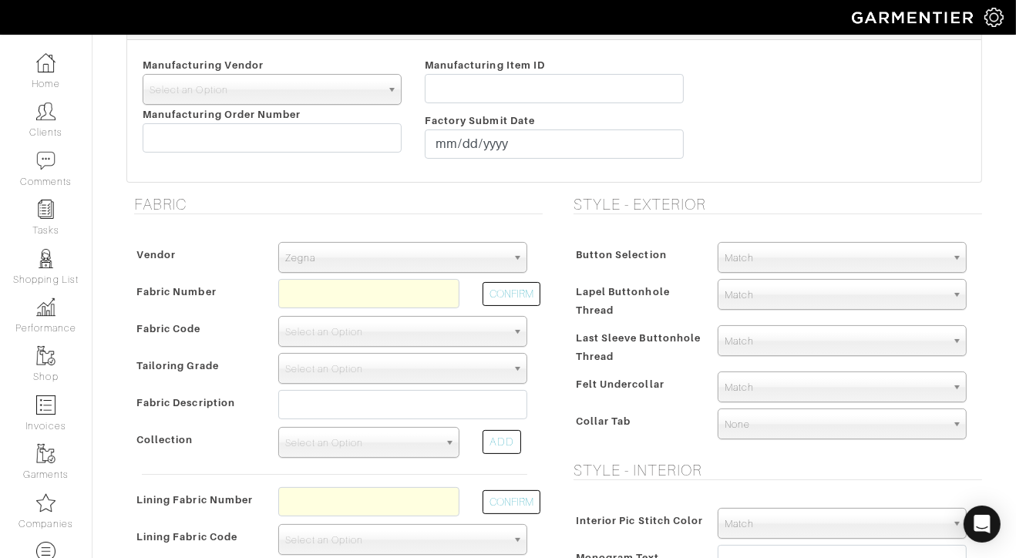
scroll to position [229, 0]
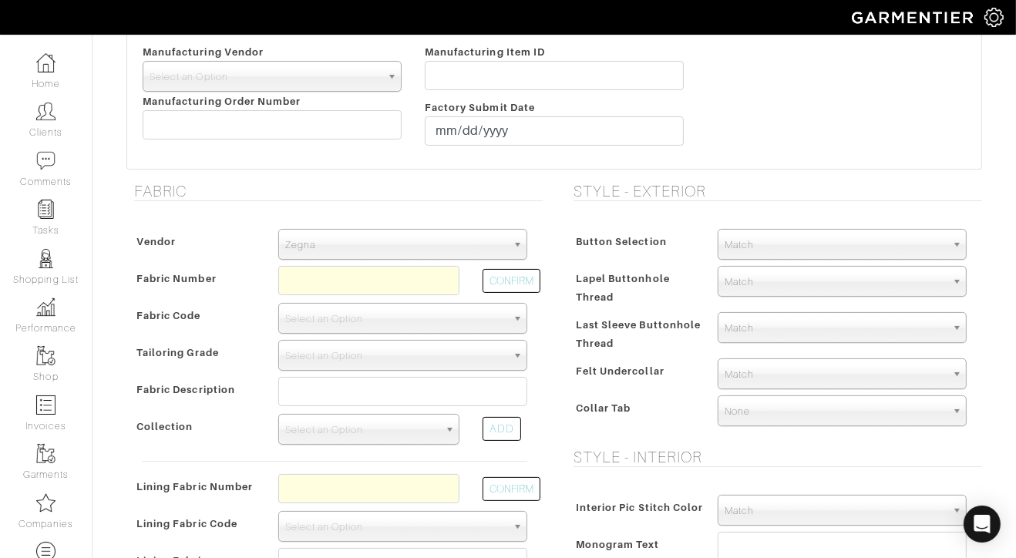
click at [360, 261] on div "Vendor Zegna Scabal [PERSON_NAME] [PERSON_NAME] Dormeuil House Collection [GEOG…" at bounding box center [334, 454] width 416 height 483
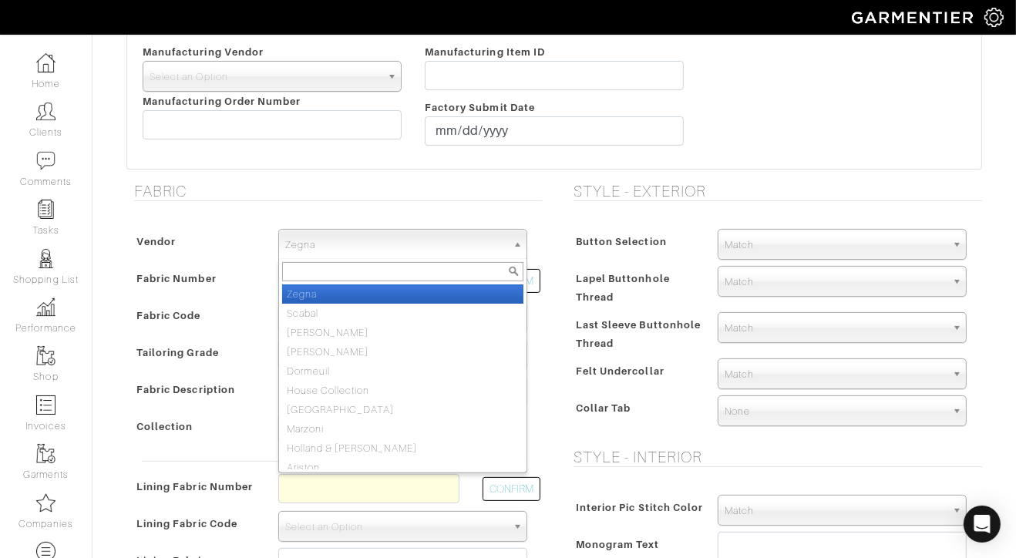
click at [364, 253] on span "Zegna" at bounding box center [395, 245] width 221 height 31
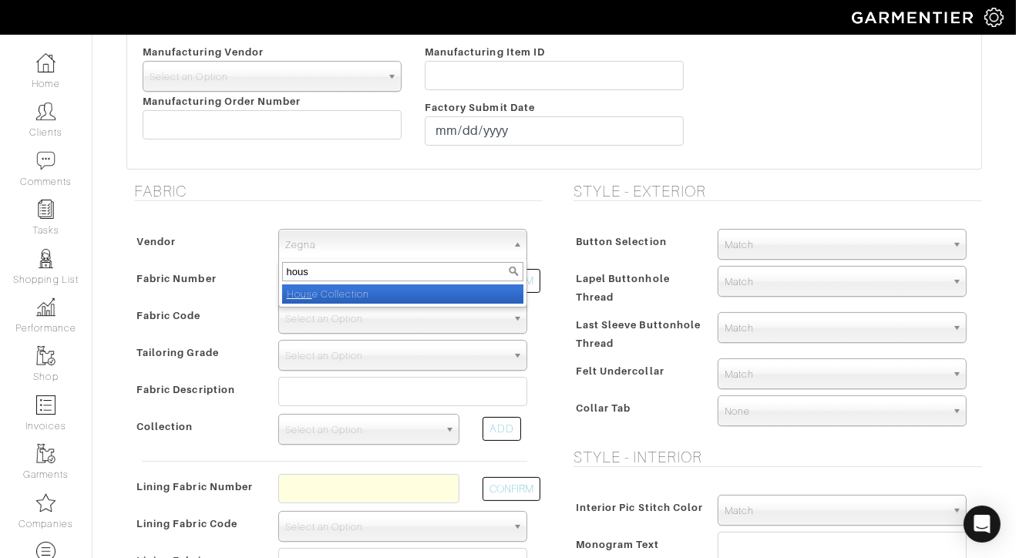
type input "house"
select select "75"
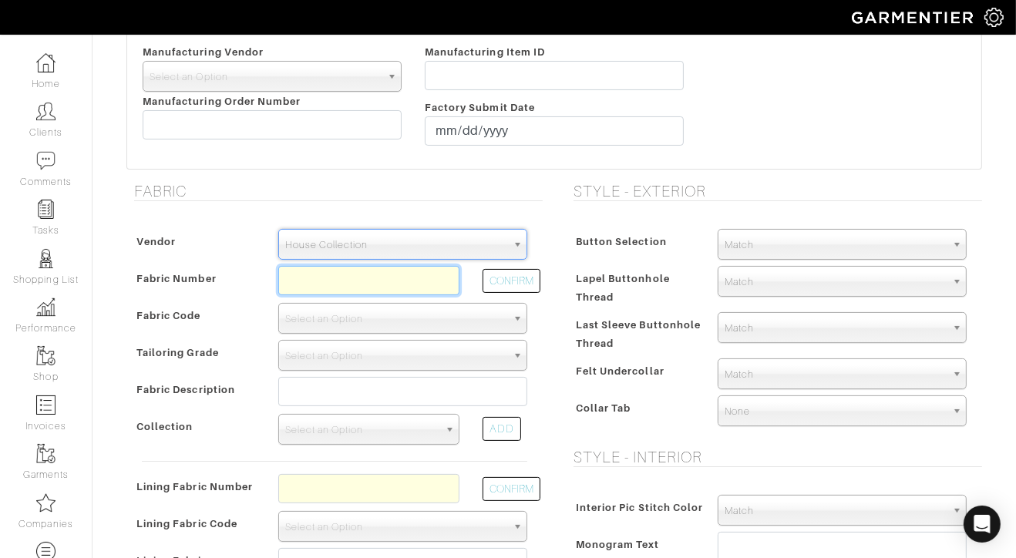
click at [364, 284] on input "text" at bounding box center [368, 280] width 181 height 29
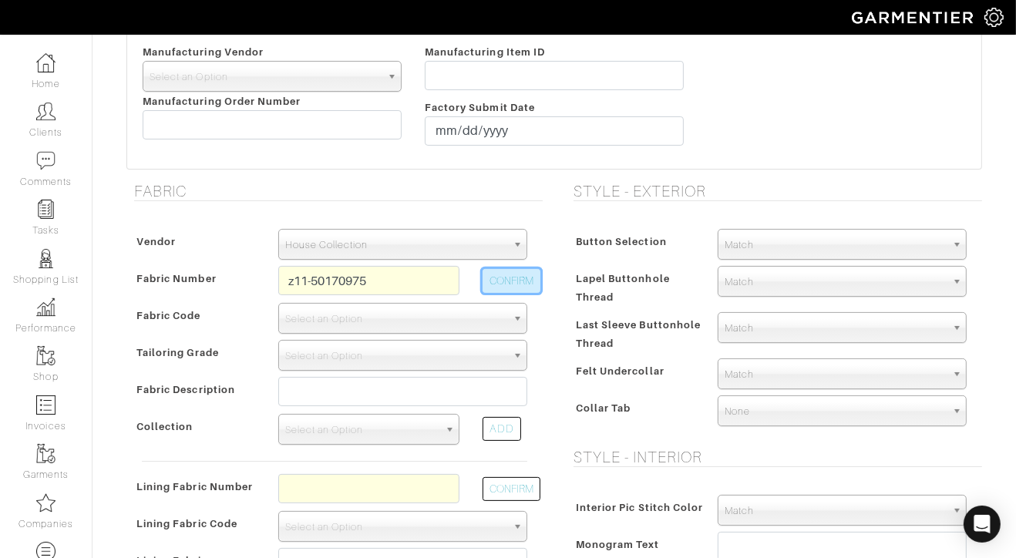
click at [533, 281] on button "CONFIRM" at bounding box center [511, 281] width 58 height 24
type input "Z11-50170975"
select select "1353"
type input "Blue Navy Windowpane"
select select
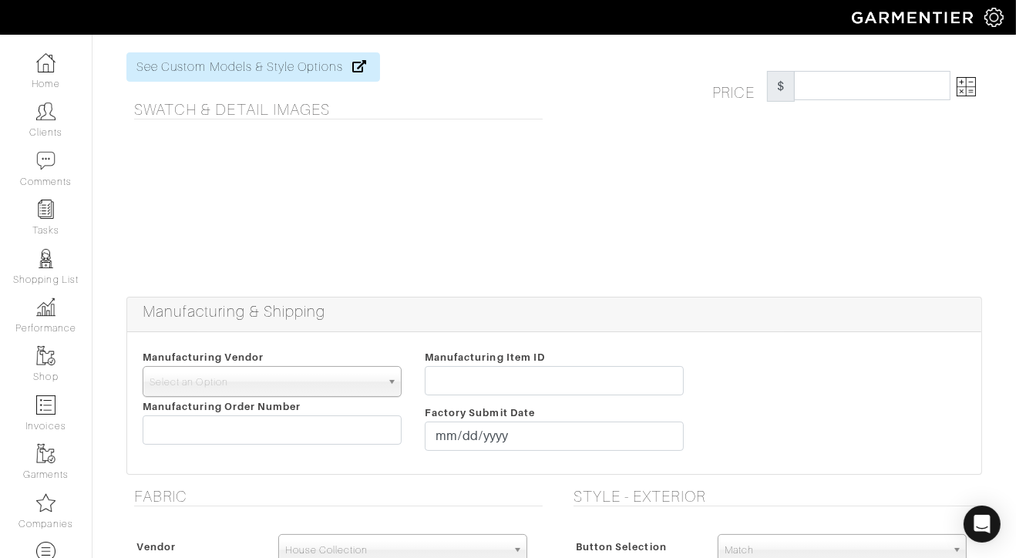
scroll to position [0, 0]
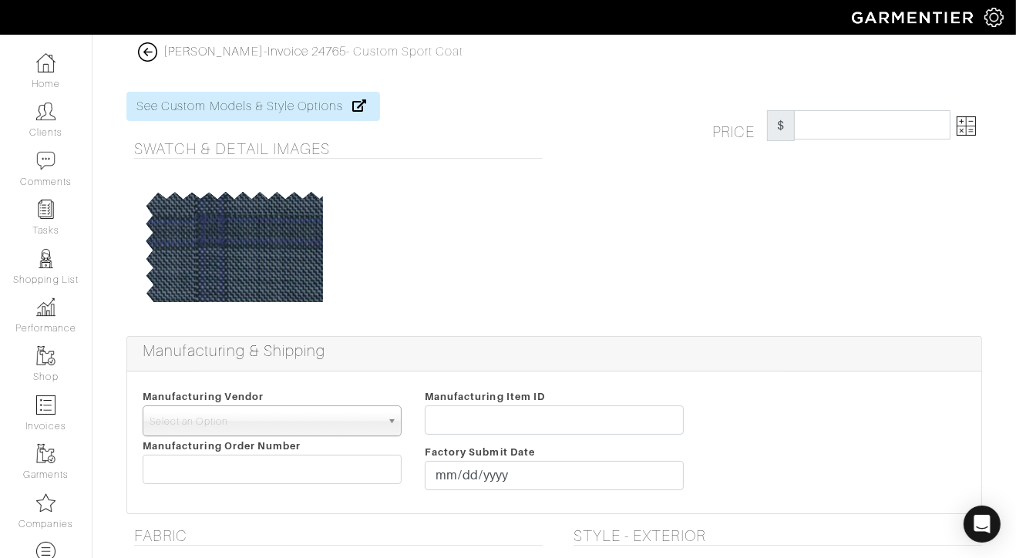
type input "2024.48"
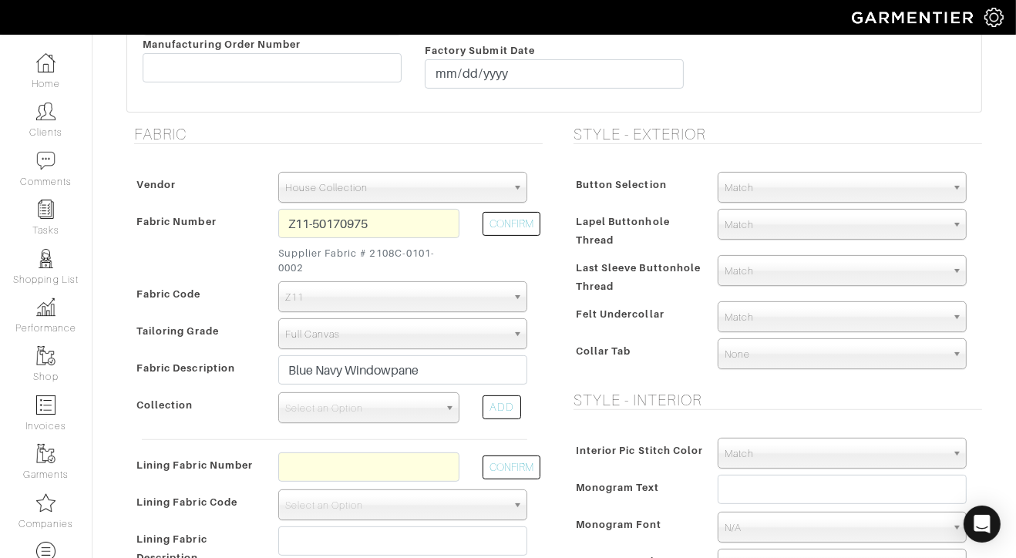
scroll to position [418, 0]
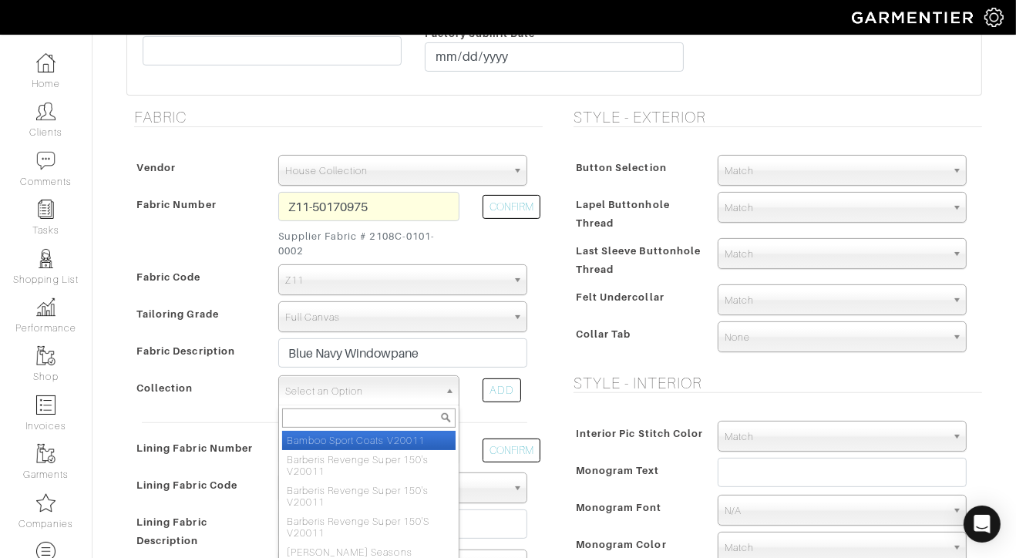
click at [398, 384] on span "Select an Option" at bounding box center [361, 391] width 153 height 31
paste input "Tallia di Delfino Four Seasons Timeless V25072"
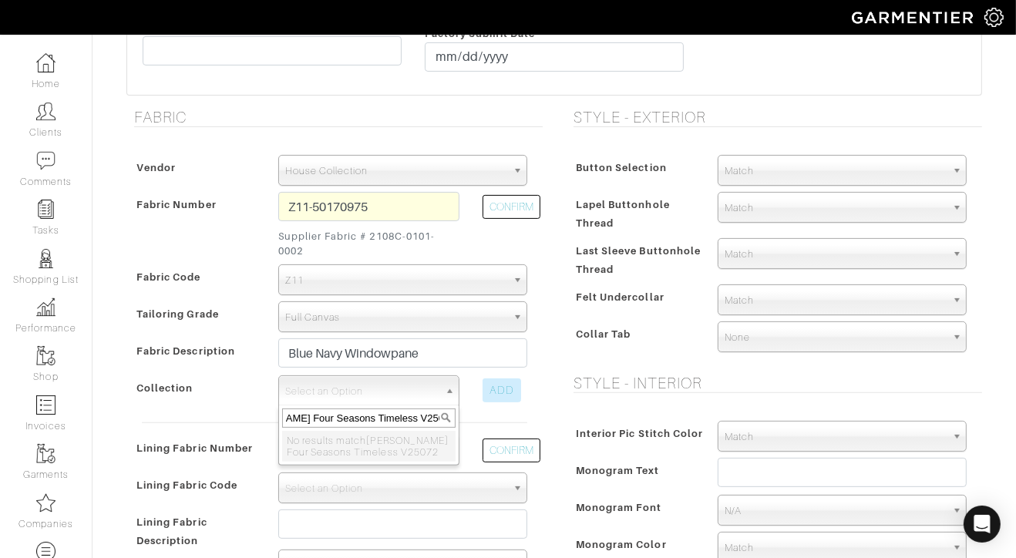
type input "Tallia di Delfino Four Seasons Timeless V25072"
click at [492, 388] on div "ADD" at bounding box center [501, 390] width 39 height 24
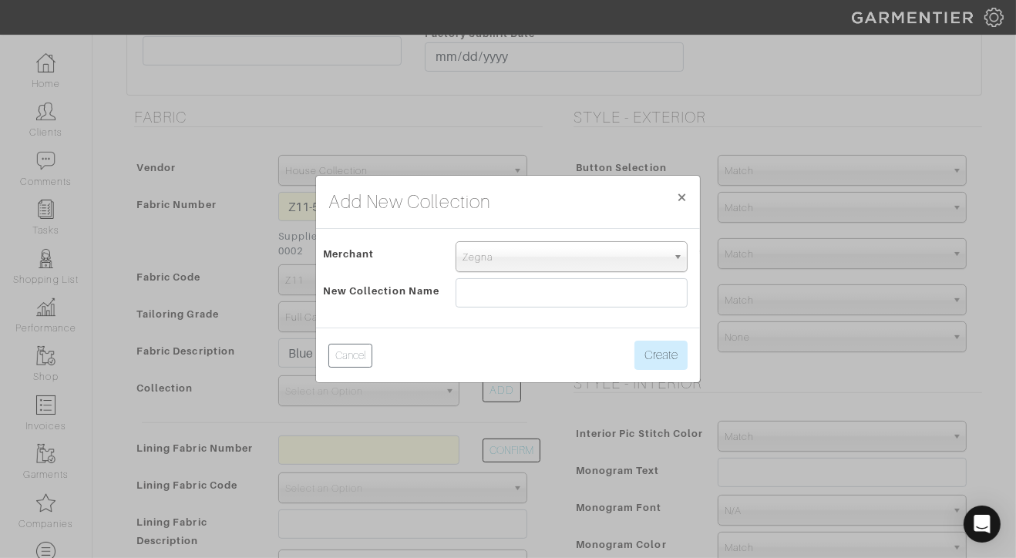
click at [503, 267] on span "Zegna" at bounding box center [564, 257] width 204 height 31
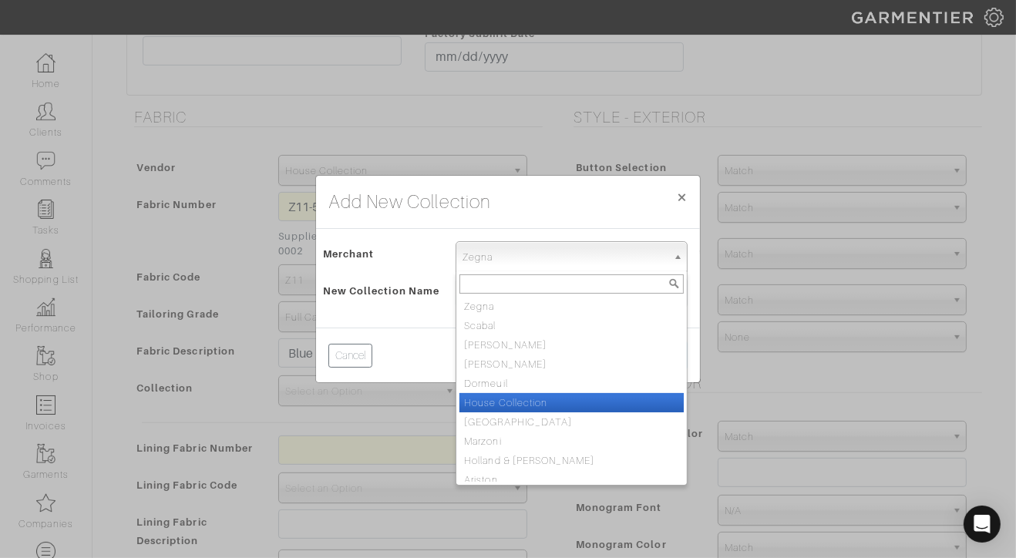
click at [530, 398] on li "House Collection" at bounding box center [571, 402] width 224 height 19
select select "75"
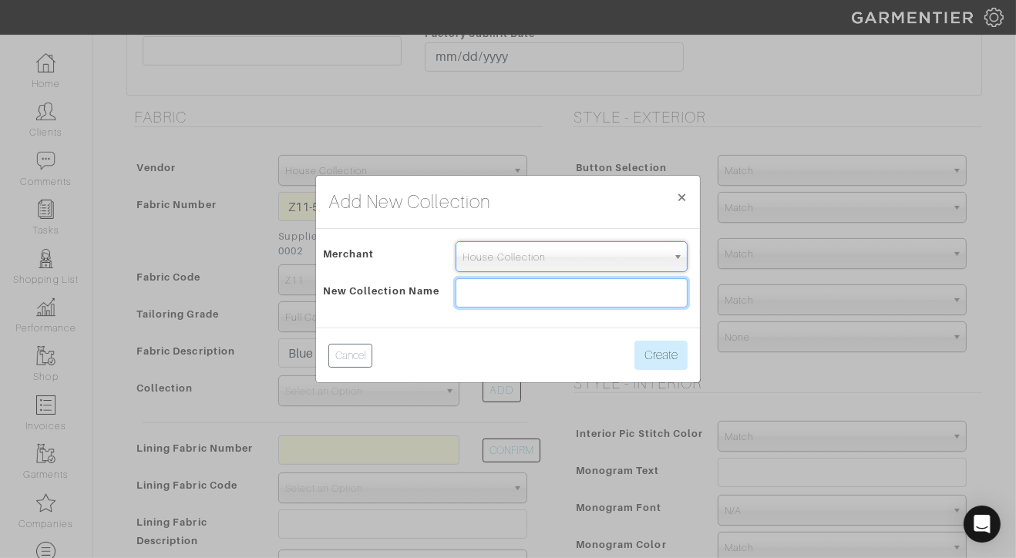
click at [524, 298] on input "text" at bounding box center [571, 292] width 232 height 29
paste input "[PERSON_NAME] Four Seasons Timeless V25072"
type input "[PERSON_NAME] Four Seasons Timeless V25072"
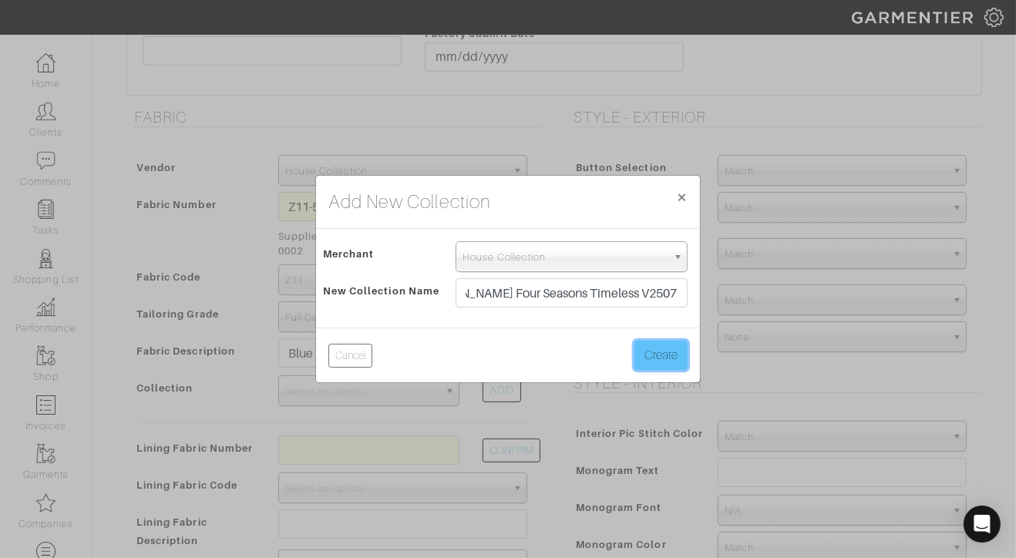
scroll to position [0, 0]
click at [663, 350] on button "Create" at bounding box center [660, 355] width 53 height 29
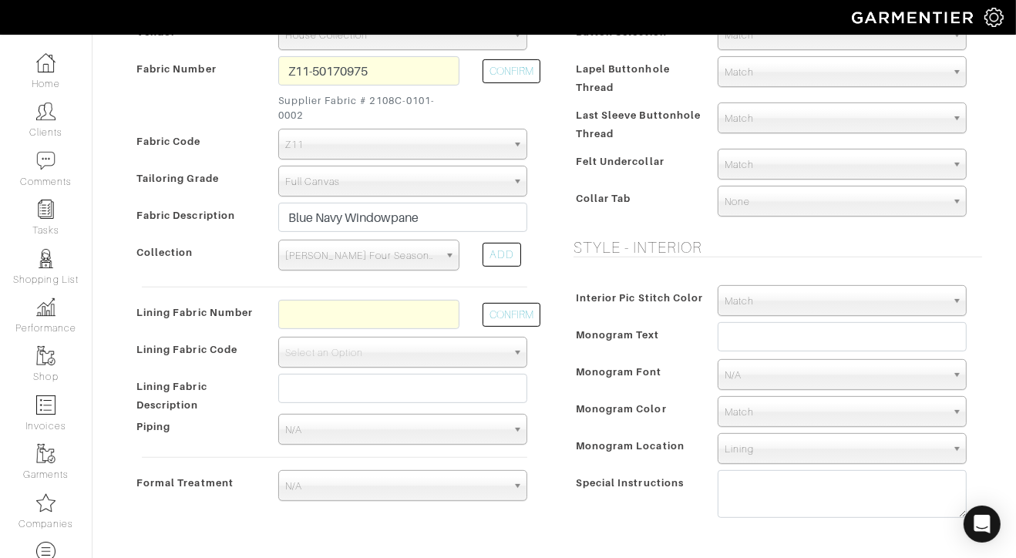
scroll to position [568, 0]
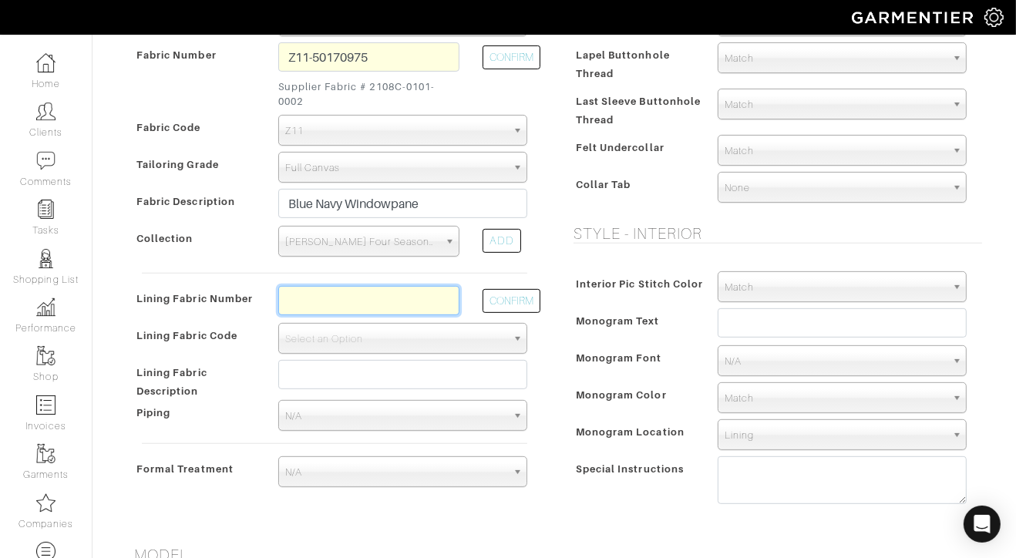
click at [407, 293] on input "text" at bounding box center [368, 300] width 181 height 29
type input "l2-47134348"
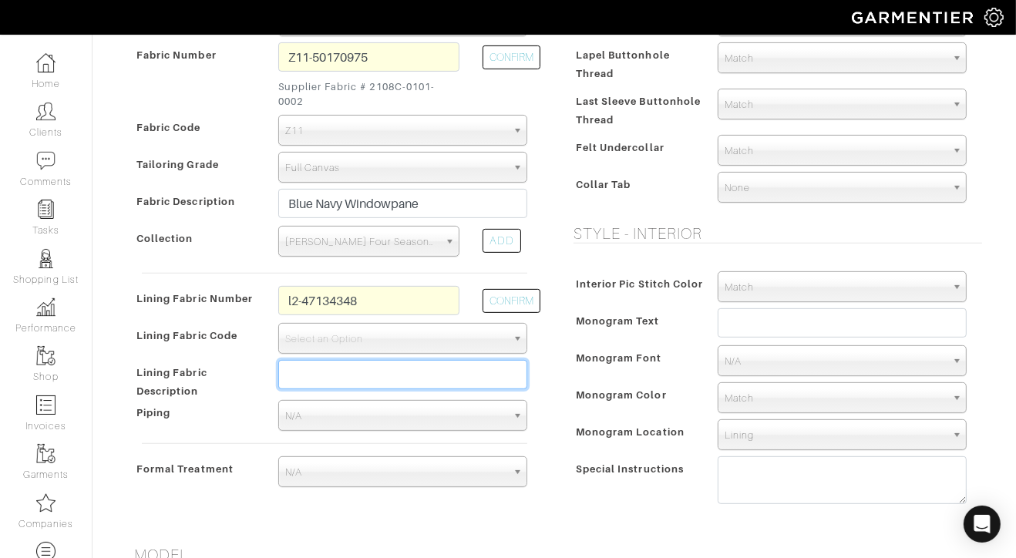
click at [435, 367] on input "text" at bounding box center [402, 374] width 249 height 29
type input "not sure yet"
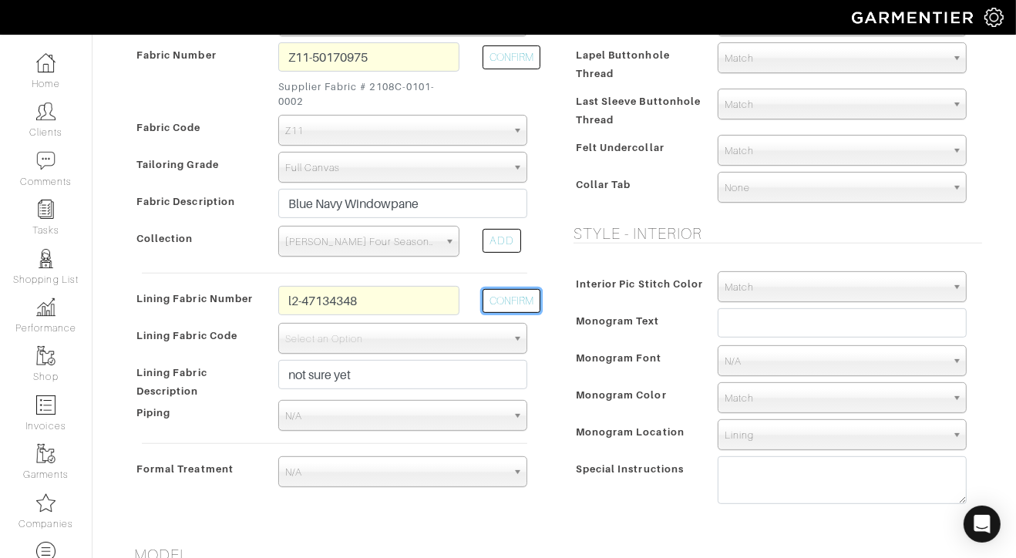
click at [500, 302] on button "CONFIRM" at bounding box center [511, 301] width 58 height 24
select select "6294"
type input "[PERSON_NAME]"
type input "2039.48"
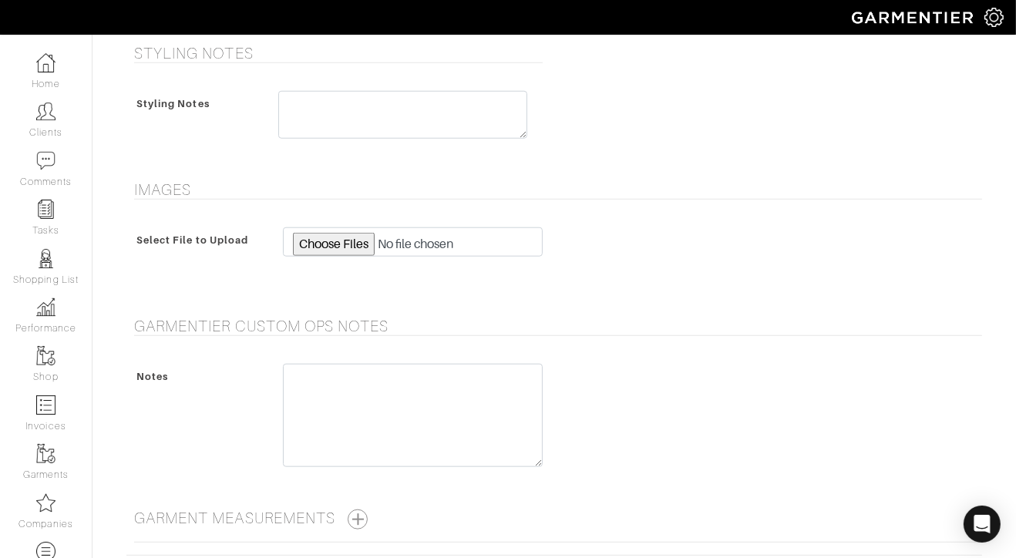
scroll to position [1537, 0]
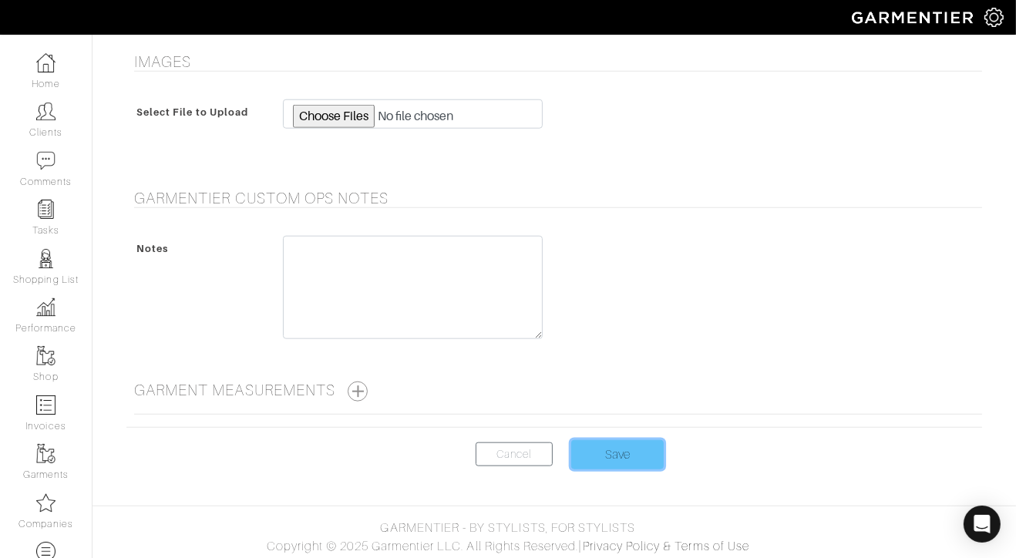
click at [616, 452] on input "Save" at bounding box center [617, 454] width 92 height 29
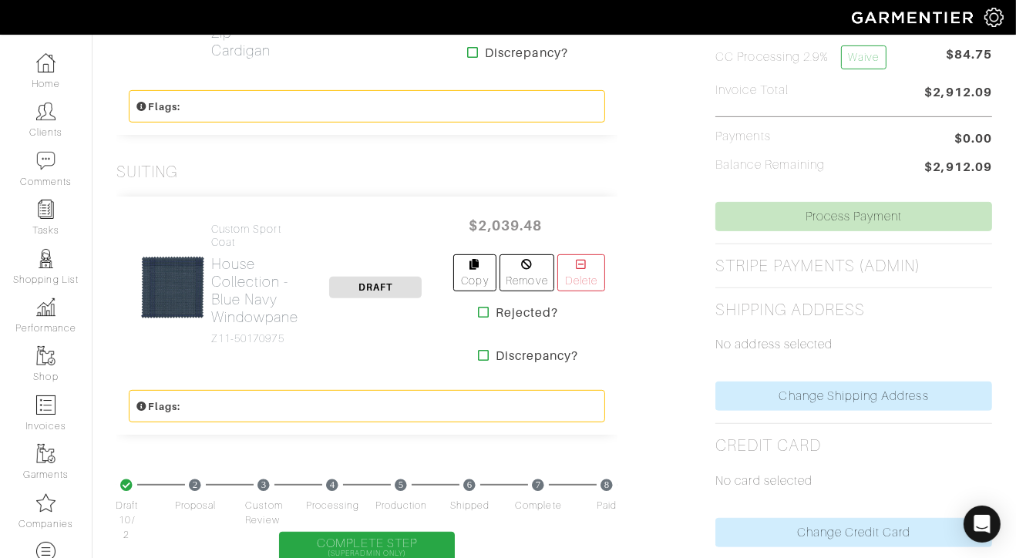
scroll to position [546, 0]
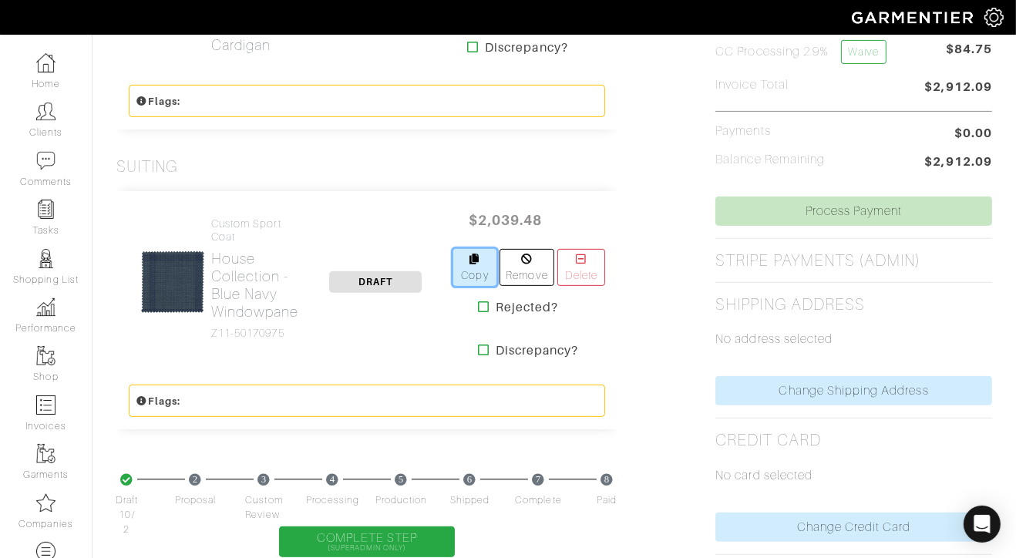
click at [472, 266] on link "Copy" at bounding box center [475, 267] width 44 height 37
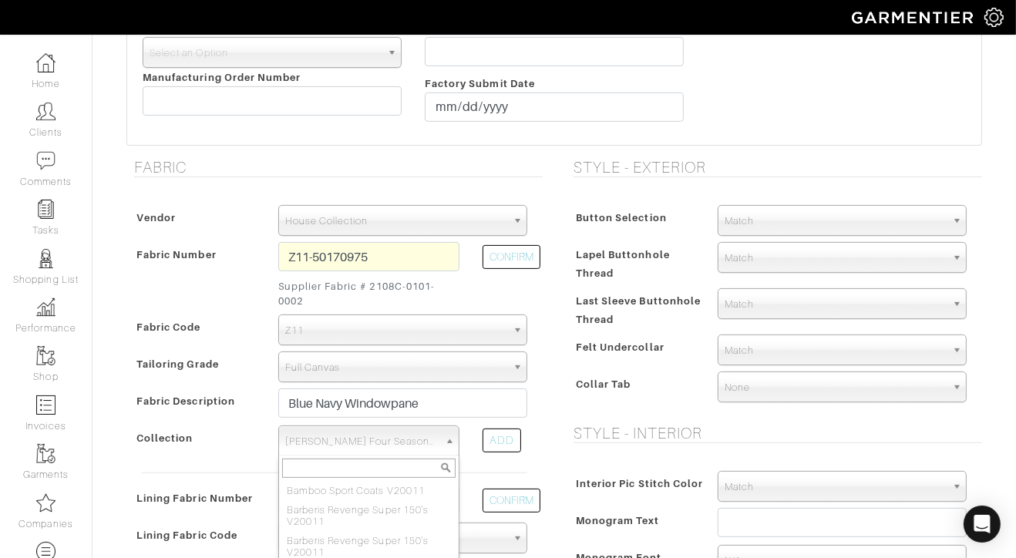
scroll to position [3263, 0]
click at [422, 437] on span "Tallia di Delfino Four Seasons Timeless V25072" at bounding box center [361, 441] width 153 height 31
paste input "Tallia di Delfino Resort V25082"
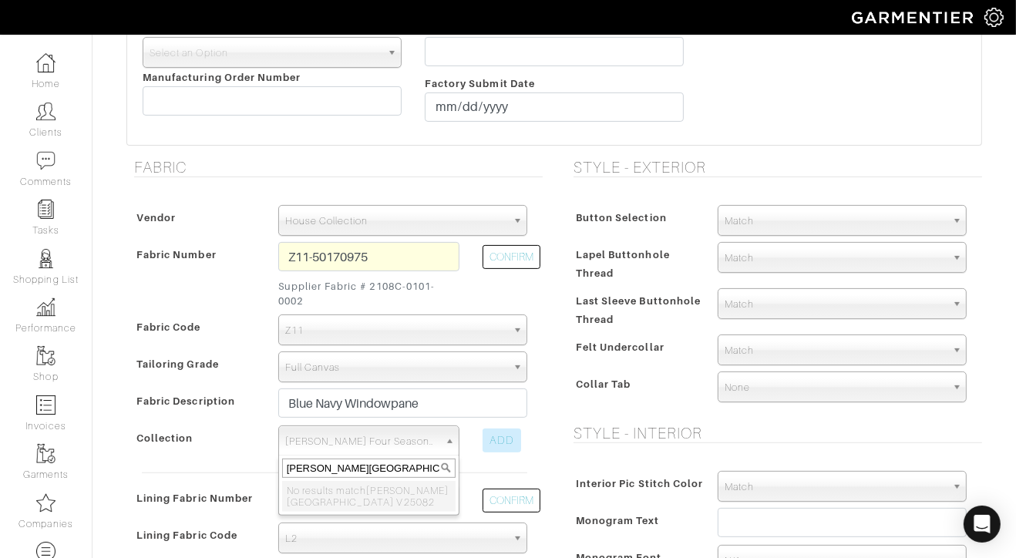
type input "Tallia di Delfino Resort V25082"
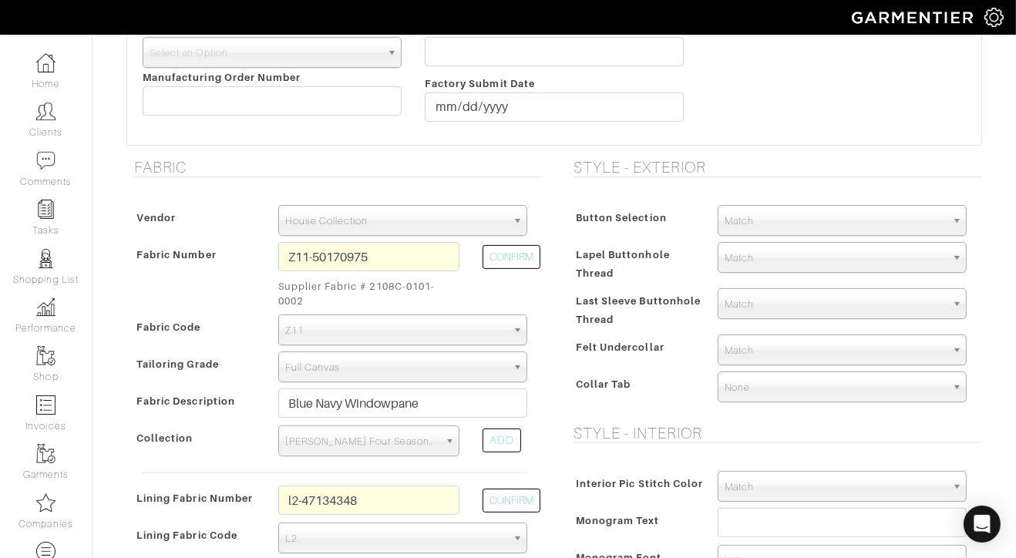
click at [492, 436] on div "ADD" at bounding box center [501, 440] width 39 height 24
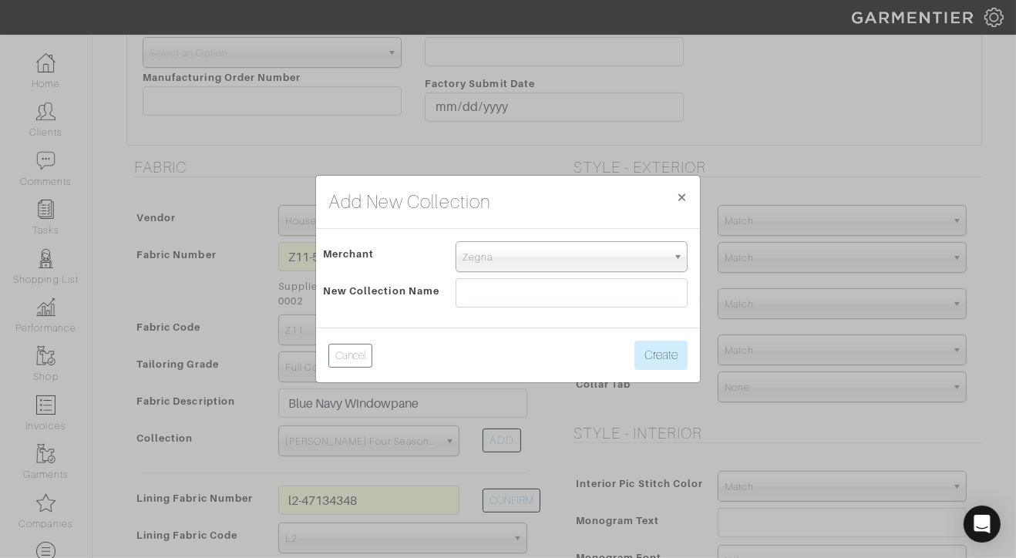
click at [539, 270] on span "Zegna" at bounding box center [564, 257] width 204 height 31
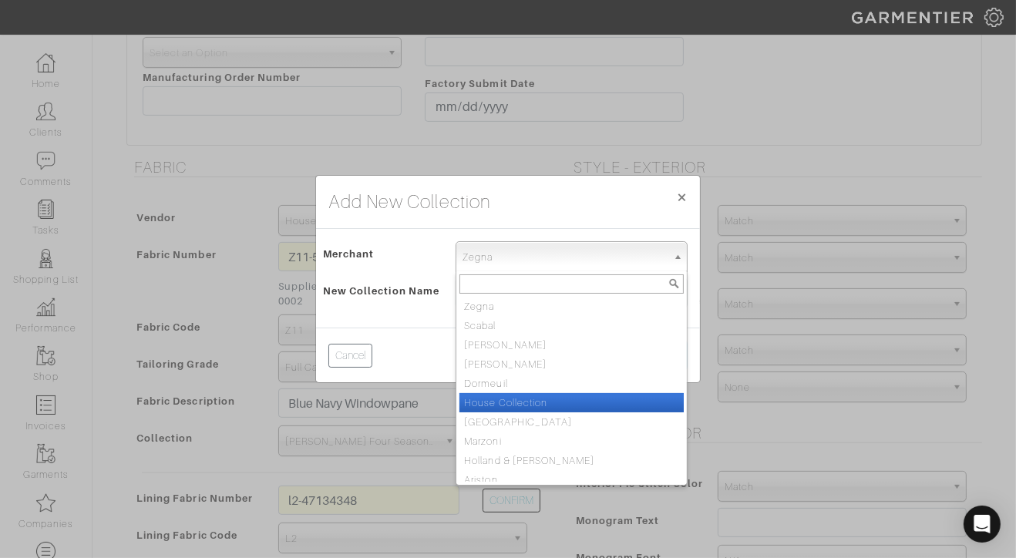
click at [556, 398] on li "House Collection" at bounding box center [571, 402] width 224 height 19
select select "75"
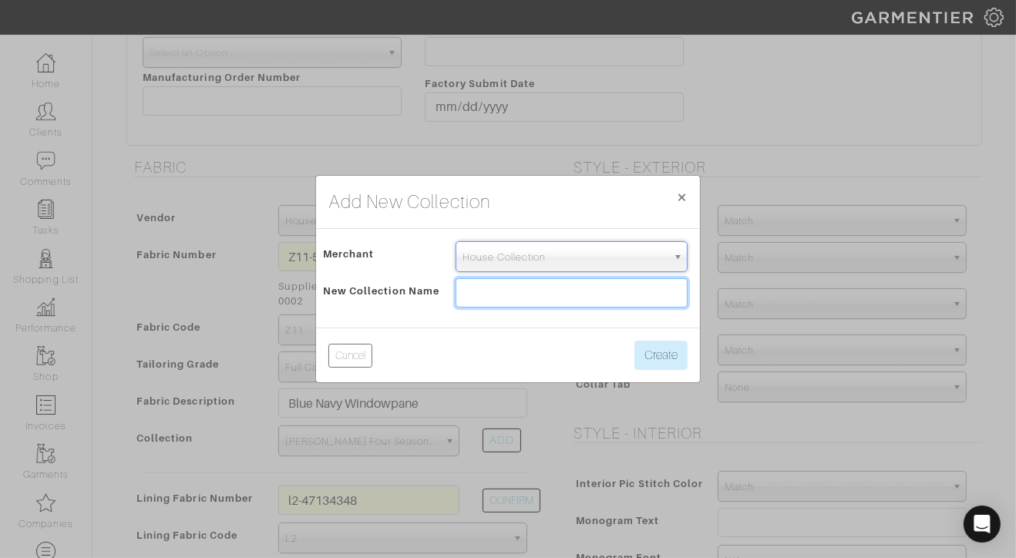
click at [565, 290] on input "text" at bounding box center [571, 292] width 232 height 29
paste input "Tallia di Delfino Resort V25082"
type input "Tallia di Delfino Resort V25082"
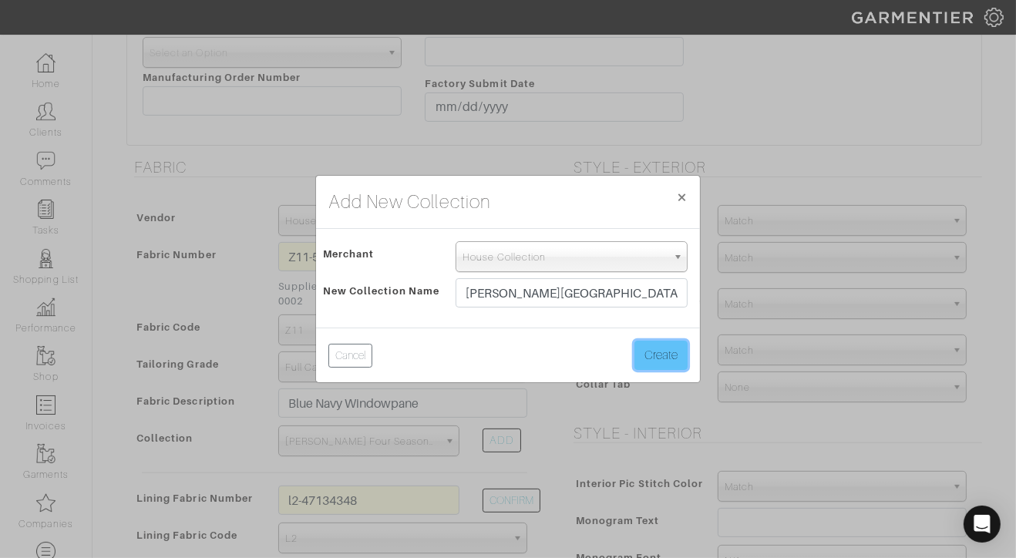
click at [663, 348] on button "Create" at bounding box center [660, 355] width 53 height 29
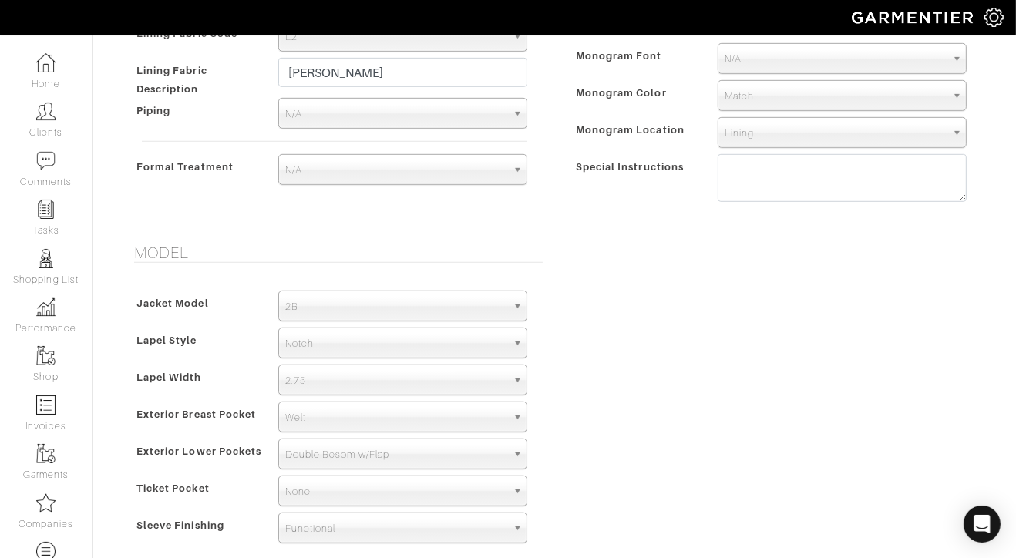
scroll to position [1568, 0]
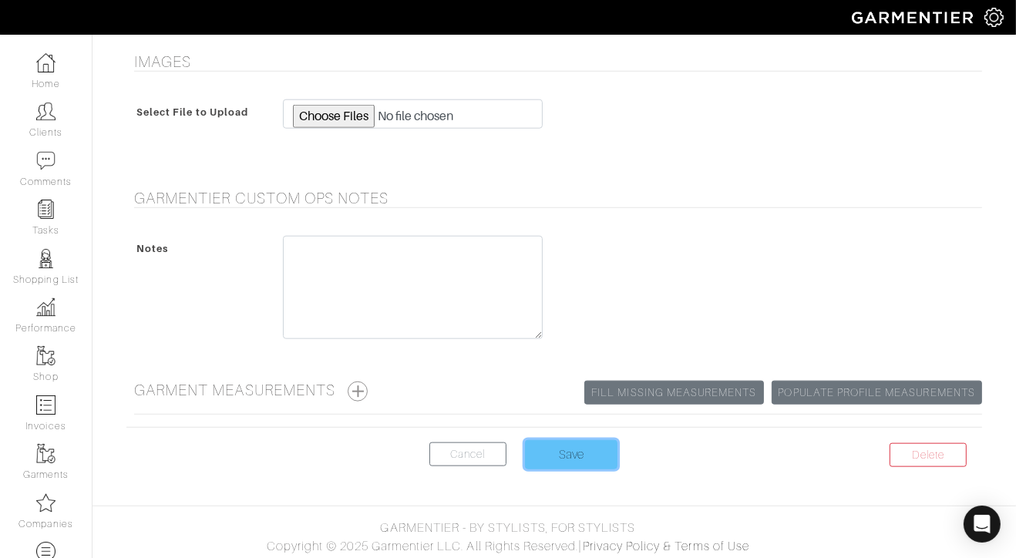
click at [586, 440] on input "Save" at bounding box center [571, 454] width 92 height 29
